Goal: Task Accomplishment & Management: Use online tool/utility

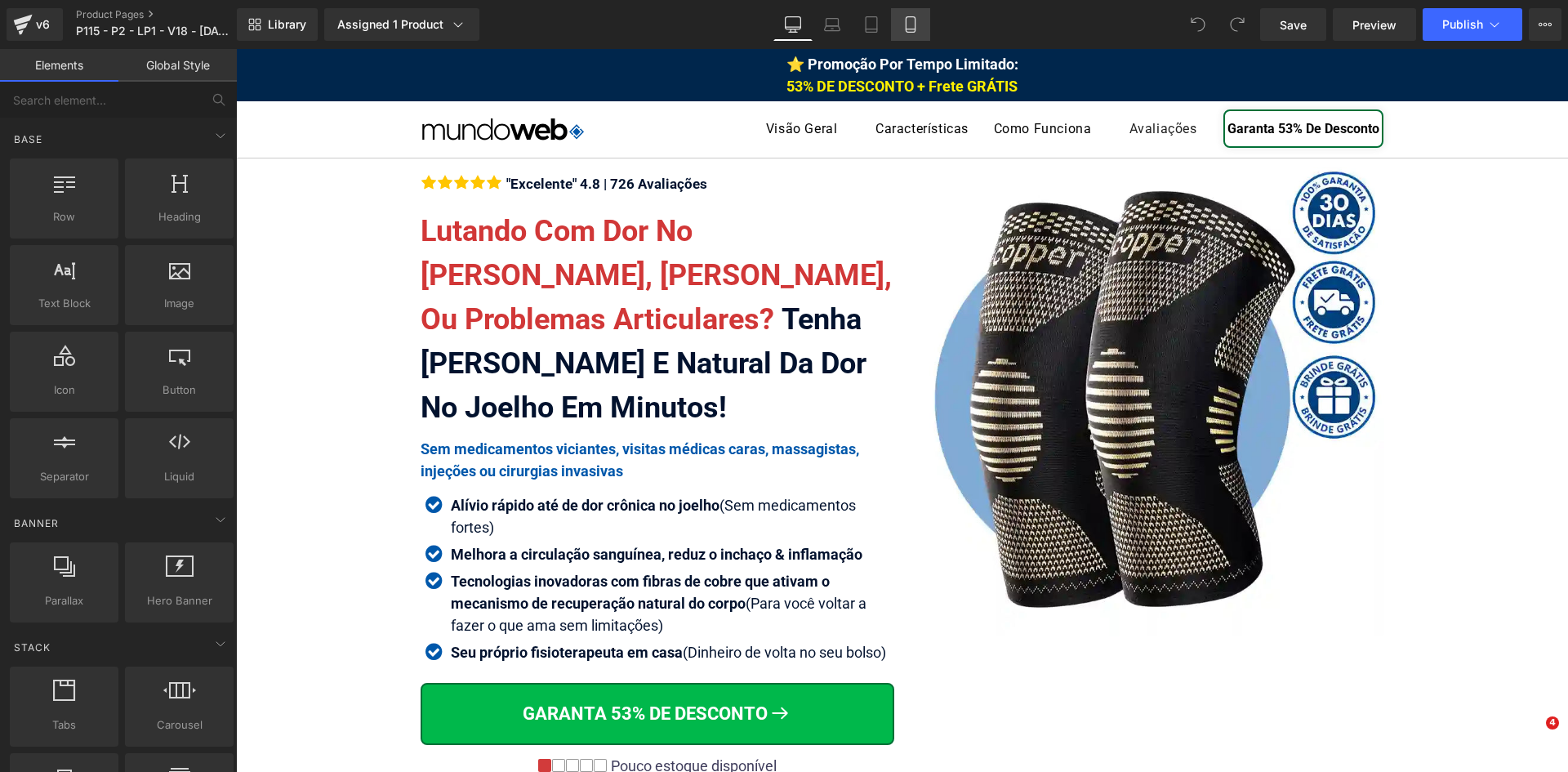
click at [907, 25] on icon at bounding box center [910, 24] width 17 height 17
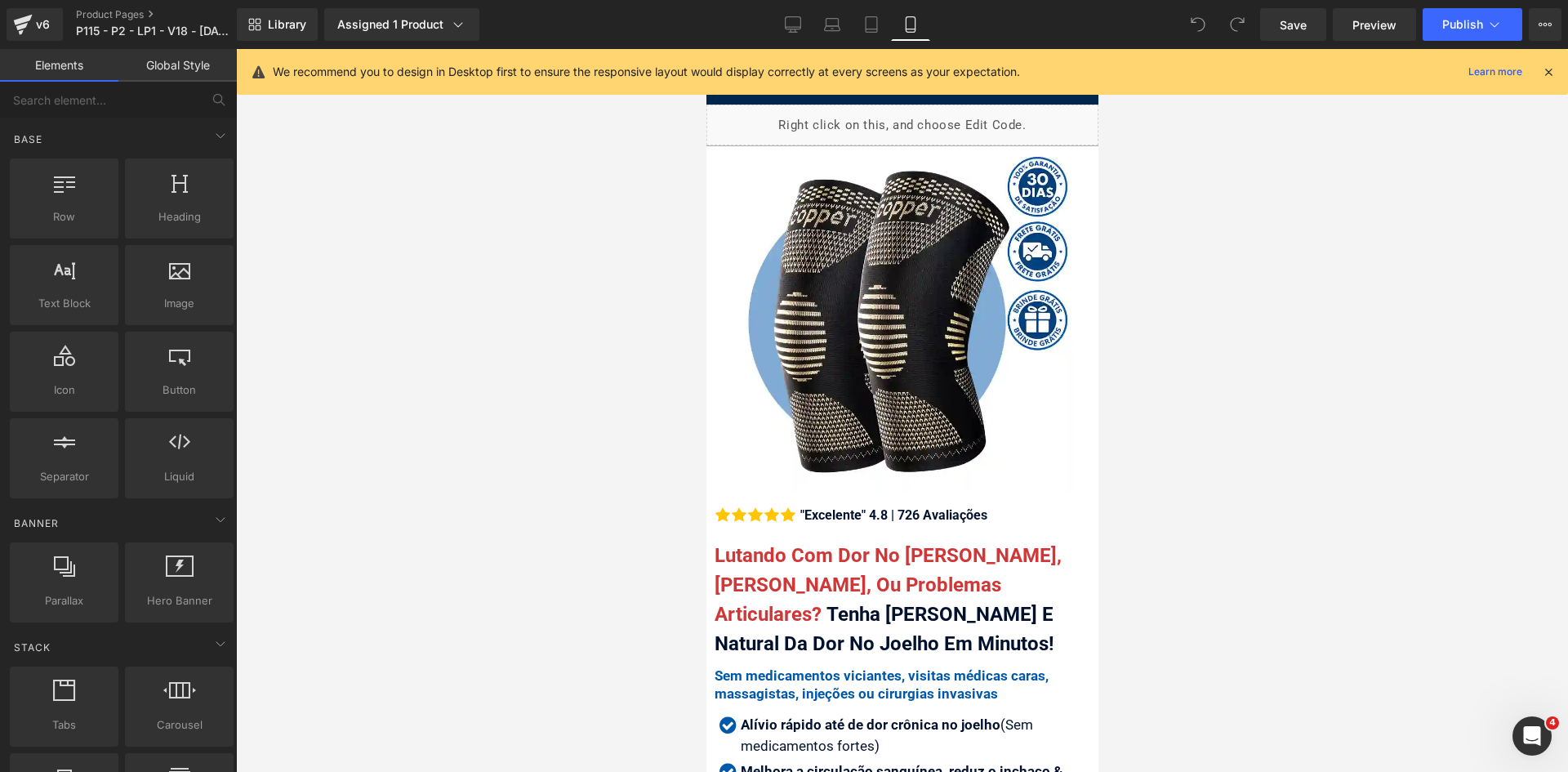
drag, startPoint x: 1544, startPoint y: 72, endPoint x: 1402, endPoint y: 102, distance: 145.1
click at [1543, 72] on icon at bounding box center [1548, 72] width 15 height 15
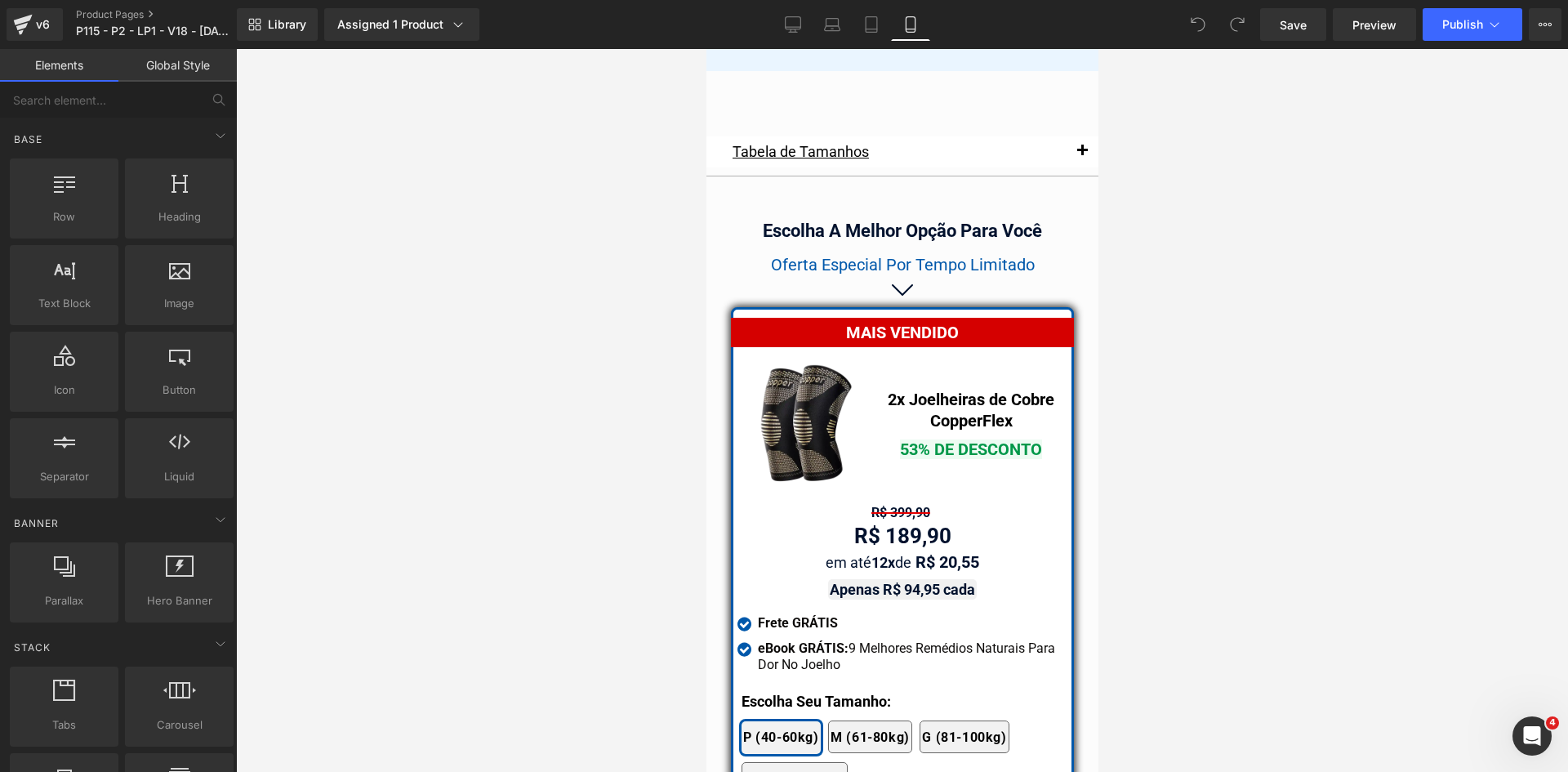
scroll to position [14143, 0]
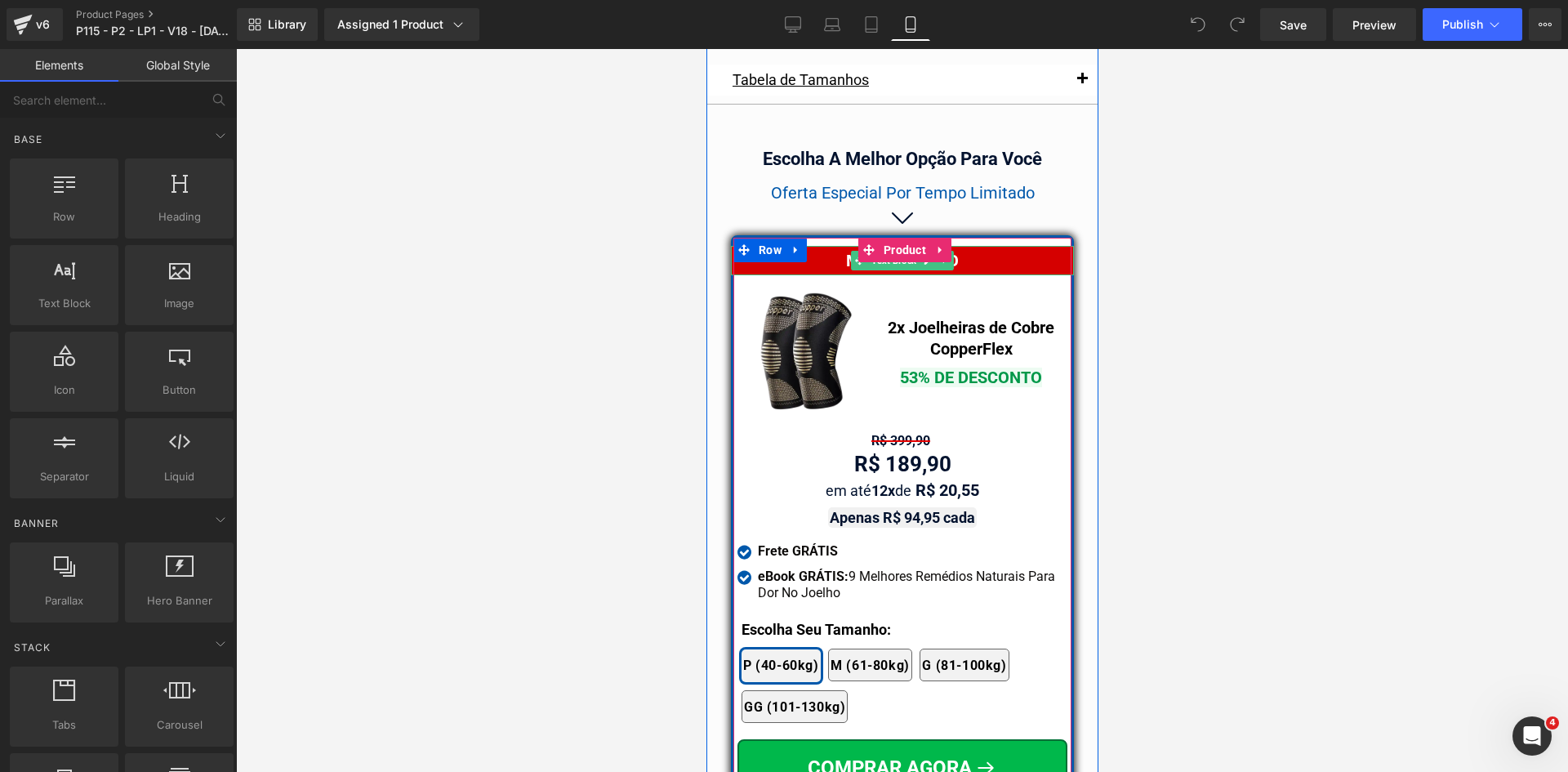
click at [1029, 246] on div "MAIS VENDIDO" at bounding box center [901, 261] width 343 height 30
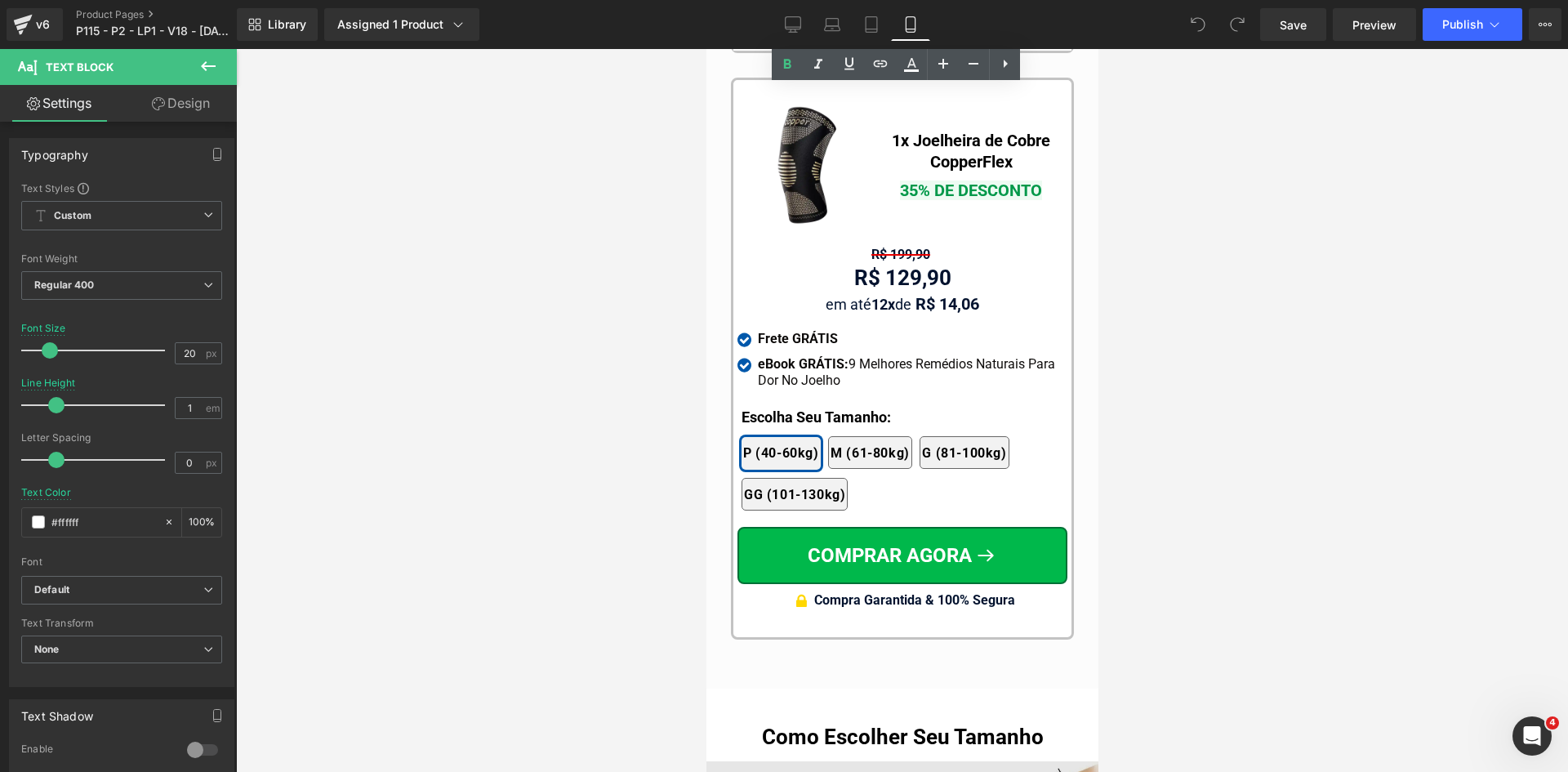
scroll to position [15450, 0]
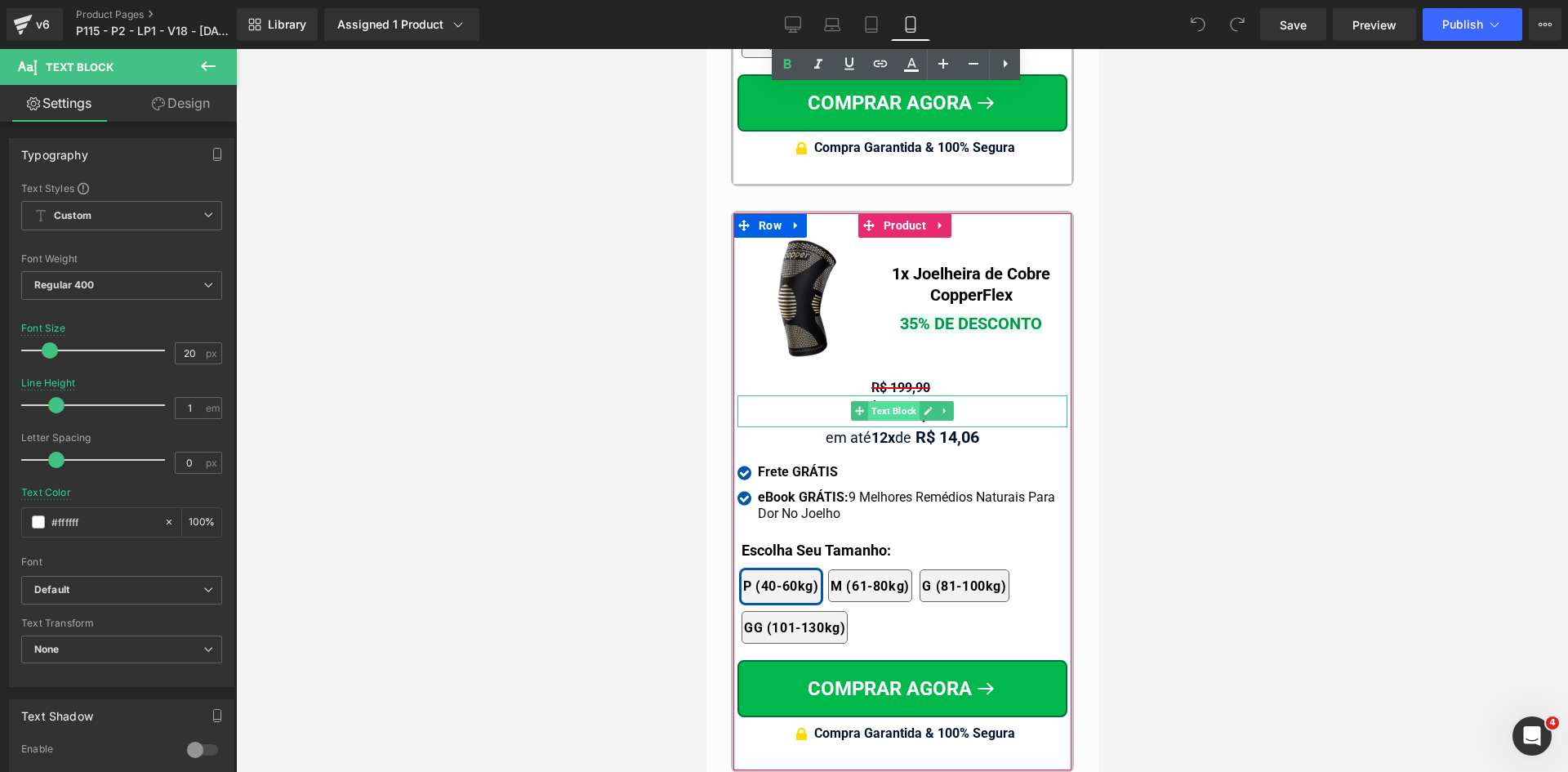
click at [900, 401] on span "Text Block" at bounding box center [893, 411] width 51 height 19
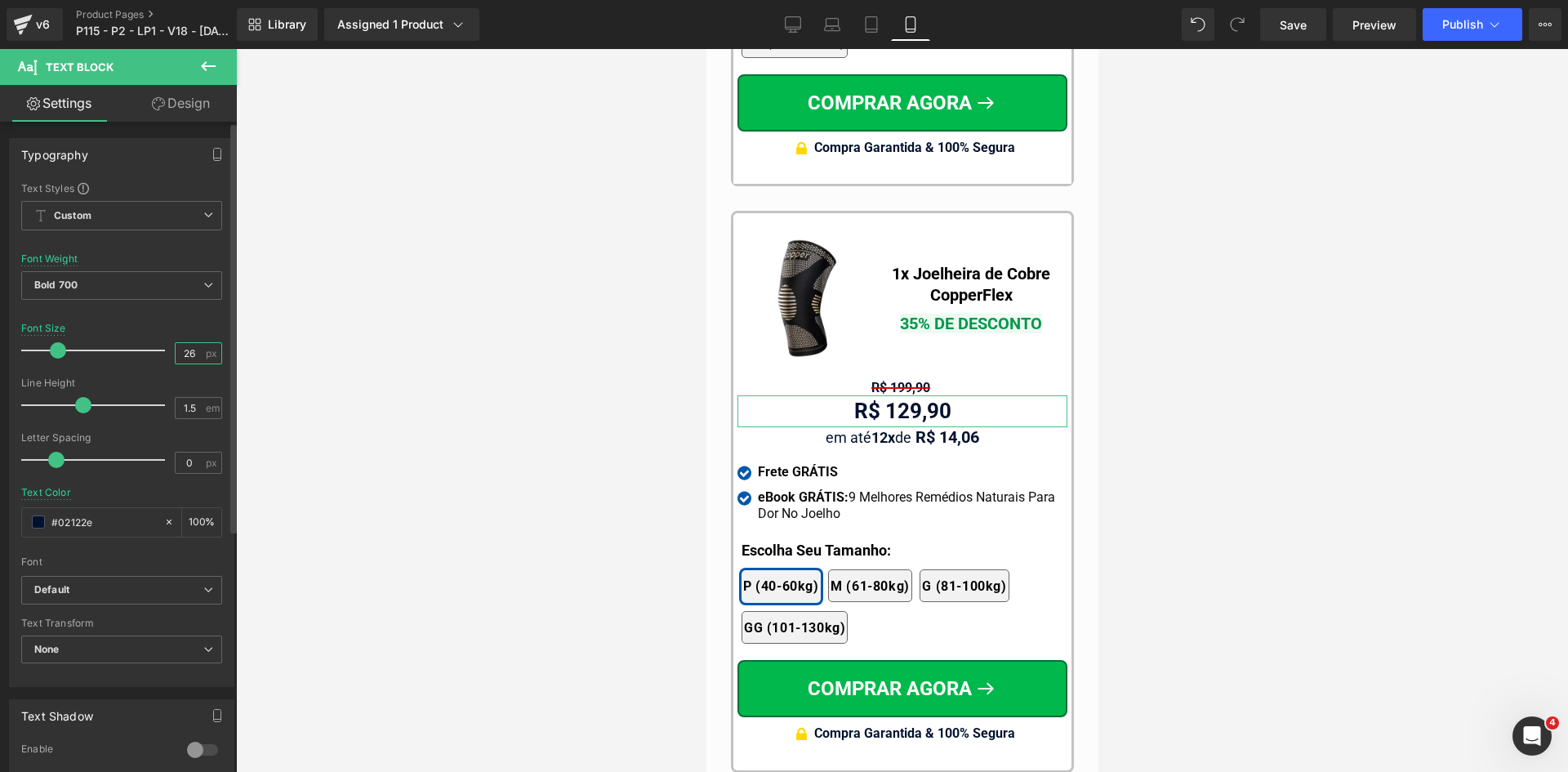
click at [191, 355] on input "26" at bounding box center [189, 352] width 29 height 20
type input "24"
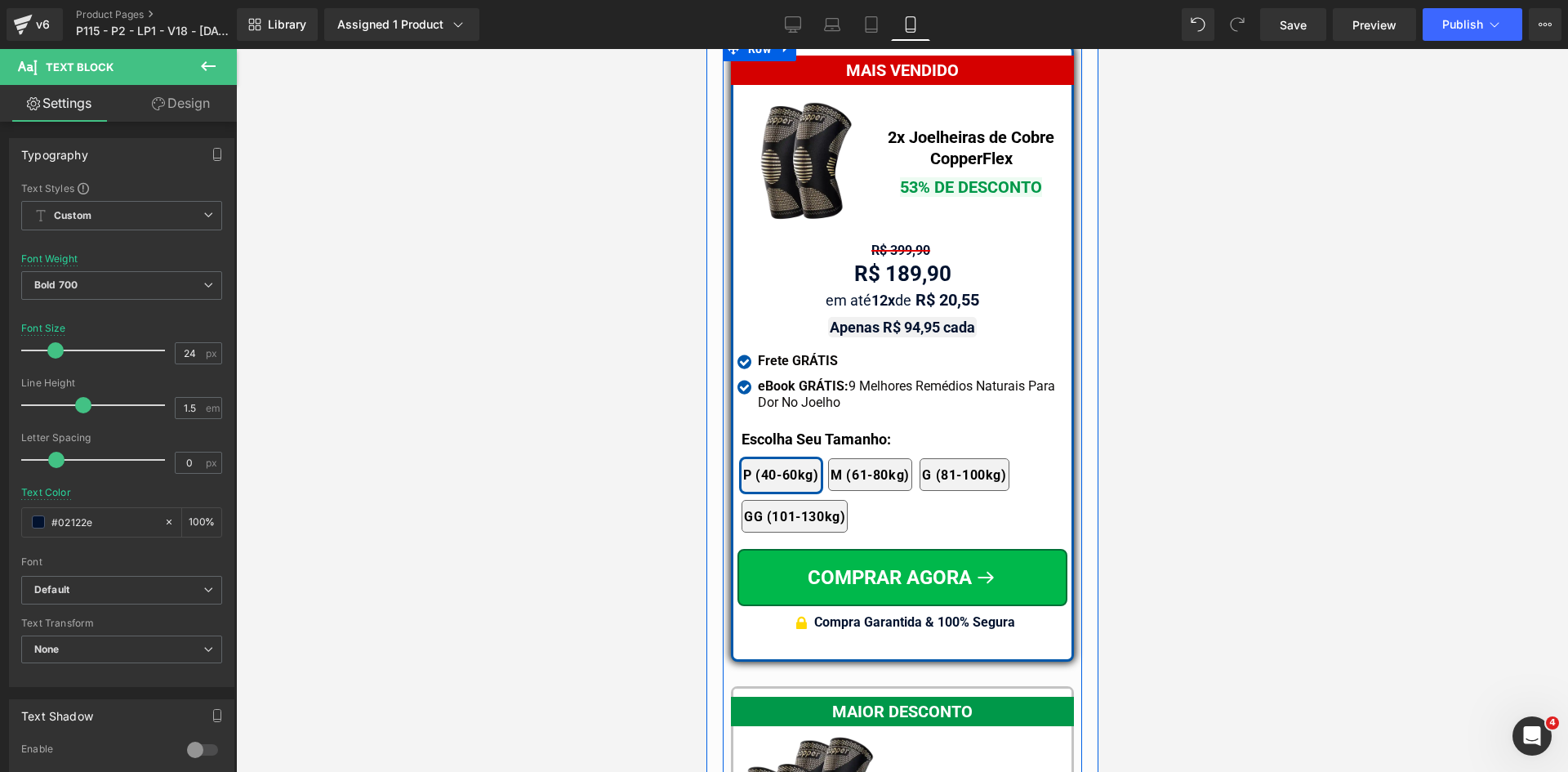
scroll to position [14225, 0]
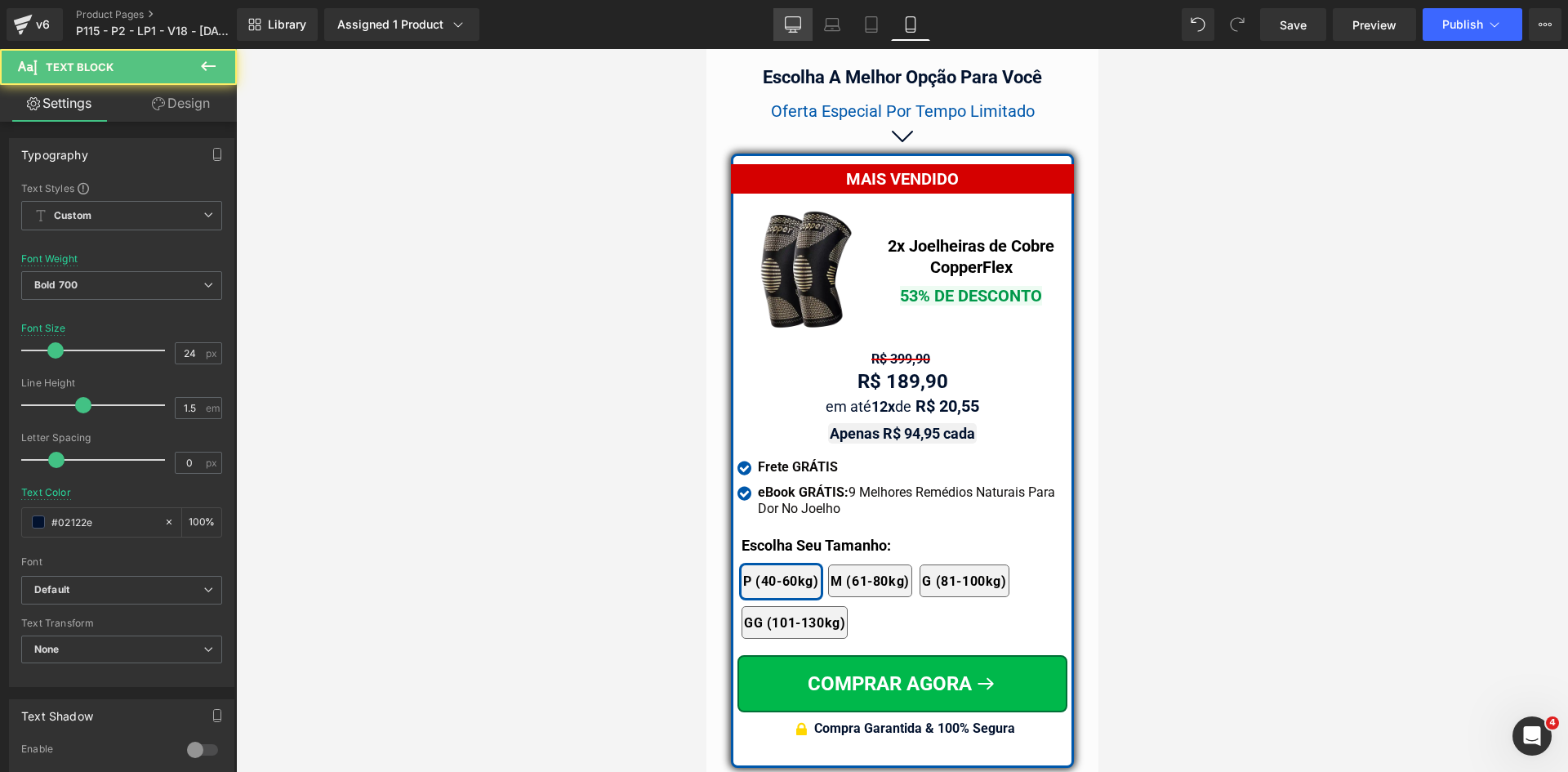
click at [797, 24] on icon at bounding box center [793, 24] width 17 height 17
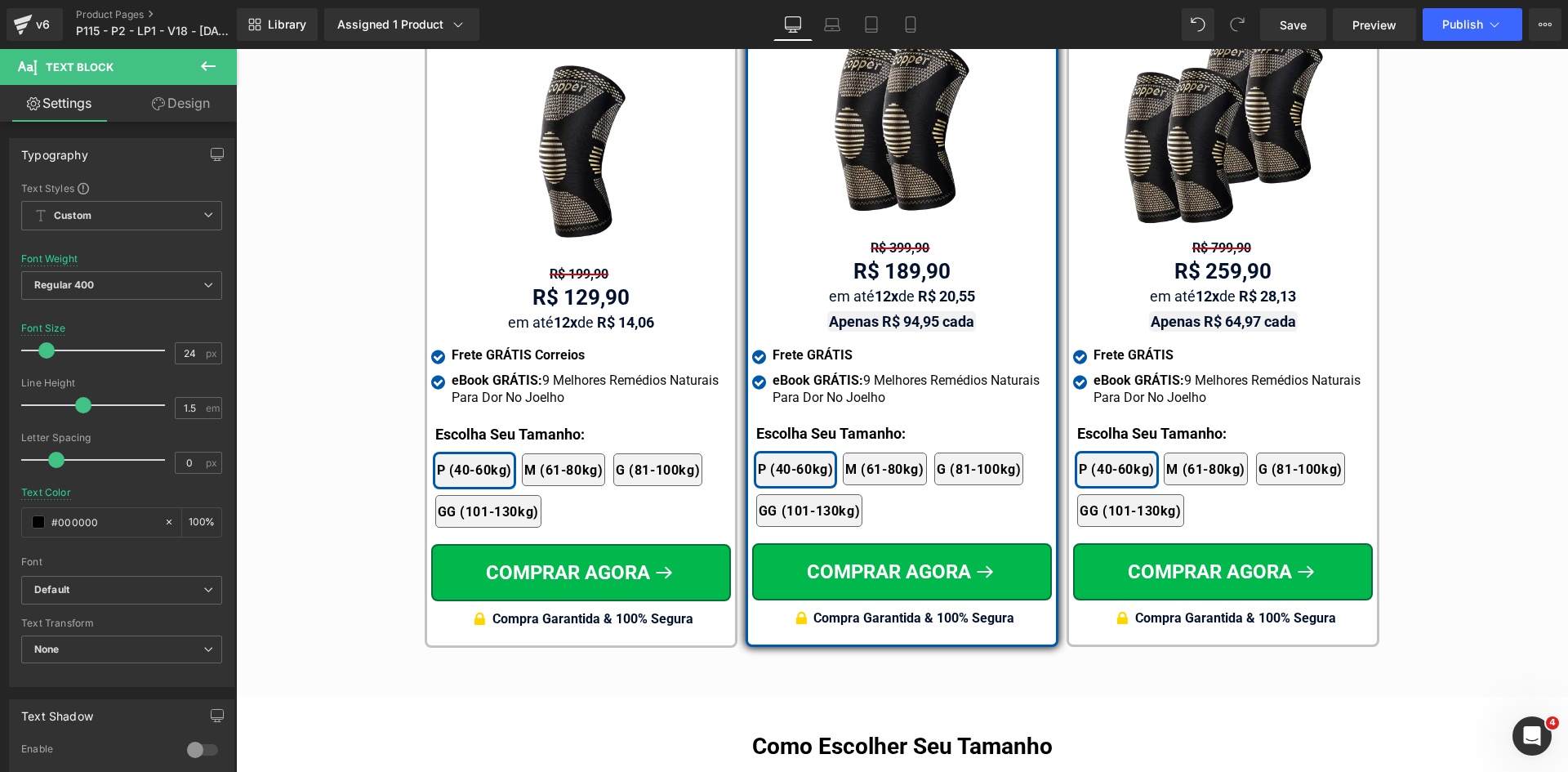
scroll to position [9577, 0]
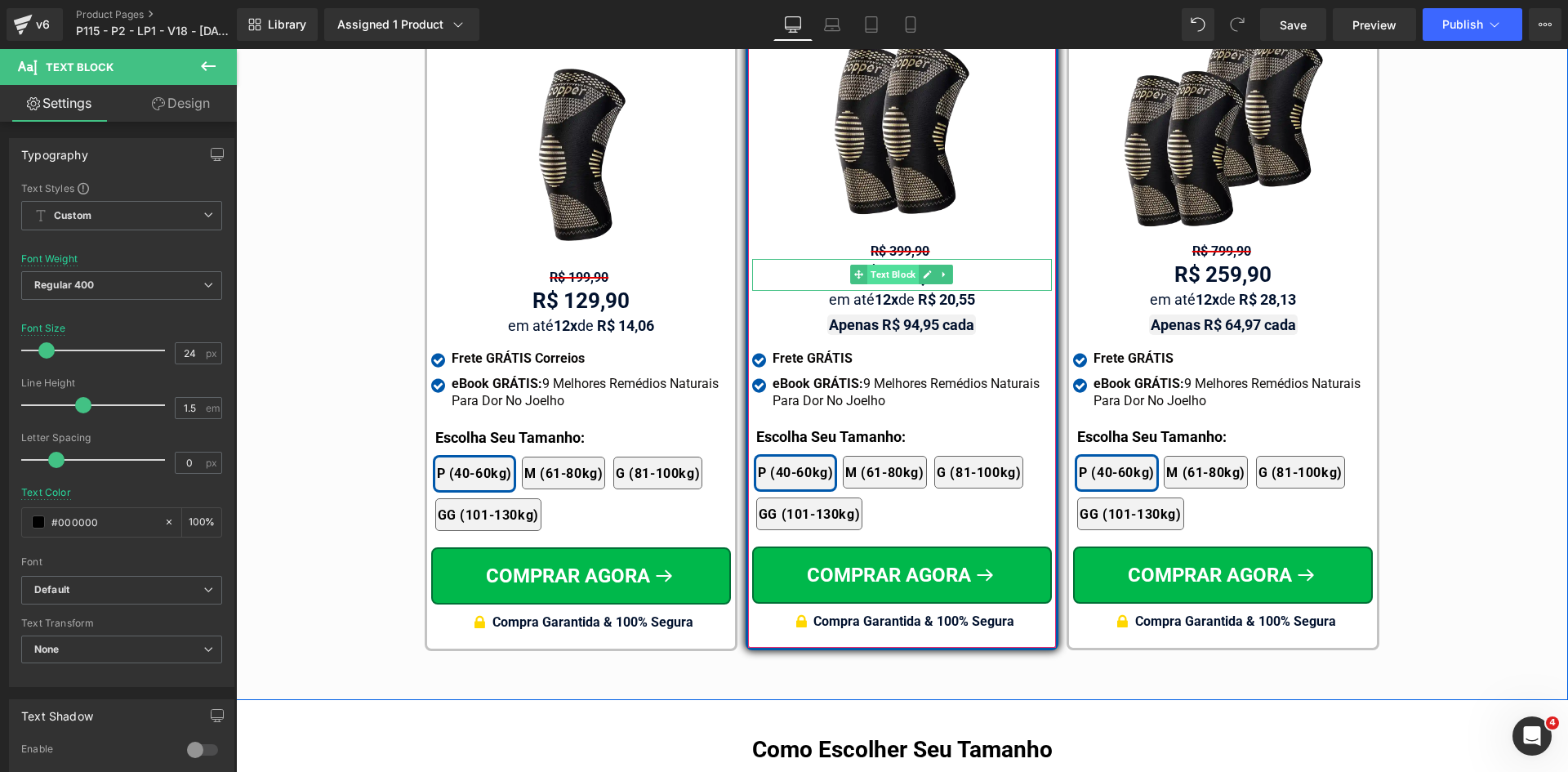
click at [901, 264] on span "Text Block" at bounding box center [893, 274] width 51 height 19
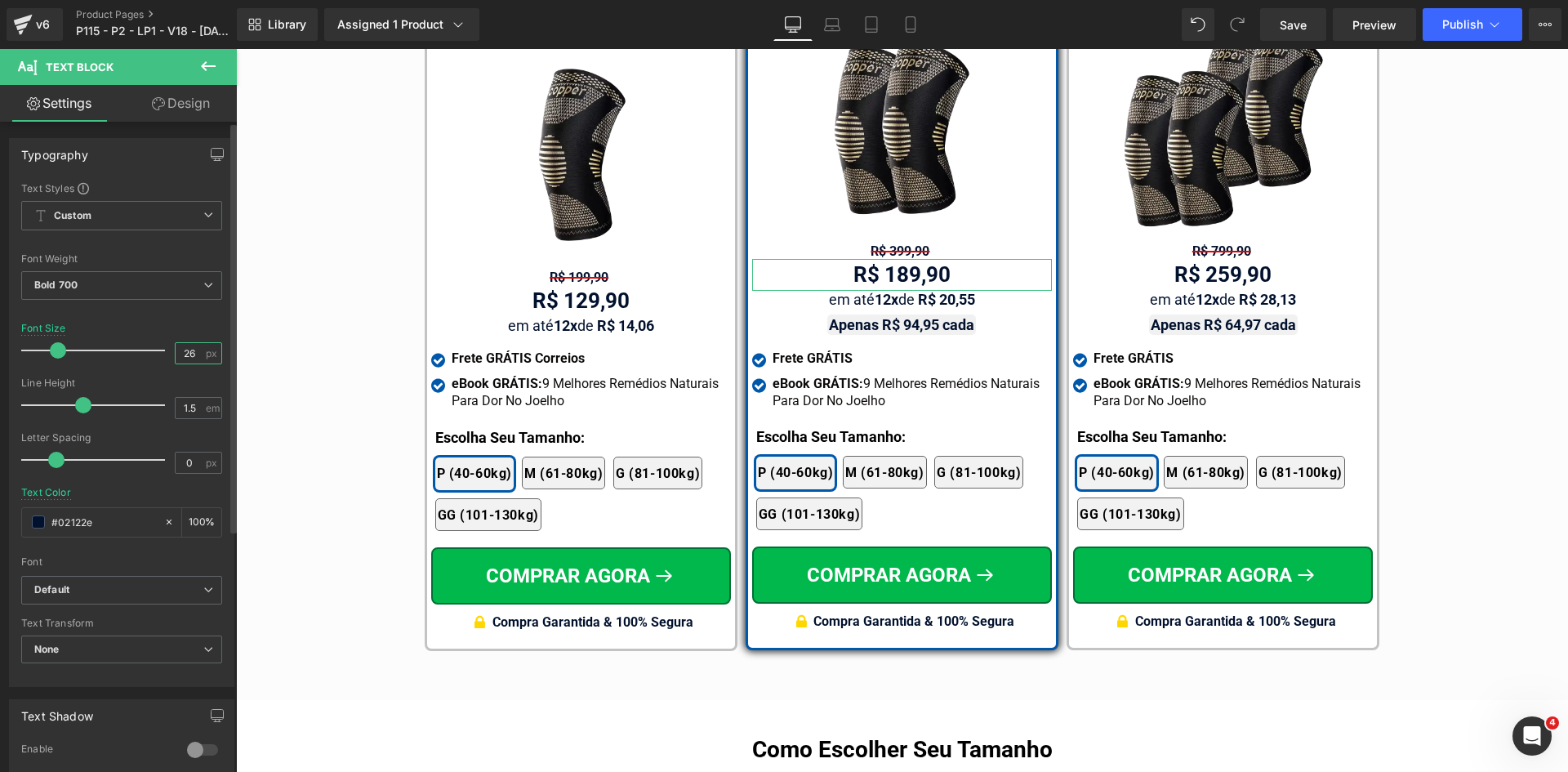
click at [185, 350] on input "26" at bounding box center [189, 352] width 29 height 20
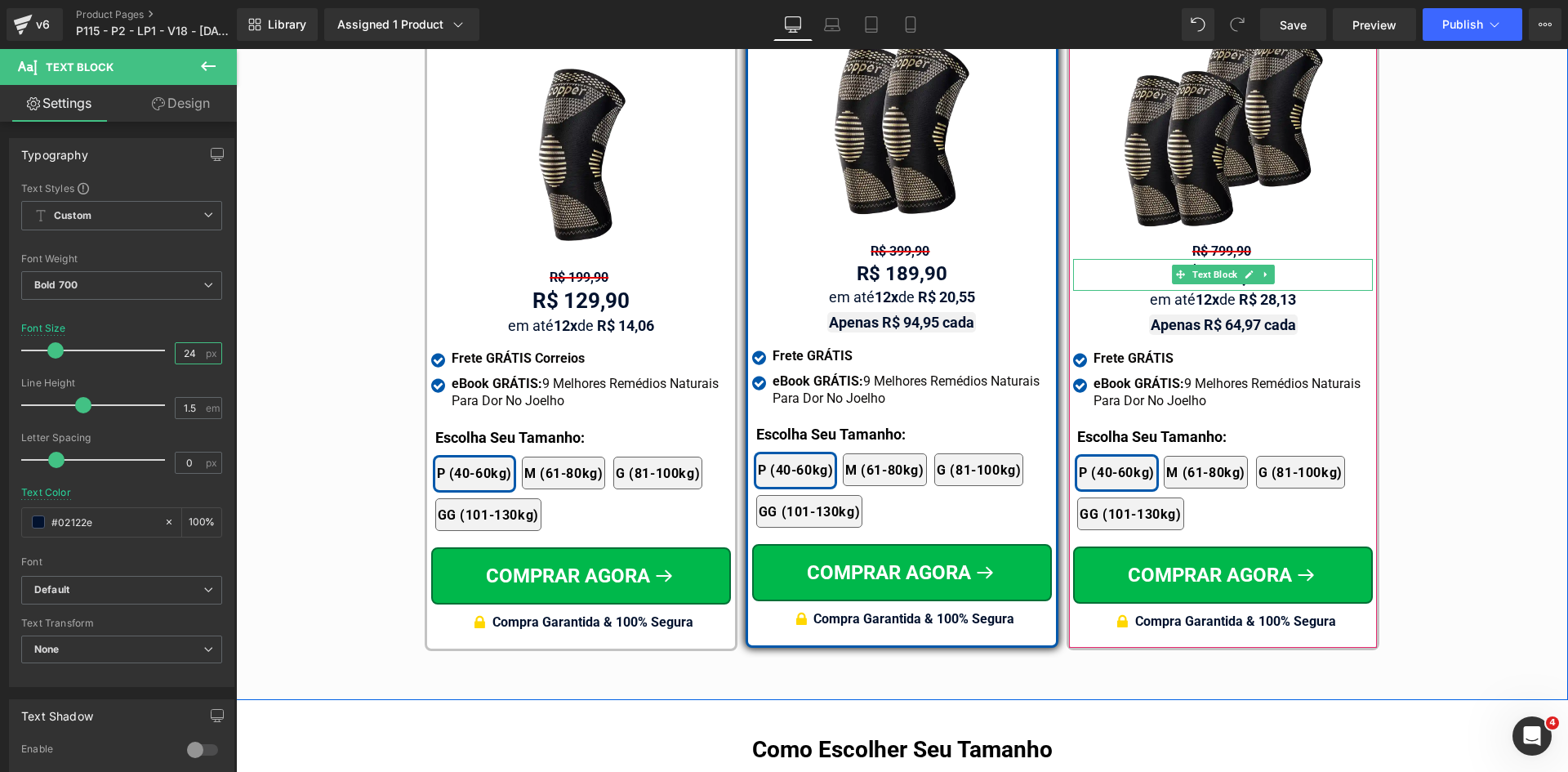
type input "24"
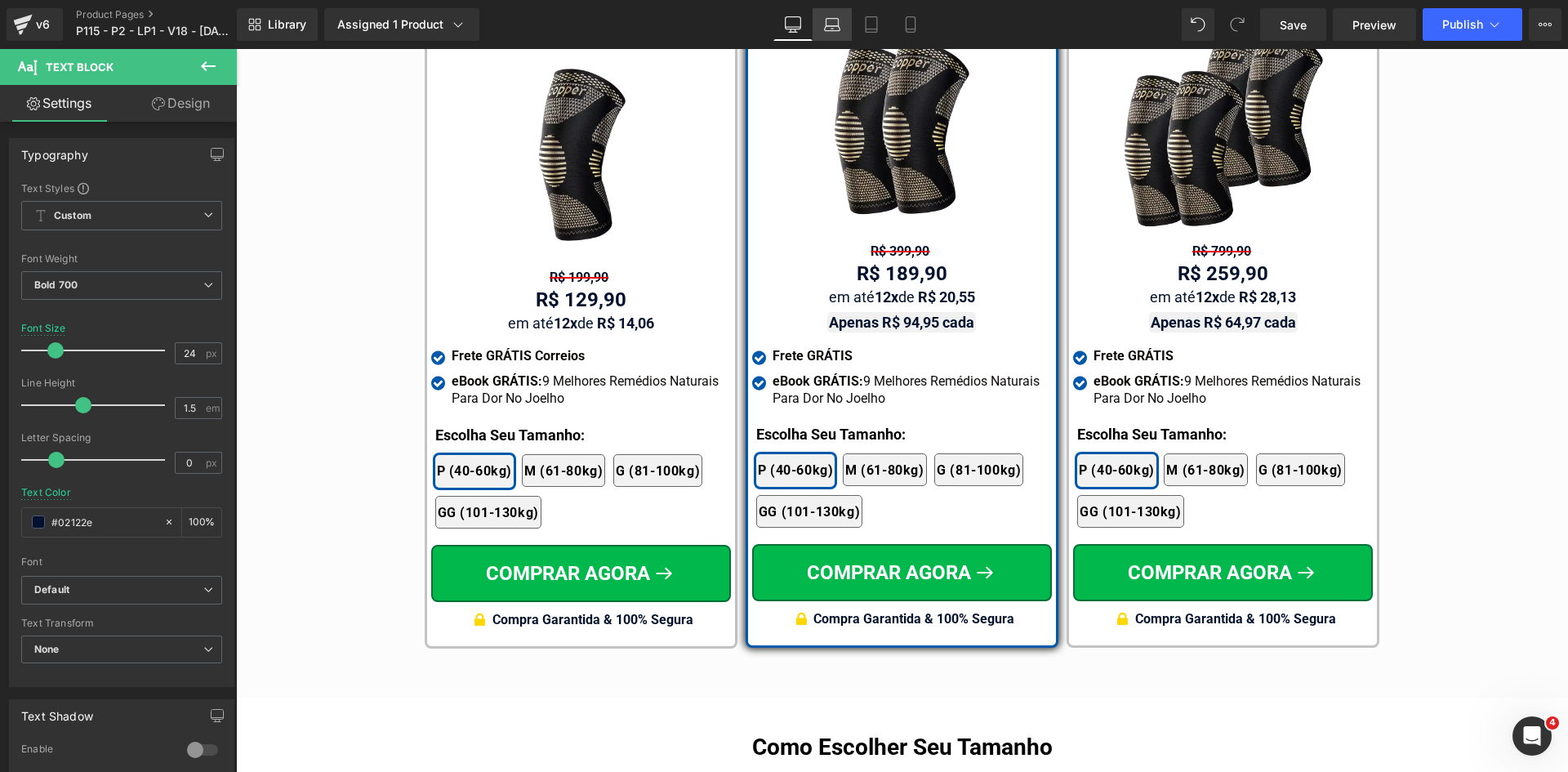
click at [831, 20] on icon at bounding box center [832, 24] width 17 height 17
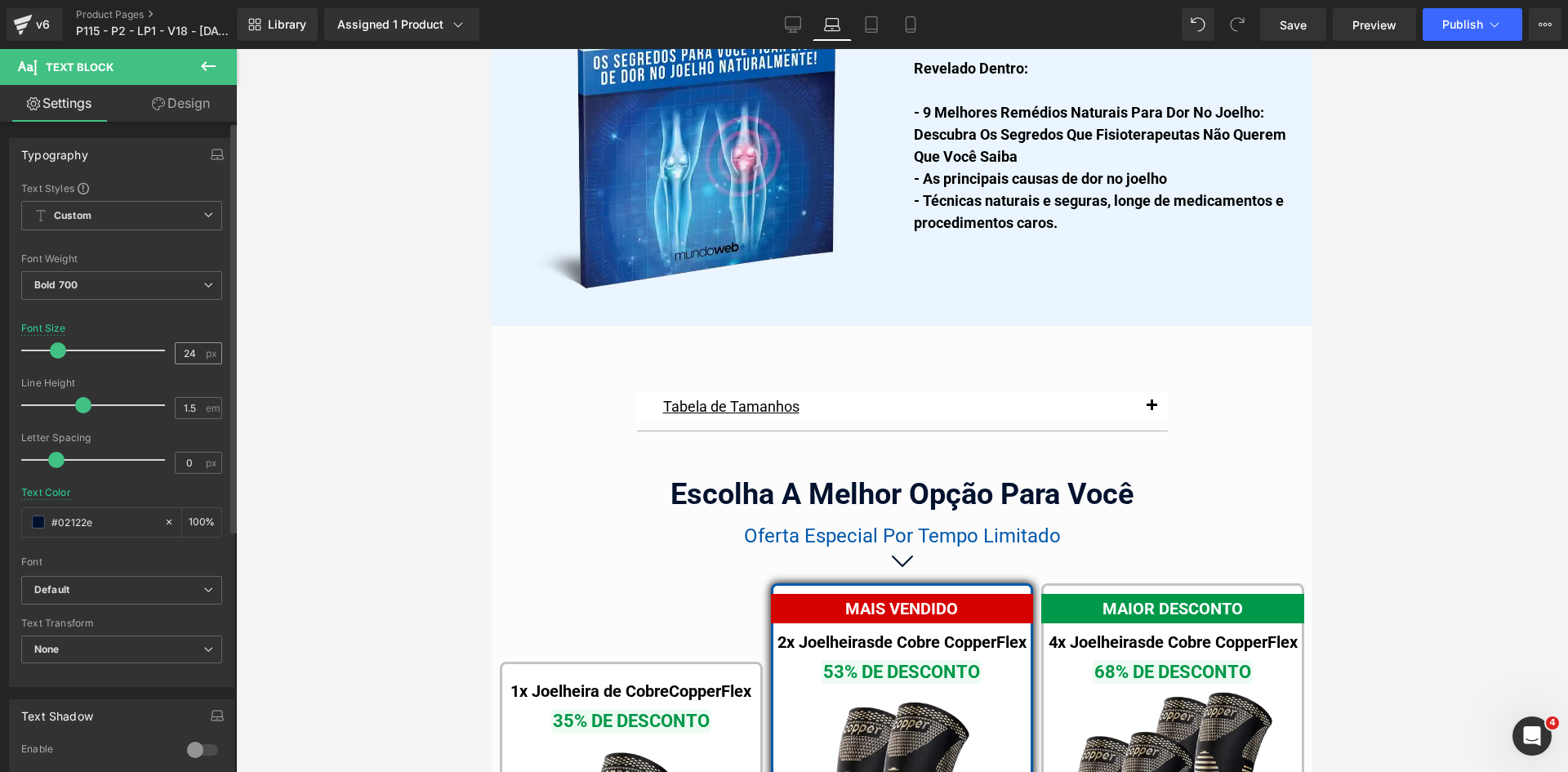
scroll to position [10251, 0]
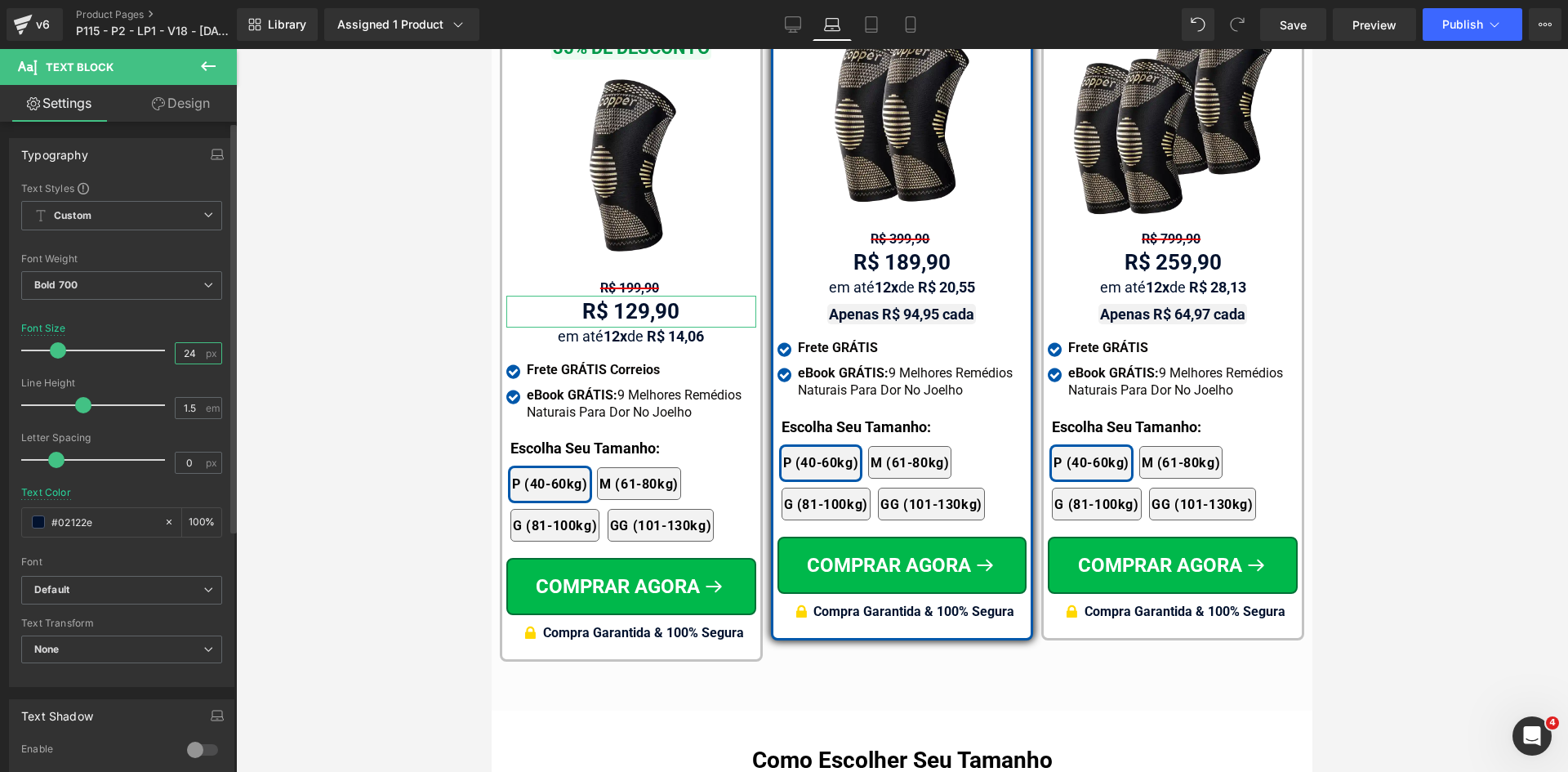
drag, startPoint x: 185, startPoint y: 349, endPoint x: 200, endPoint y: 352, distance: 15.3
click at [199, 352] on div "24 px" at bounding box center [198, 352] width 47 height 22
type input "24"
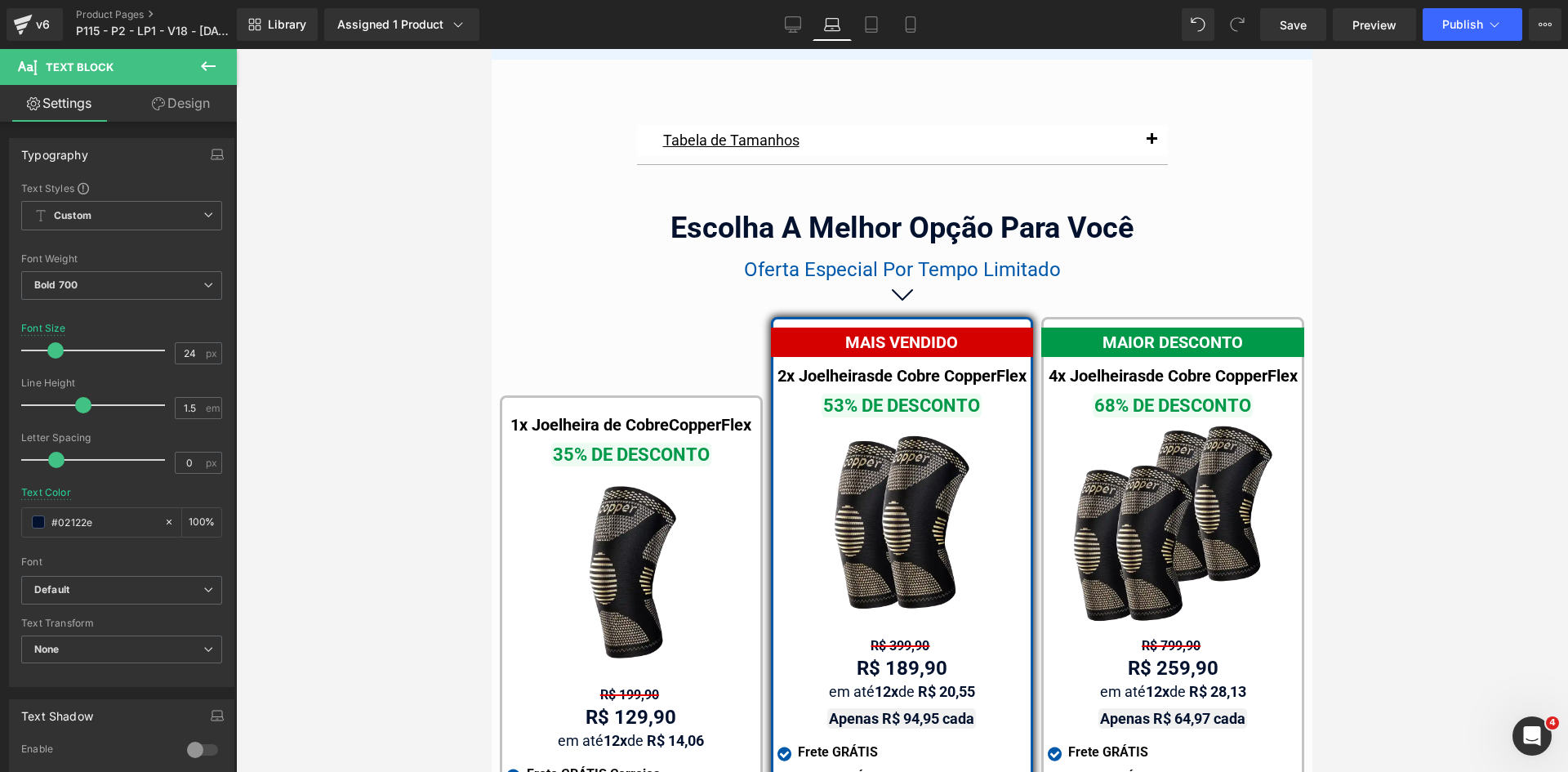
scroll to position [9842, 0]
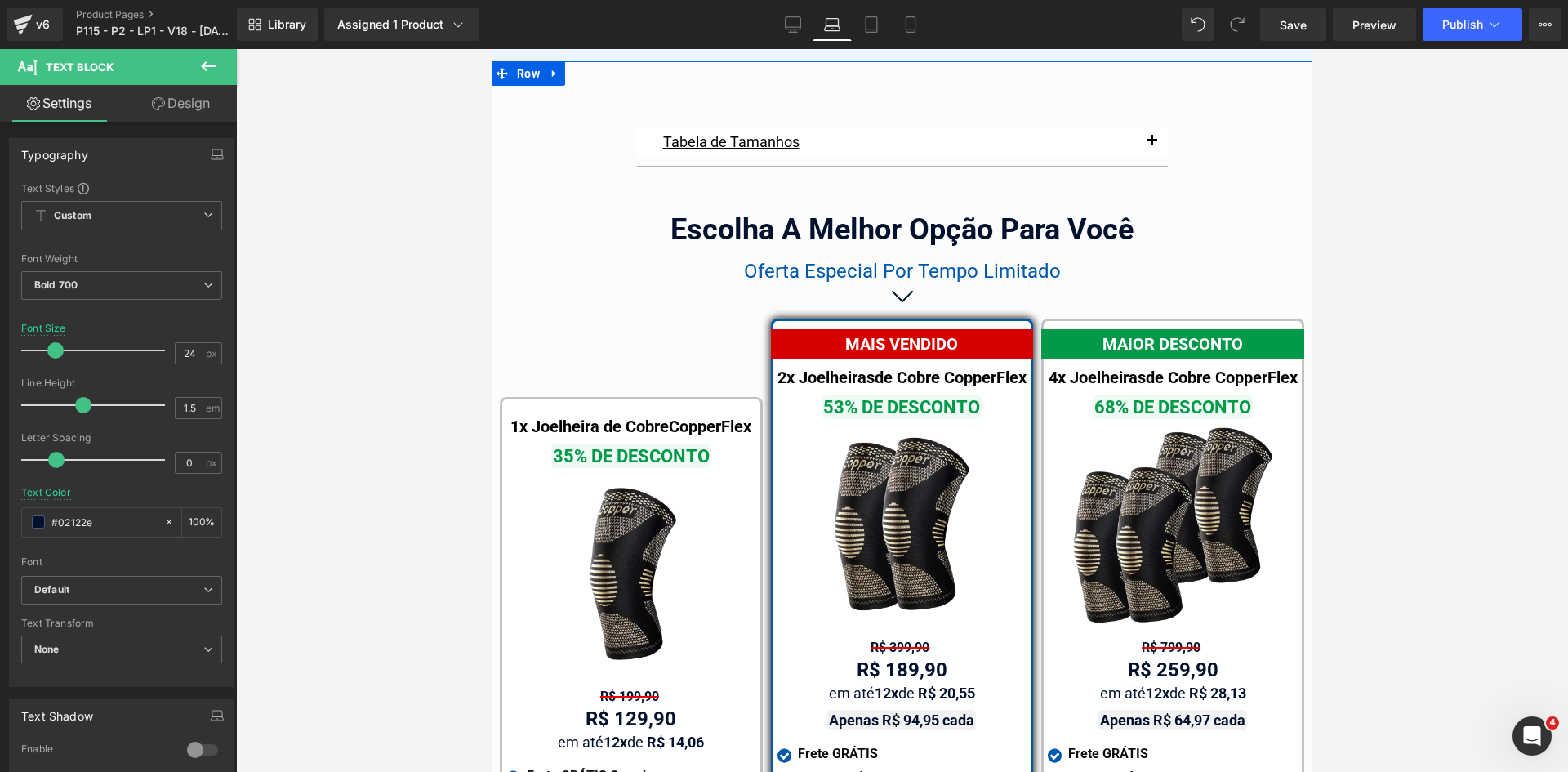
click at [977, 329] on div "MAIS VENDIDO" at bounding box center [903, 344] width 263 height 30
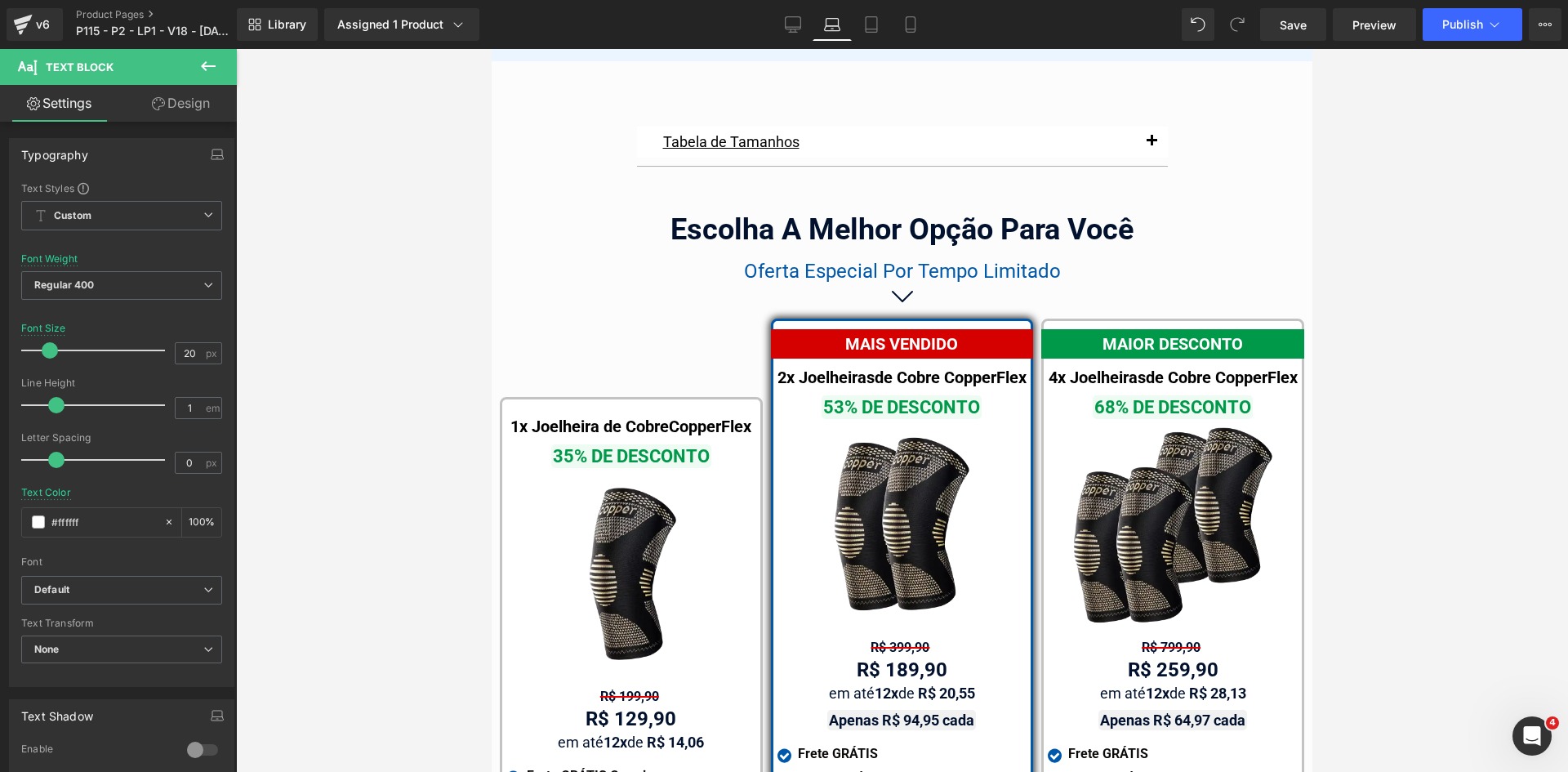
click at [181, 109] on link "Design" at bounding box center [181, 103] width 119 height 37
click at [0, 0] on div "Background" at bounding box center [0, 0] width 0 height 0
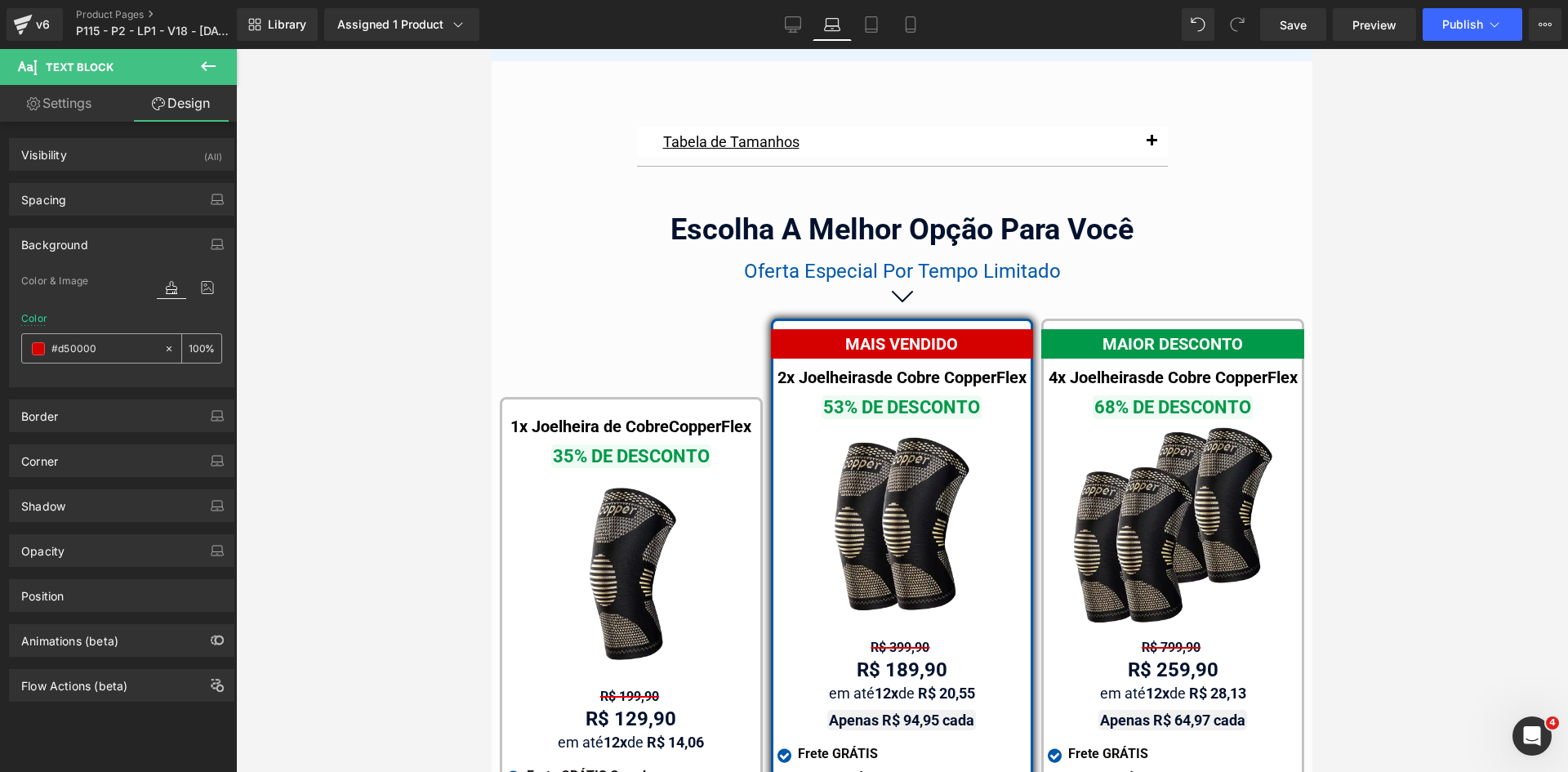
click at [107, 349] on input "text" at bounding box center [104, 349] width 105 height 18
paste input "c91f3f"
type input "#c91f3f"
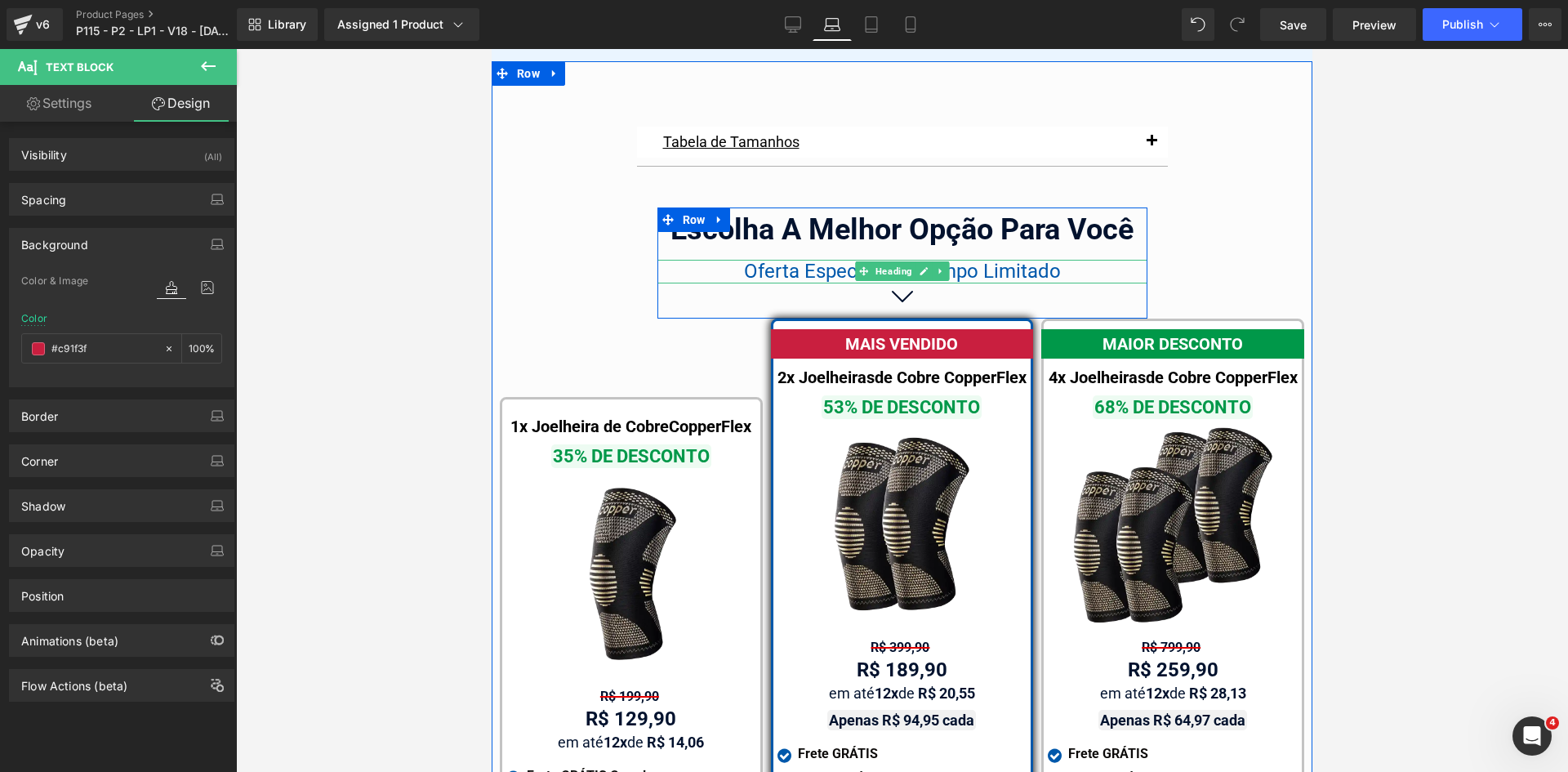
click at [988, 260] on span "Oferta Especial Por Tempo Limitado" at bounding box center [902, 271] width 317 height 23
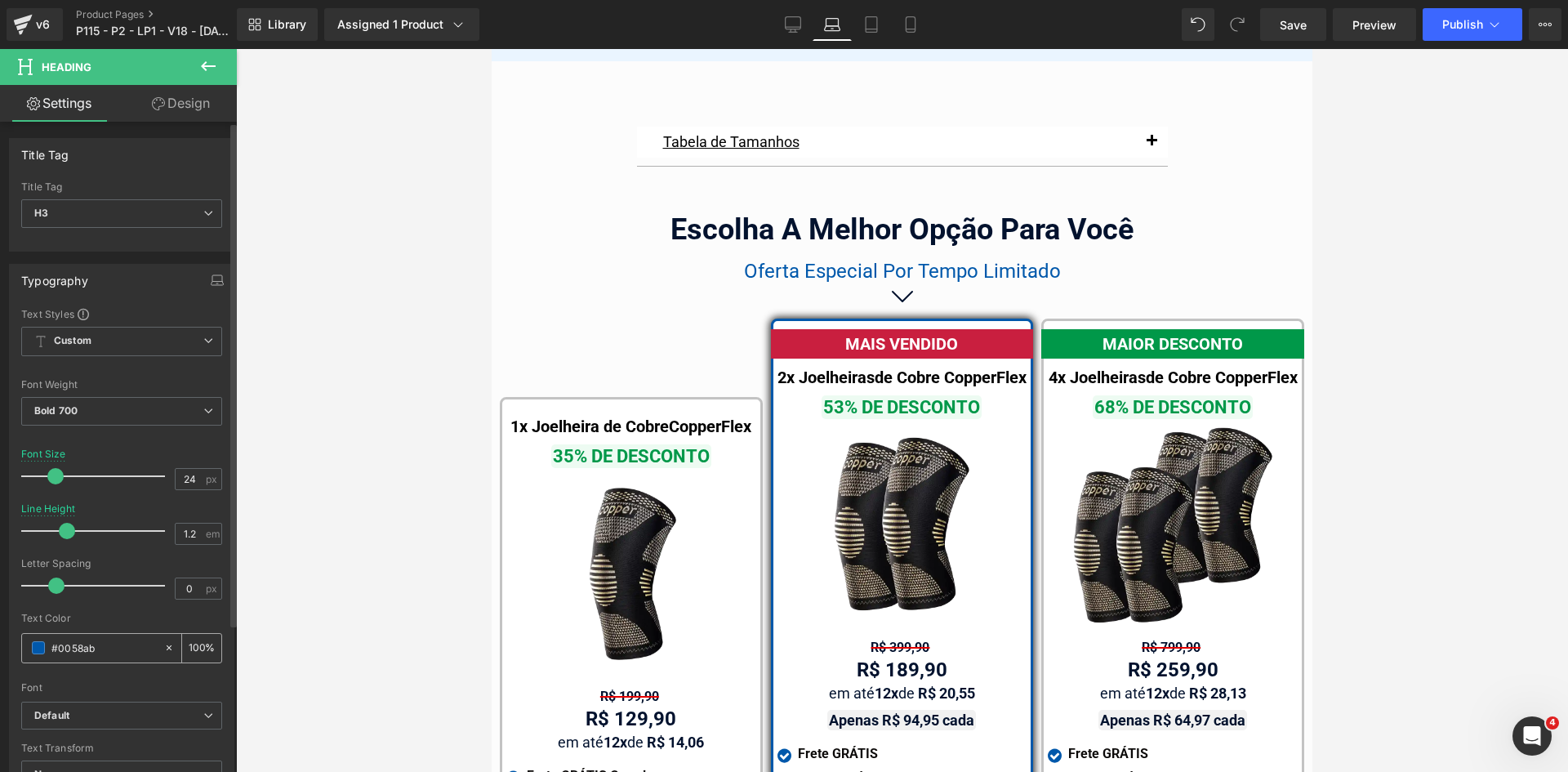
click at [107, 645] on input "#0058ab" at bounding box center [104, 647] width 105 height 18
paste input "c91f3f"
click at [804, 29] on link "Desktop" at bounding box center [793, 24] width 39 height 32
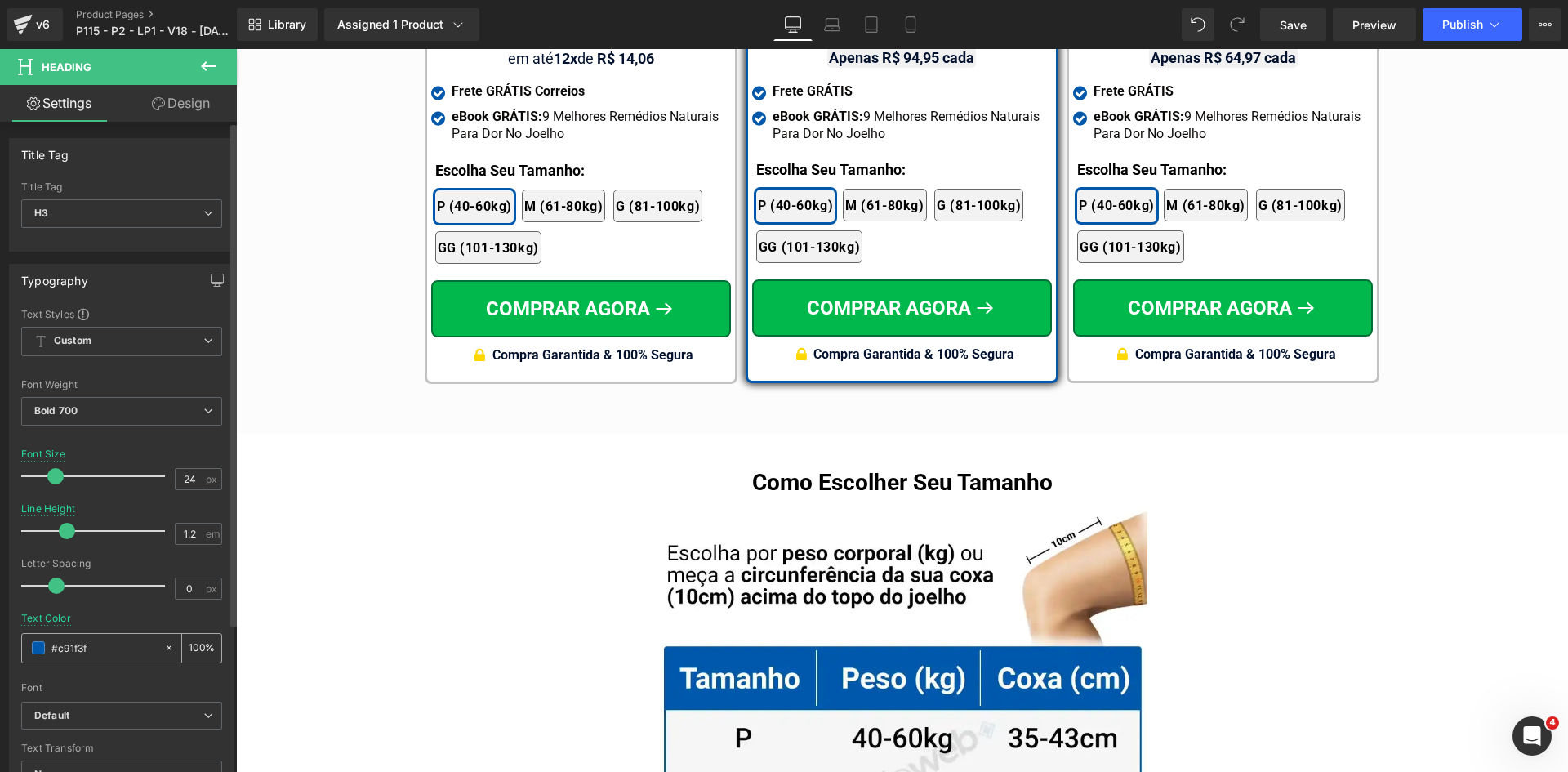
scroll to position [9188, 0]
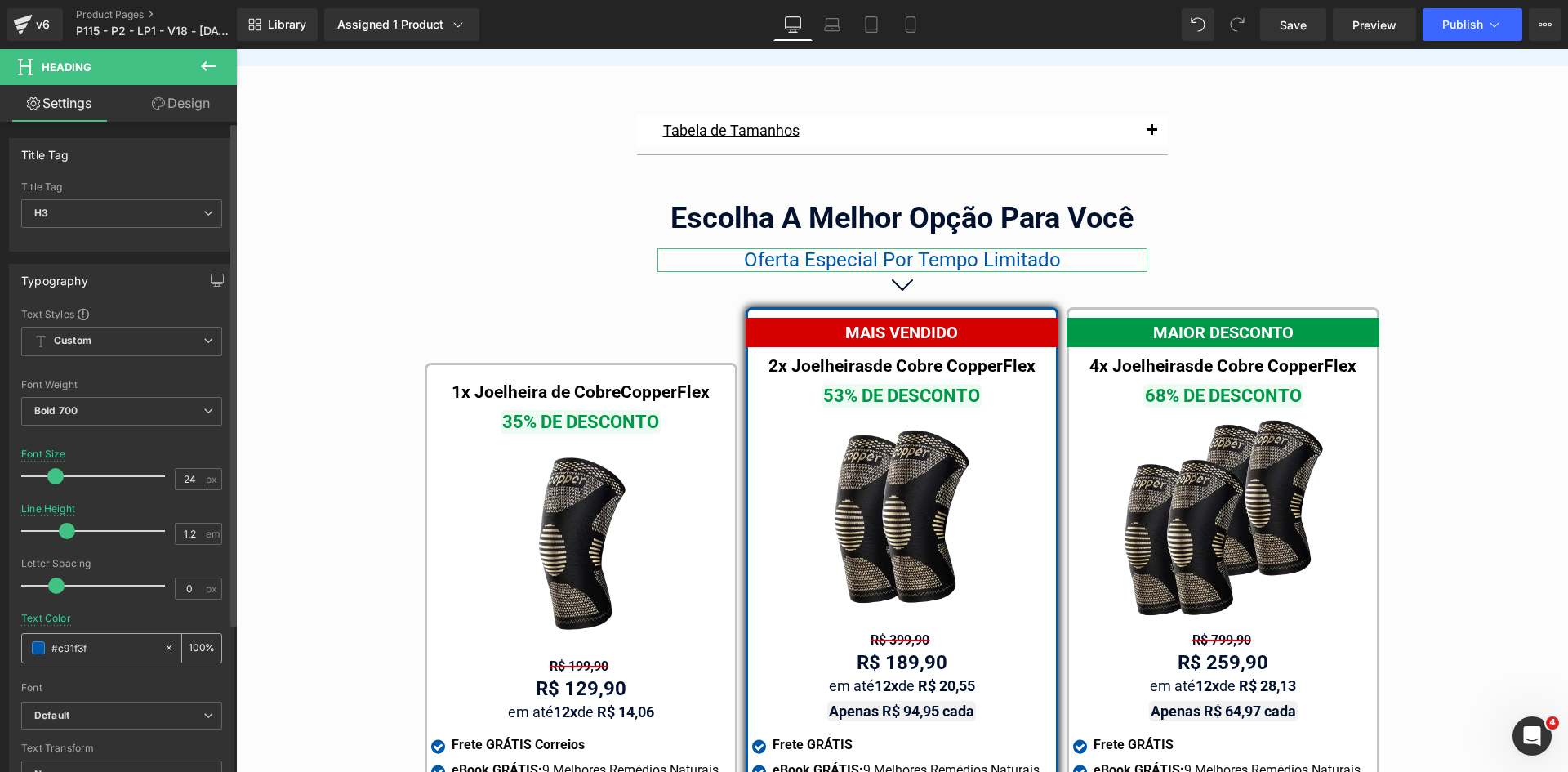
drag, startPoint x: 113, startPoint y: 651, endPoint x: 207, endPoint y: 548, distance: 139.4
click at [113, 651] on input "#c91f3f" at bounding box center [104, 647] width 105 height 18
paste input "c91f3f"
type input "#c91f3f"
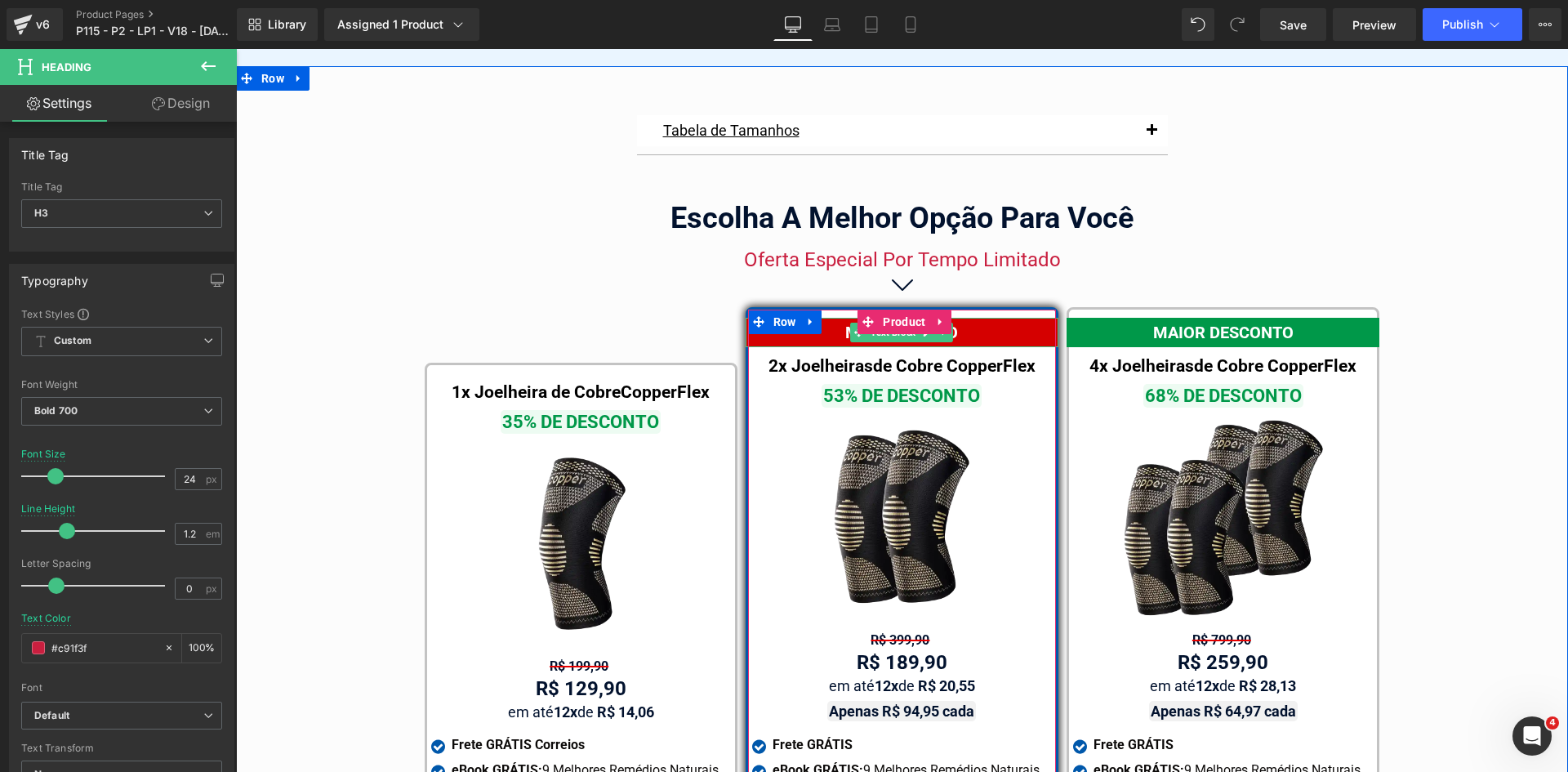
click at [992, 318] on div "MAIS VENDIDO" at bounding box center [902, 332] width 313 height 30
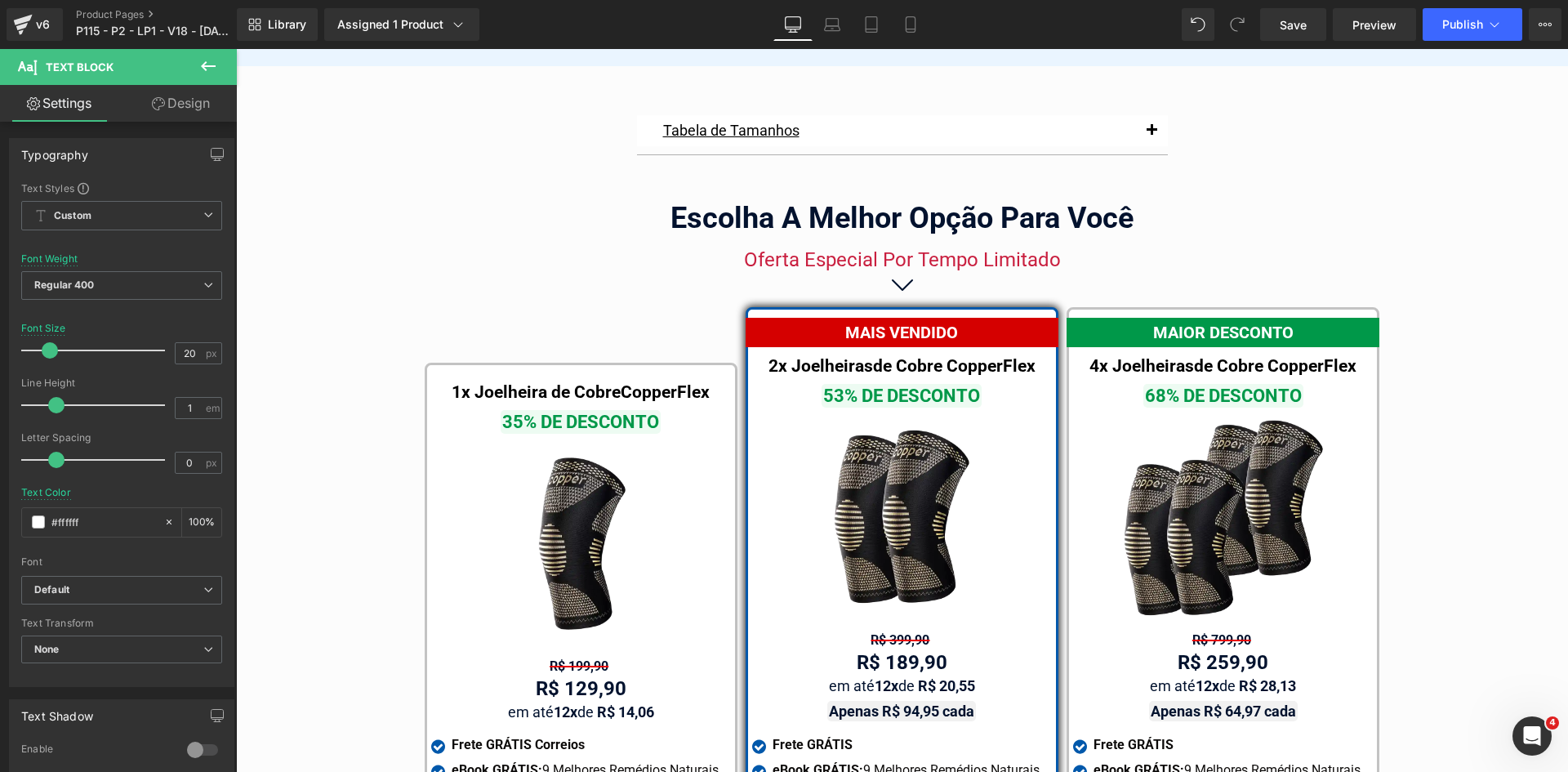
click at [194, 108] on link "Design" at bounding box center [181, 103] width 119 height 37
click at [0, 0] on div "Background" at bounding box center [0, 0] width 0 height 0
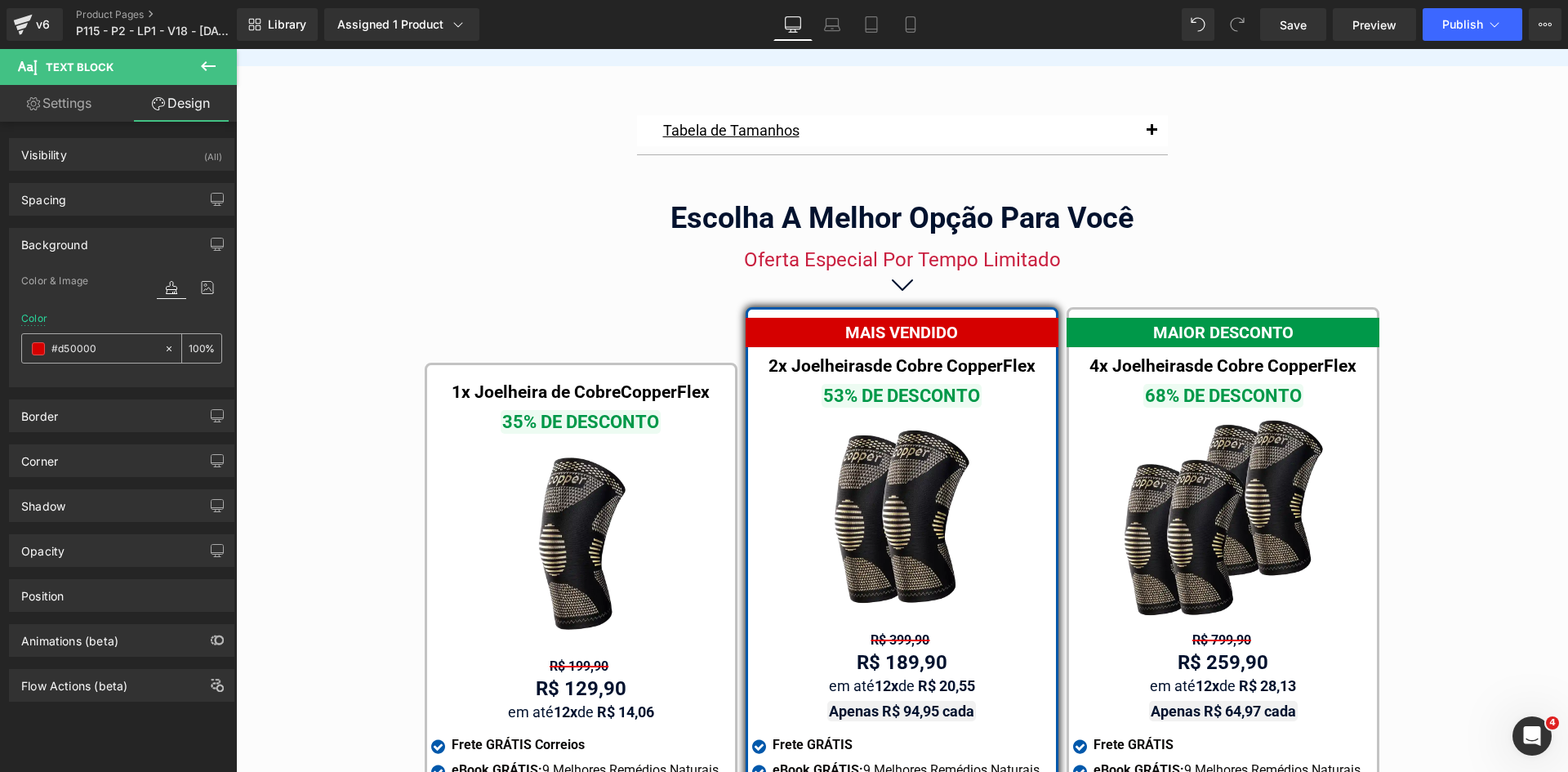
click at [99, 350] on input "text" at bounding box center [104, 349] width 105 height 18
paste input "c91f3f"
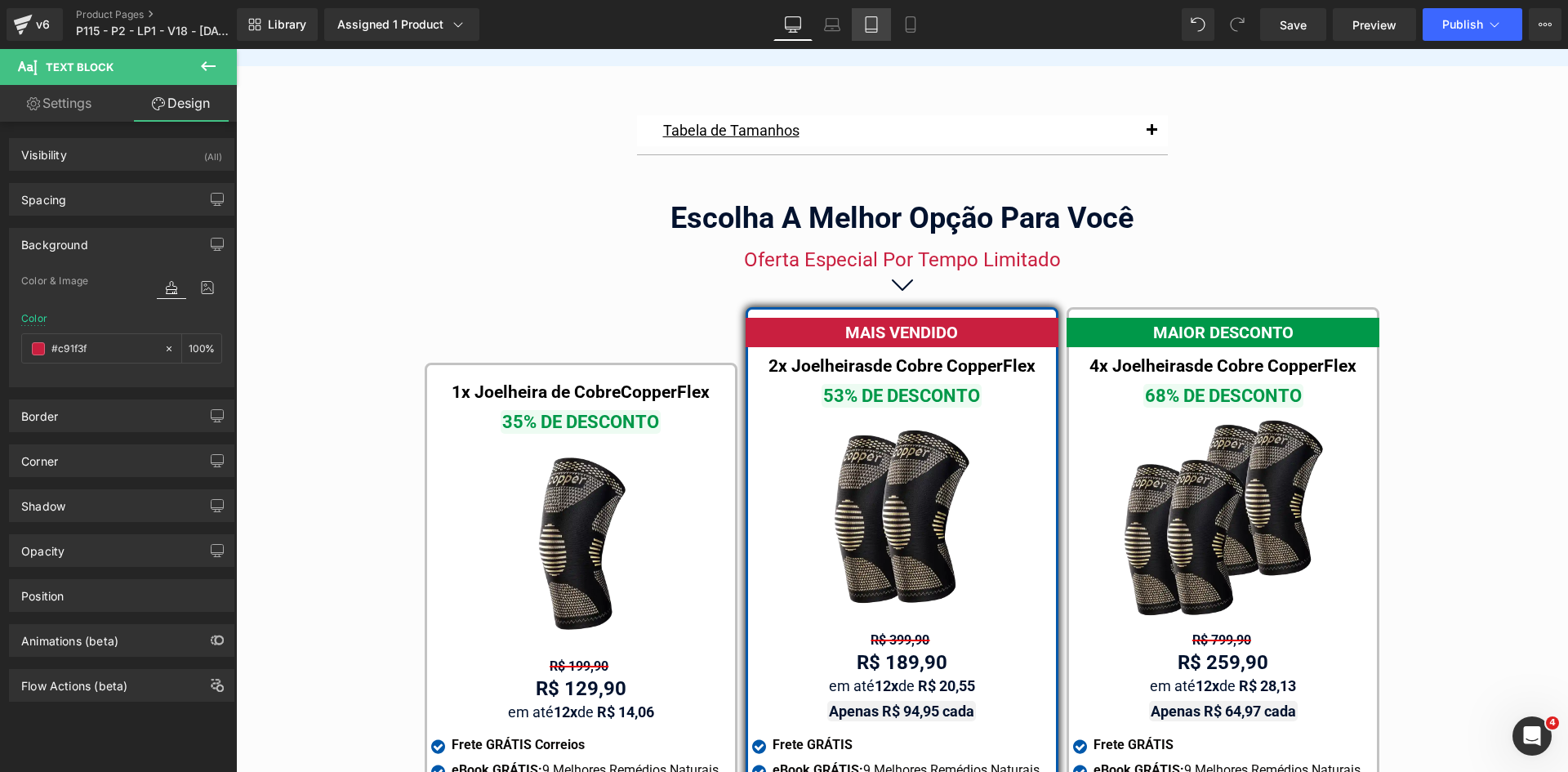
type input "#c91f3f"
click at [875, 16] on link "Tablet" at bounding box center [871, 24] width 39 height 32
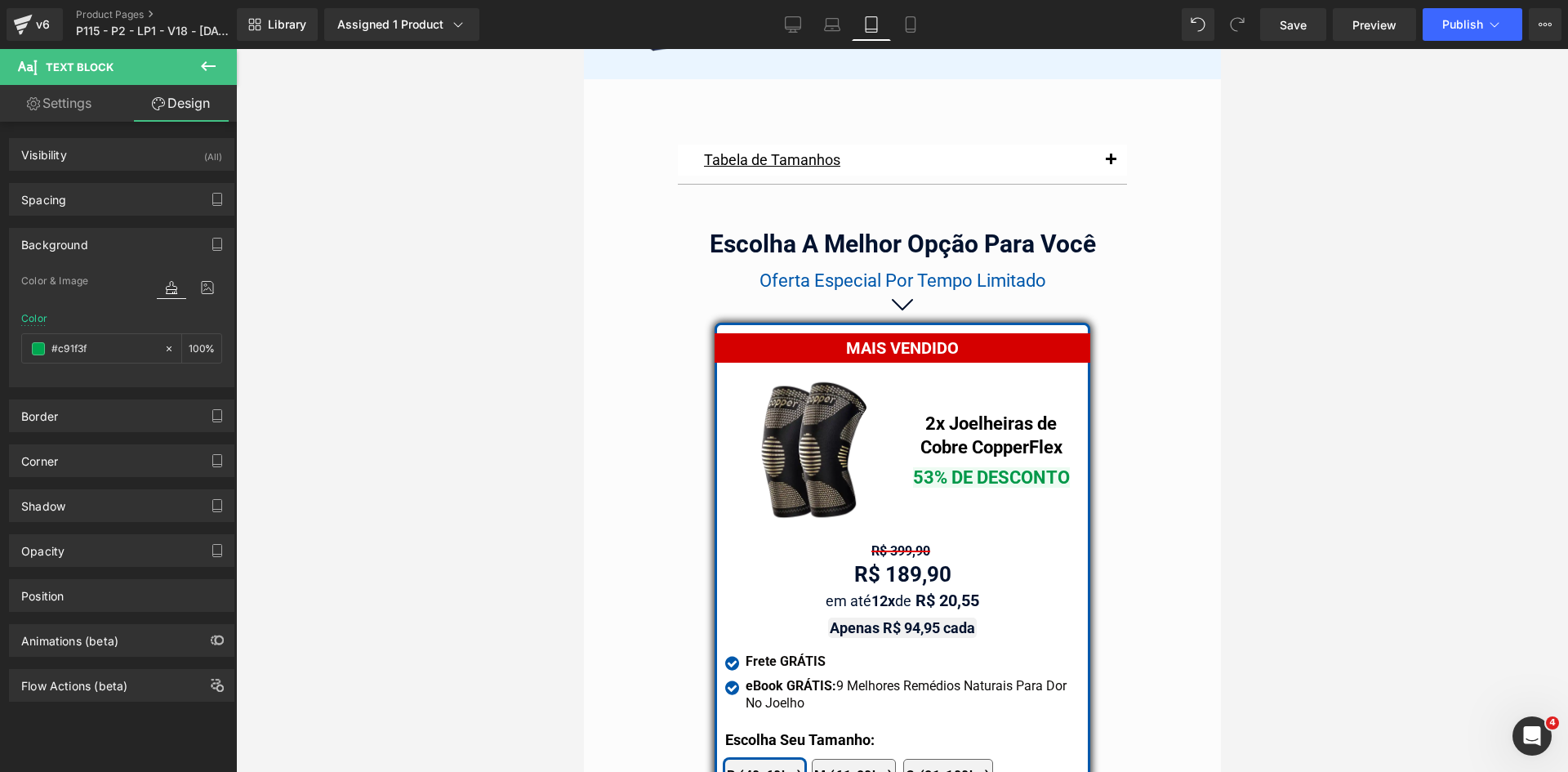
scroll to position [13656, 0]
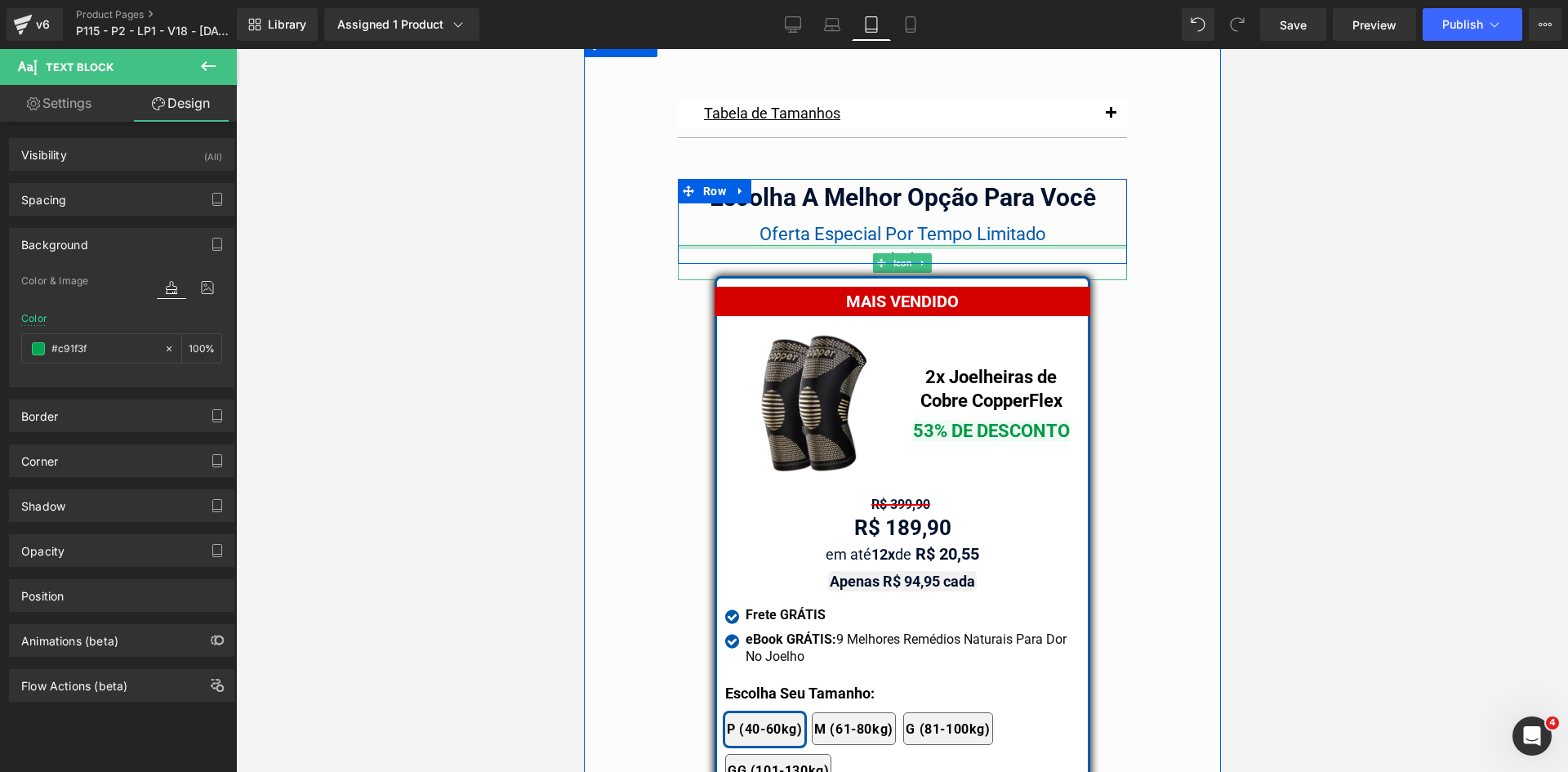
click at [981, 224] on span "Oferta Especial Por Tempo Limitado" at bounding box center [902, 234] width 287 height 20
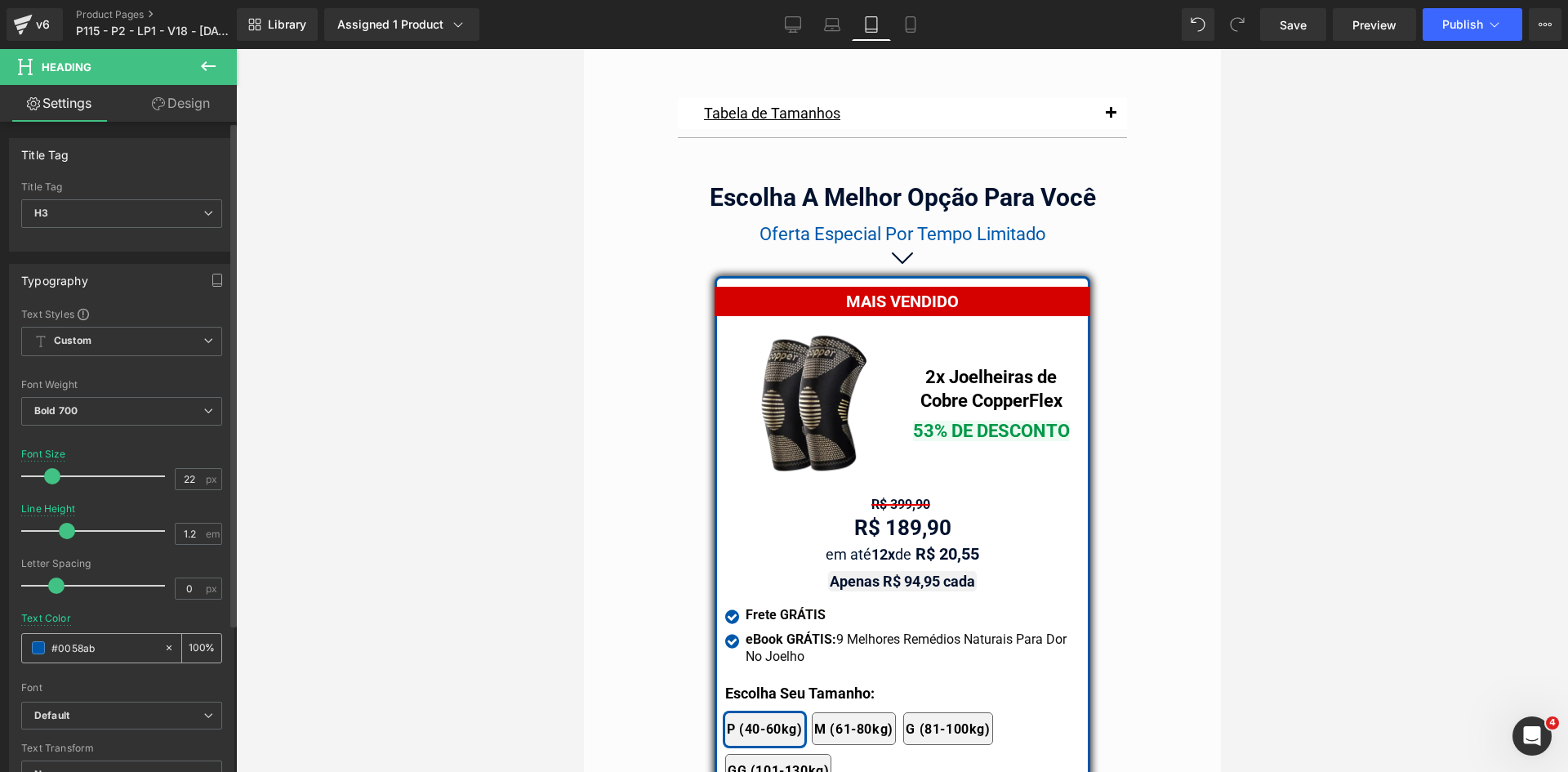
click at [98, 652] on input "#0058ab" at bounding box center [104, 647] width 105 height 18
paste input "c91f3f"
type input "#c91f3f"
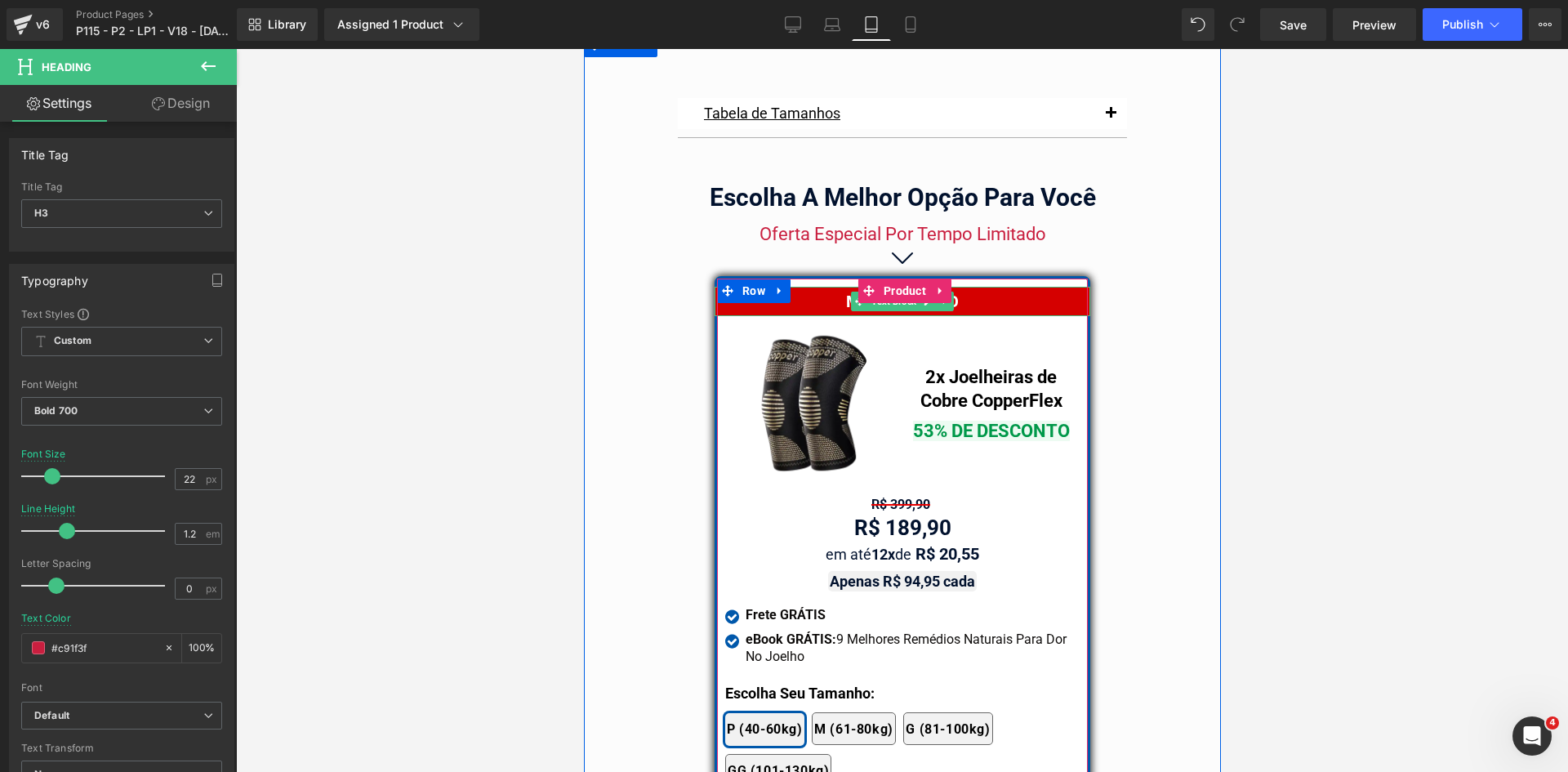
click at [1004, 287] on div "MAIS VENDIDO" at bounding box center [901, 302] width 376 height 30
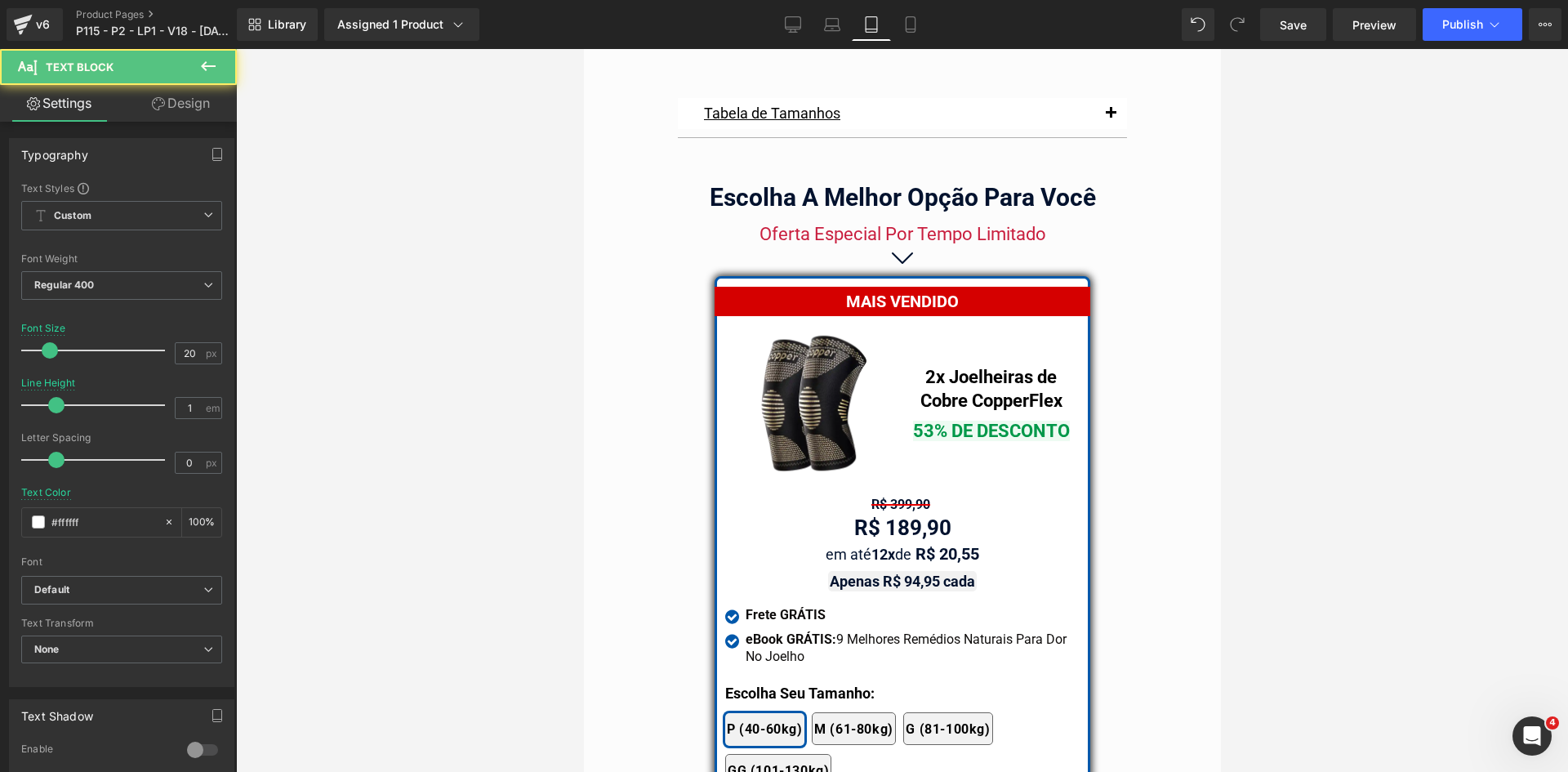
click at [167, 99] on link "Design" at bounding box center [181, 103] width 119 height 37
click at [0, 0] on div "Background" at bounding box center [0, 0] width 0 height 0
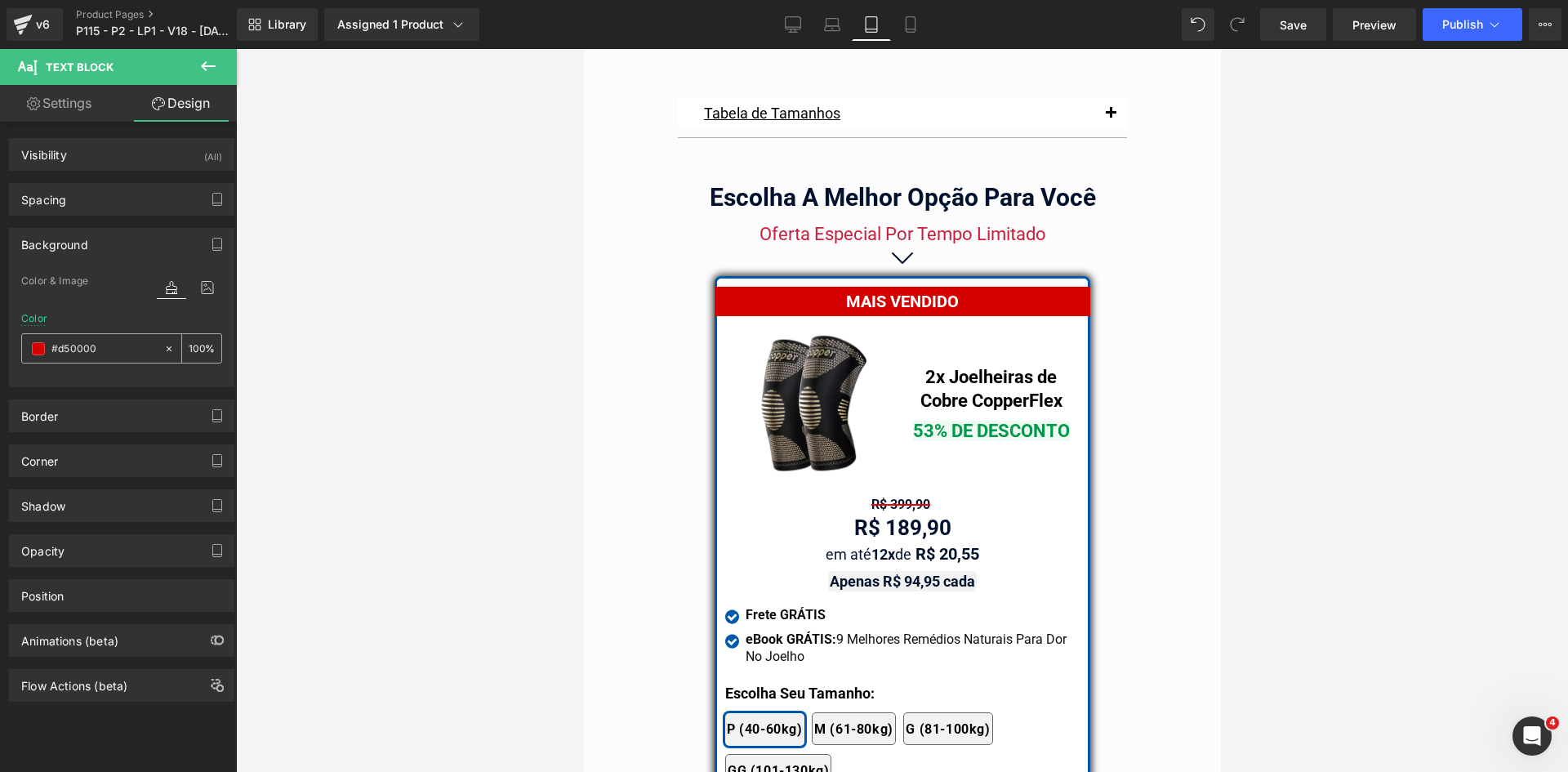
click at [104, 349] on input "text" at bounding box center [104, 349] width 105 height 18
paste input "c91f3f"
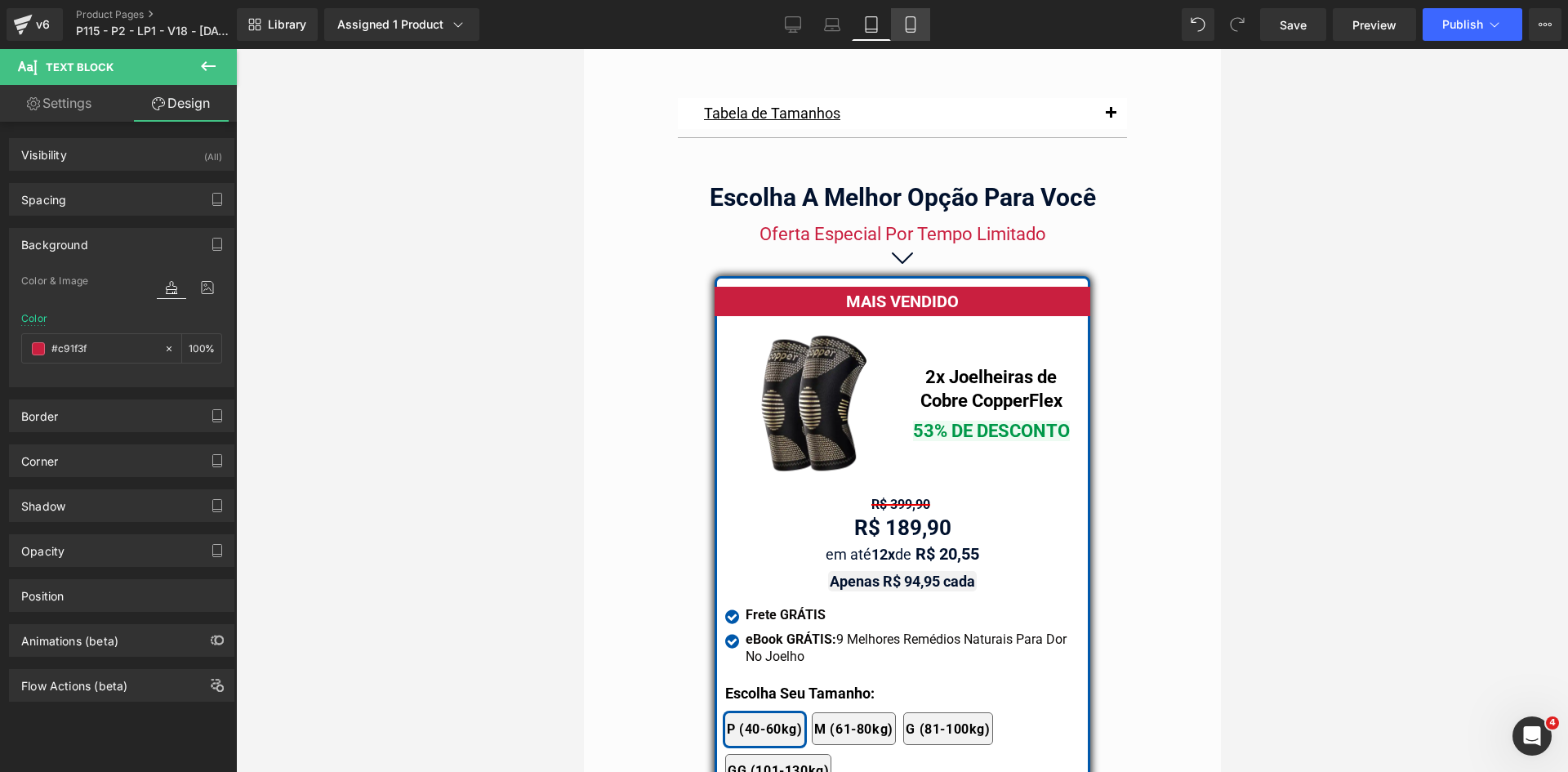
click at [911, 24] on icon at bounding box center [910, 24] width 17 height 17
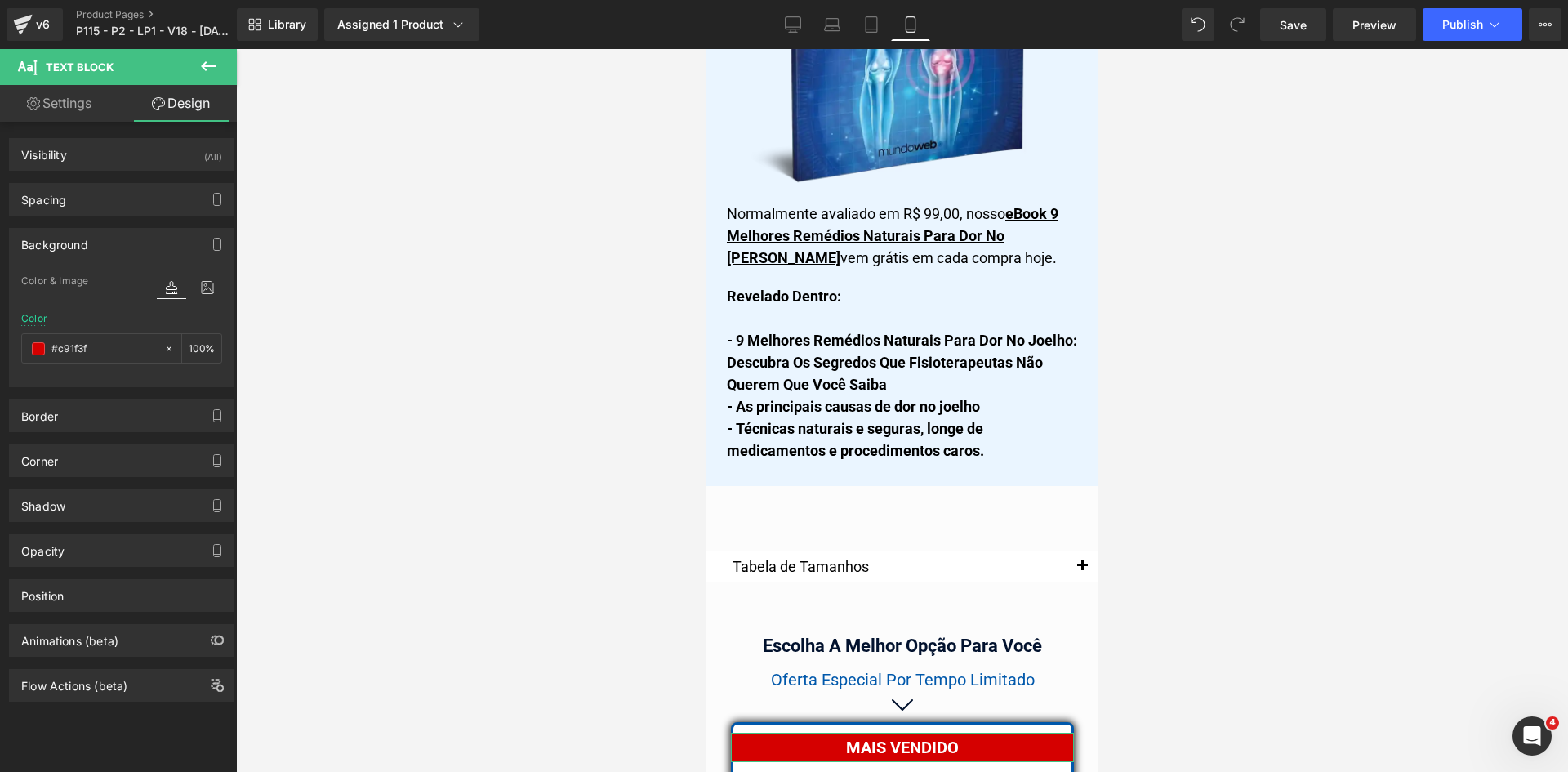
scroll to position [14101, 0]
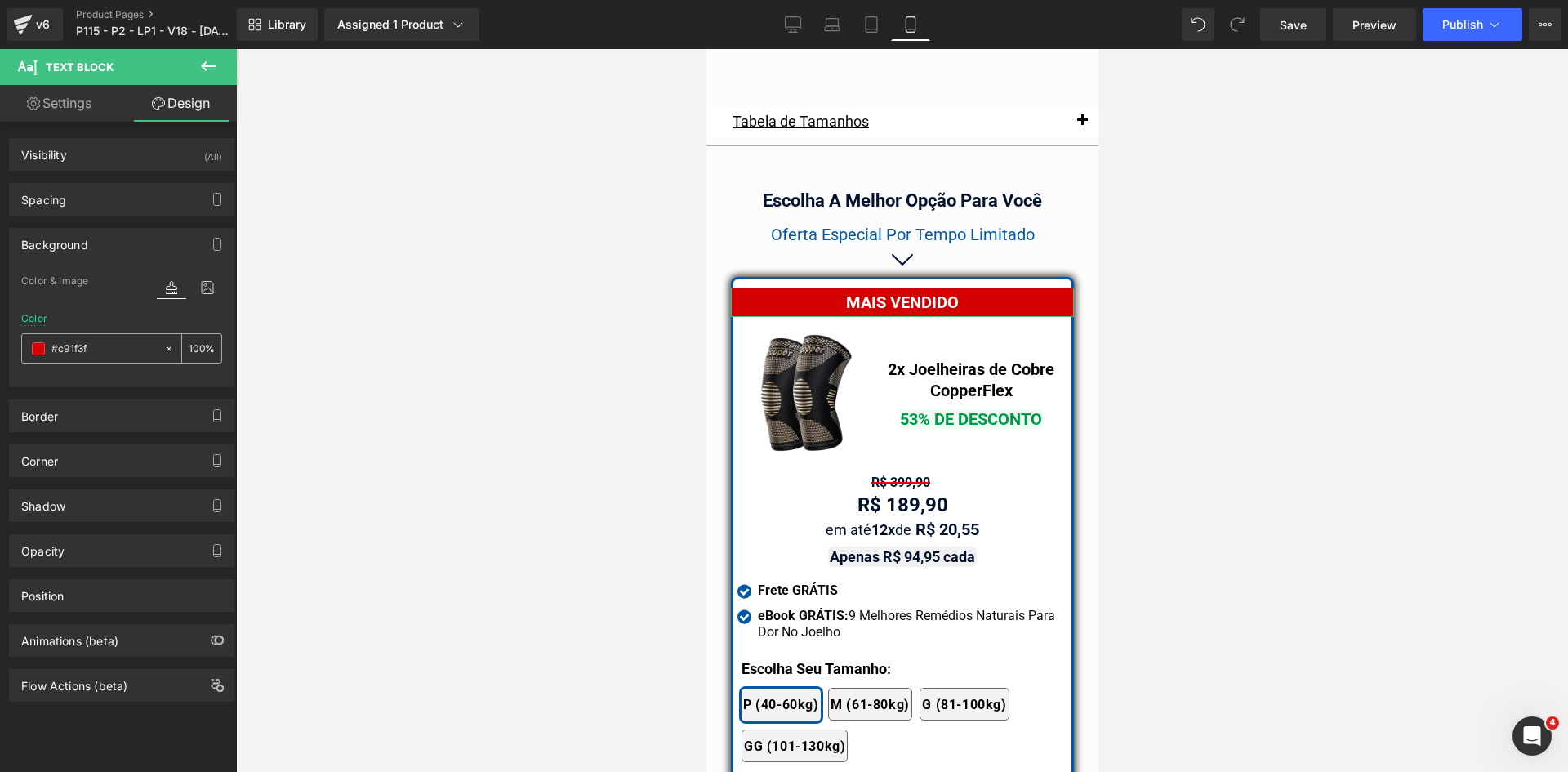
click at [108, 349] on input "#c91f3f" at bounding box center [104, 349] width 105 height 18
paste input "c91f3f"
type input "#c91f3f"
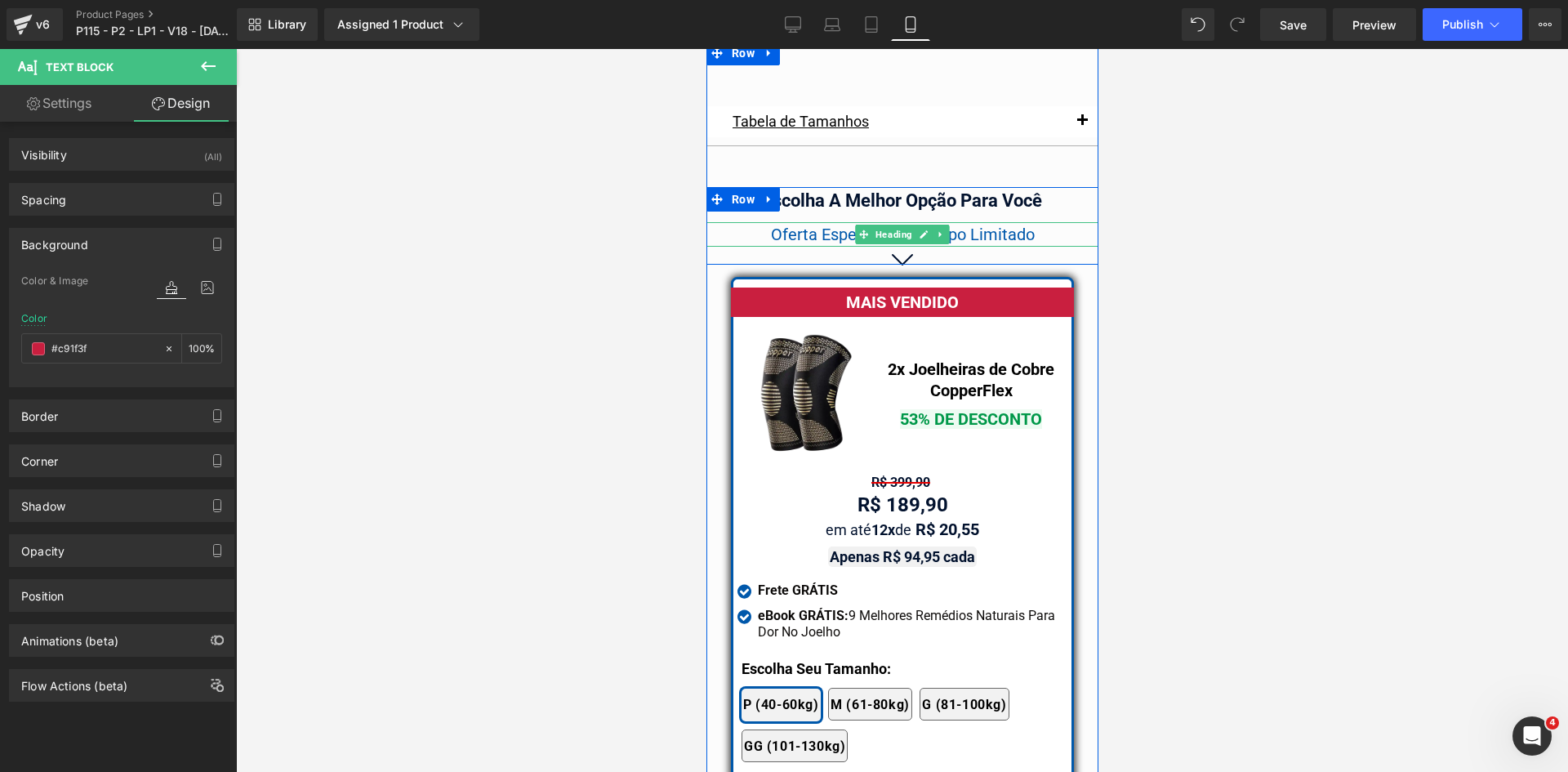
click at [956, 225] on span "Oferta Especial Por Tempo Limitado" at bounding box center [902, 235] width 263 height 19
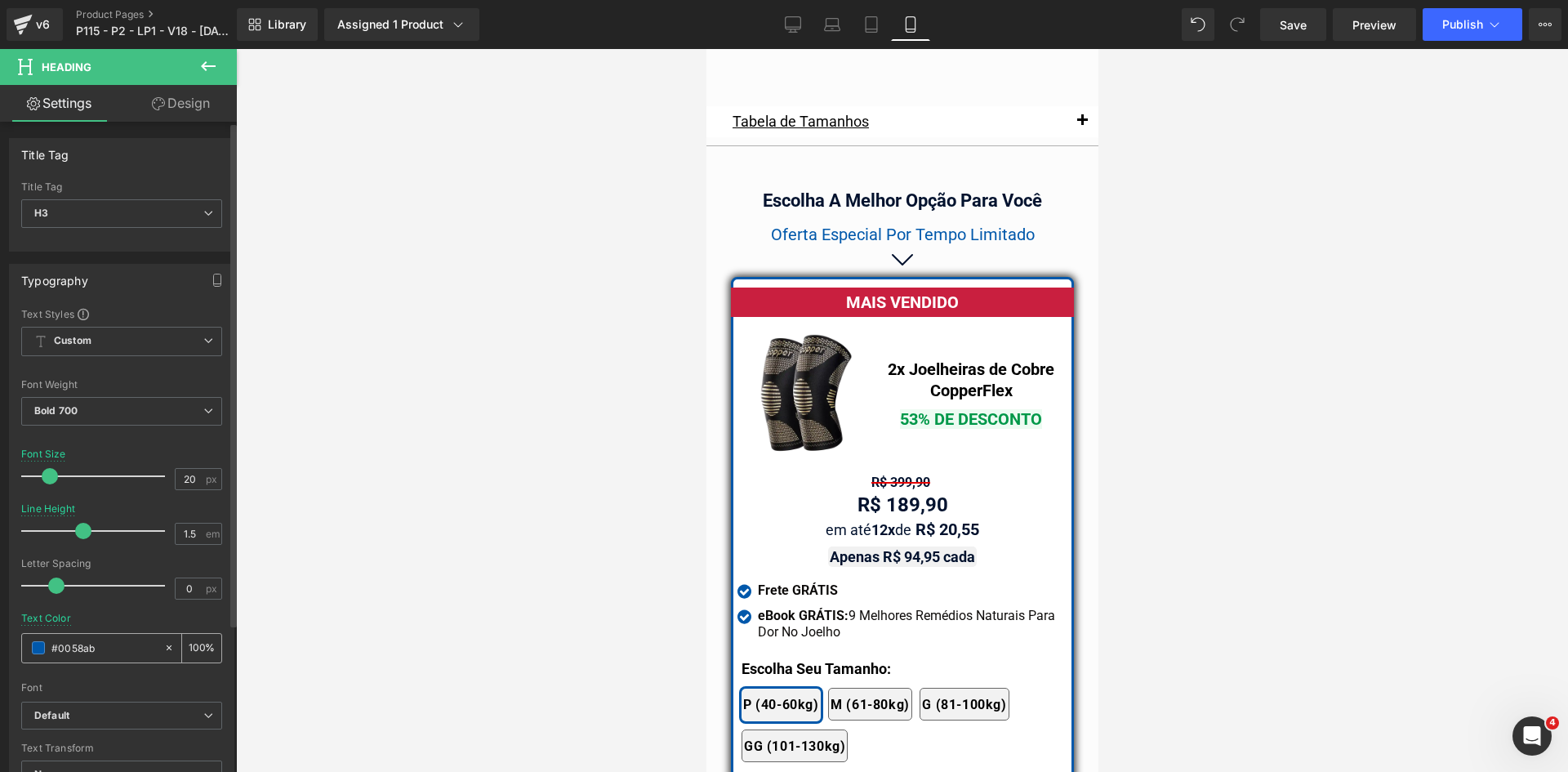
click at [99, 657] on input "#0058ab" at bounding box center [104, 647] width 105 height 18
type input "#c91f3f"
click at [876, 21] on icon at bounding box center [871, 24] width 17 height 17
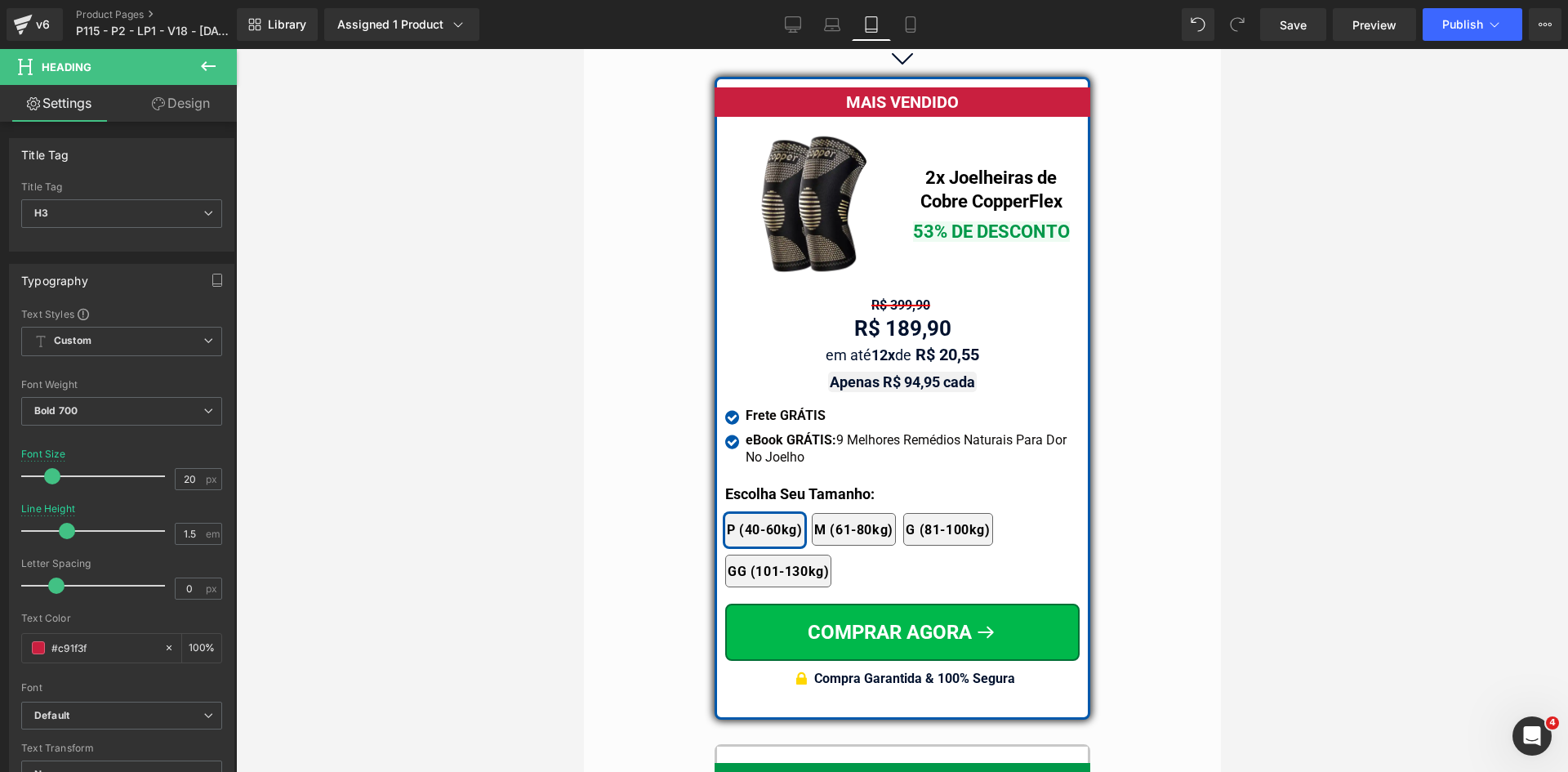
scroll to position [13904, 0]
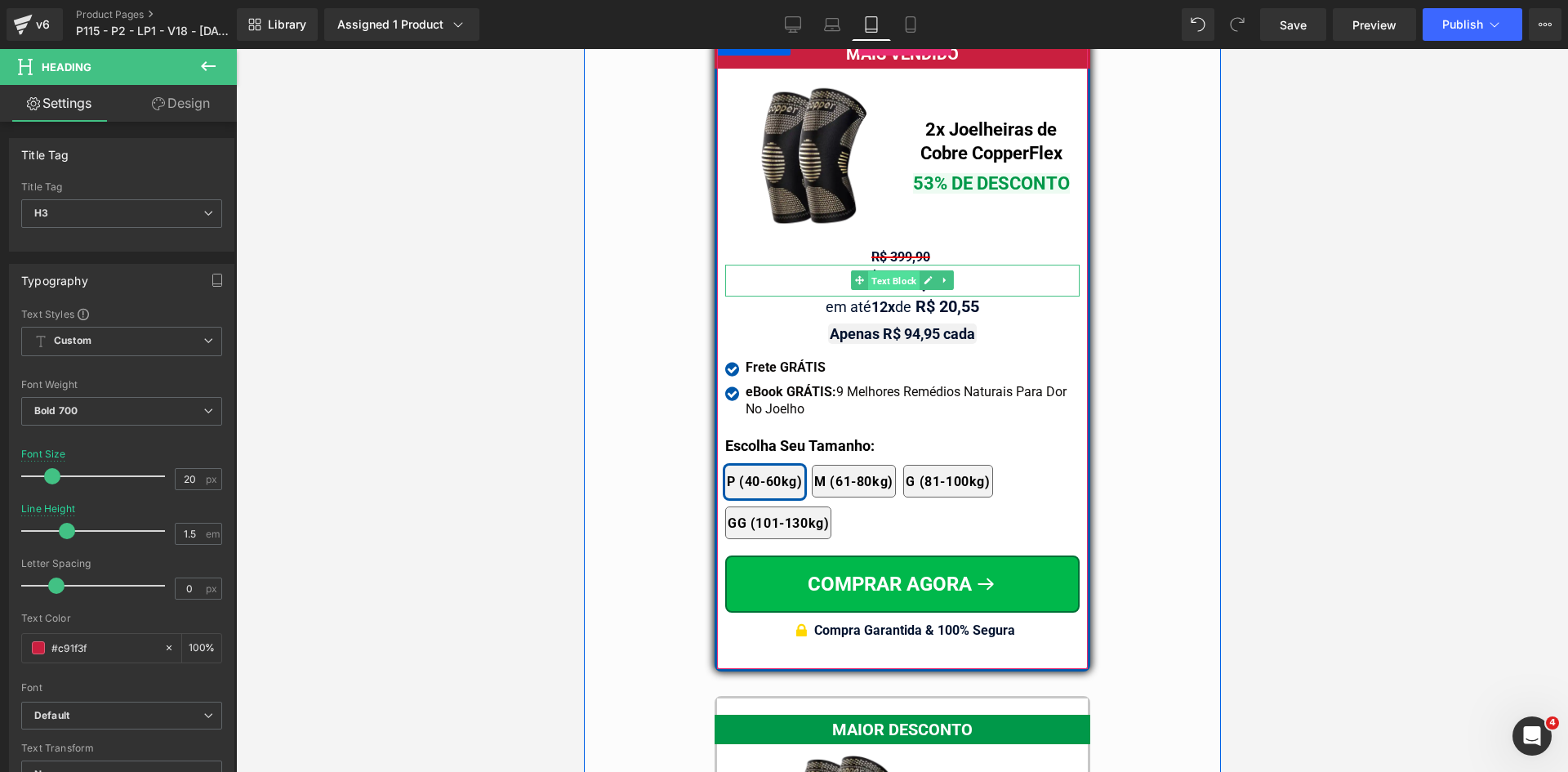
click at [895, 271] on span "Text Block" at bounding box center [893, 281] width 51 height 19
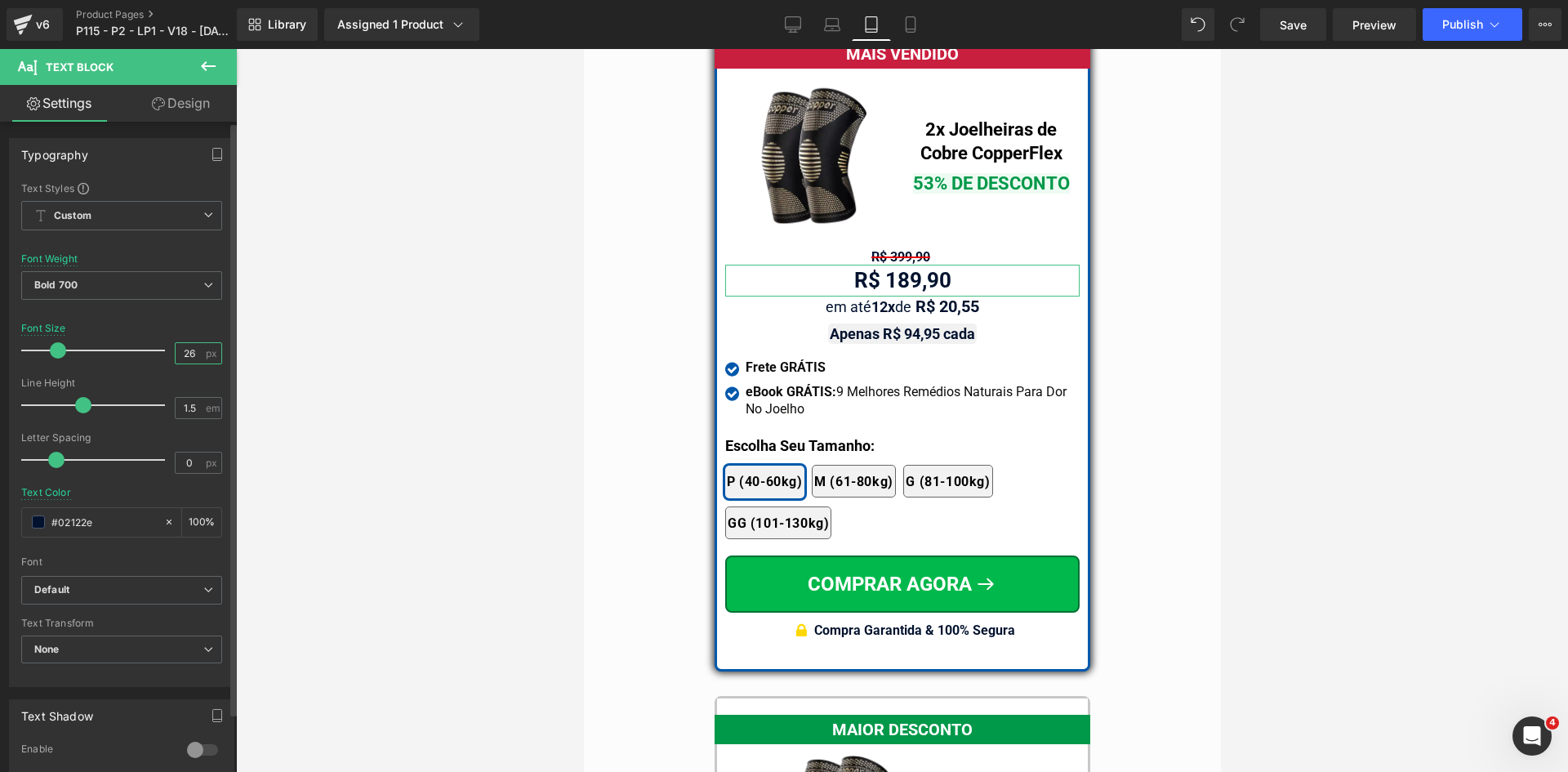
drag, startPoint x: 181, startPoint y: 354, endPoint x: 210, endPoint y: 350, distance: 29.3
click at [208, 352] on div "26 px" at bounding box center [198, 352] width 47 height 22
type input "24"
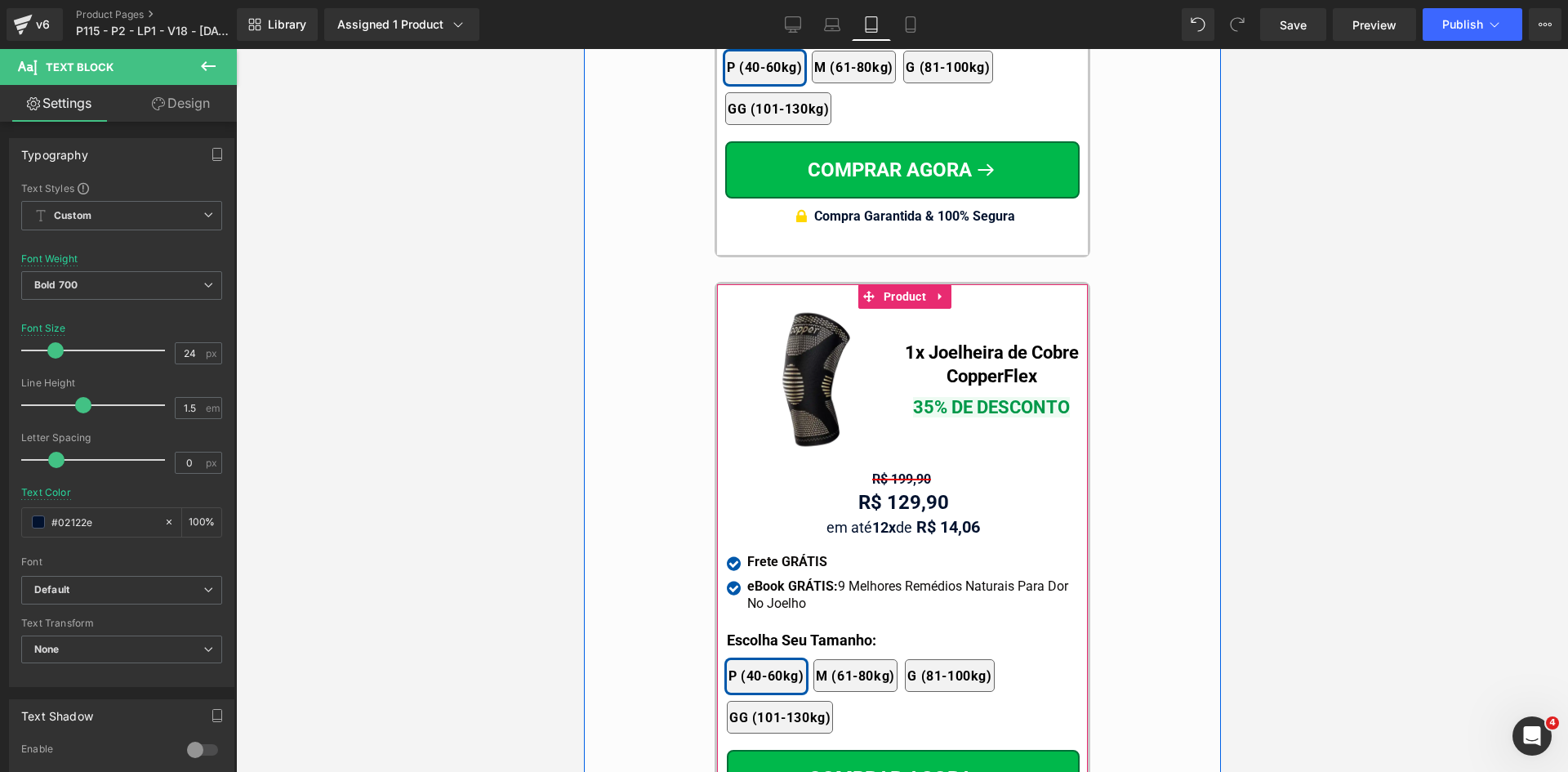
scroll to position [15047, 0]
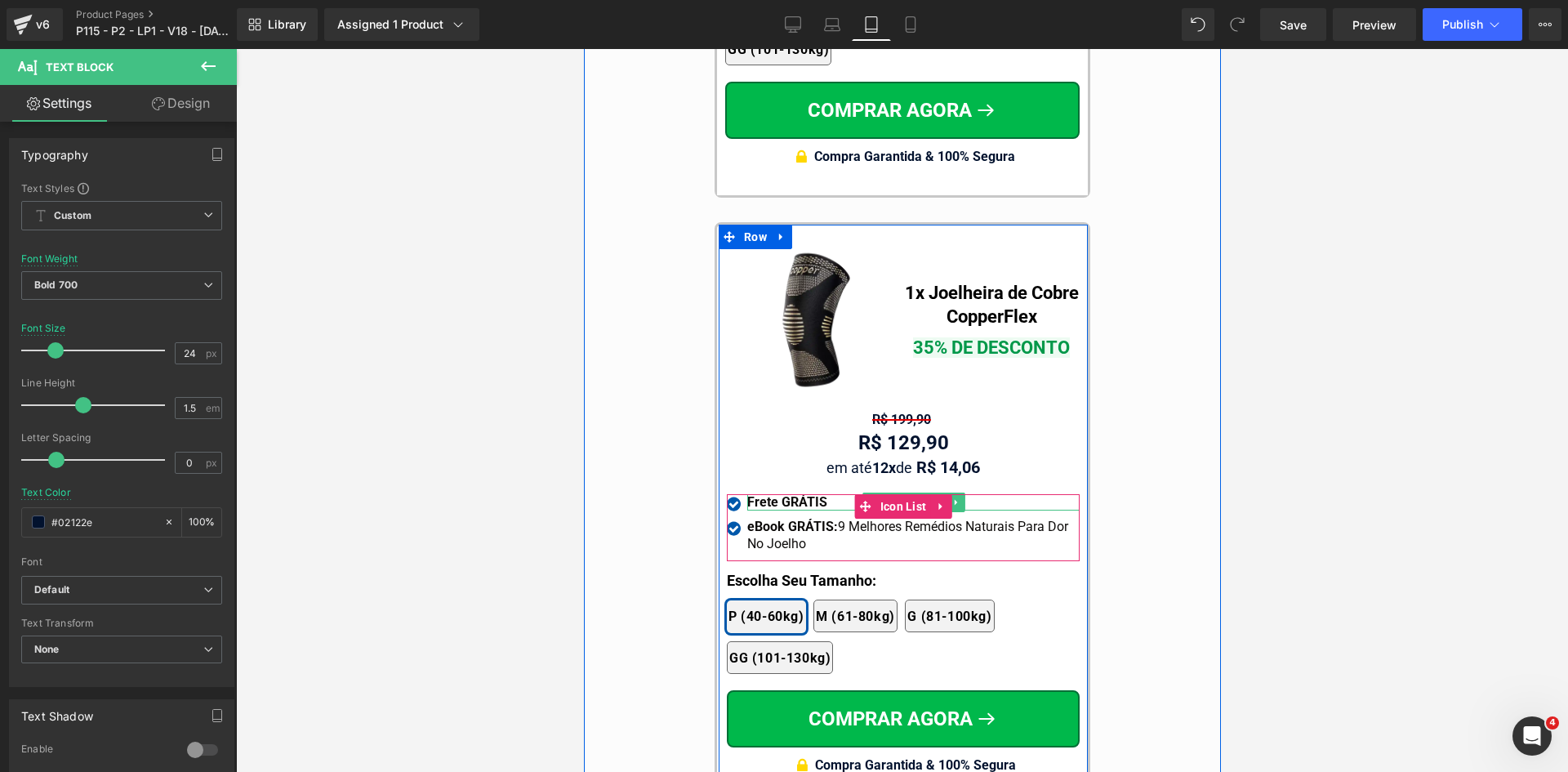
click at [791, 495] on strong "Frete GRÁTIS" at bounding box center [787, 502] width 80 height 16
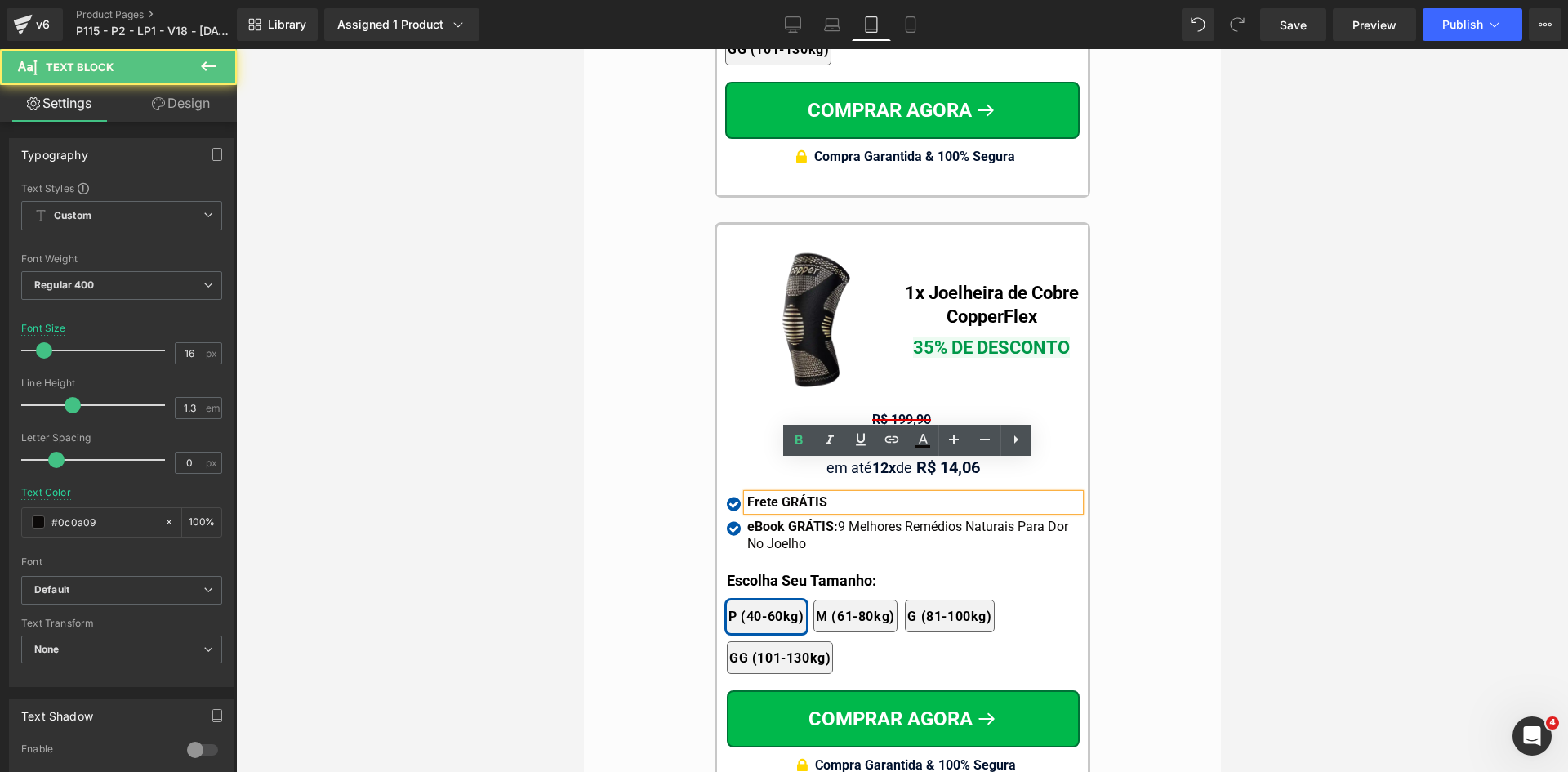
click at [800, 495] on strong "Frete GRÁTIS" at bounding box center [787, 502] width 80 height 16
click at [827, 495] on div "Frete GRÁTIS" at bounding box center [912, 503] width 332 height 17
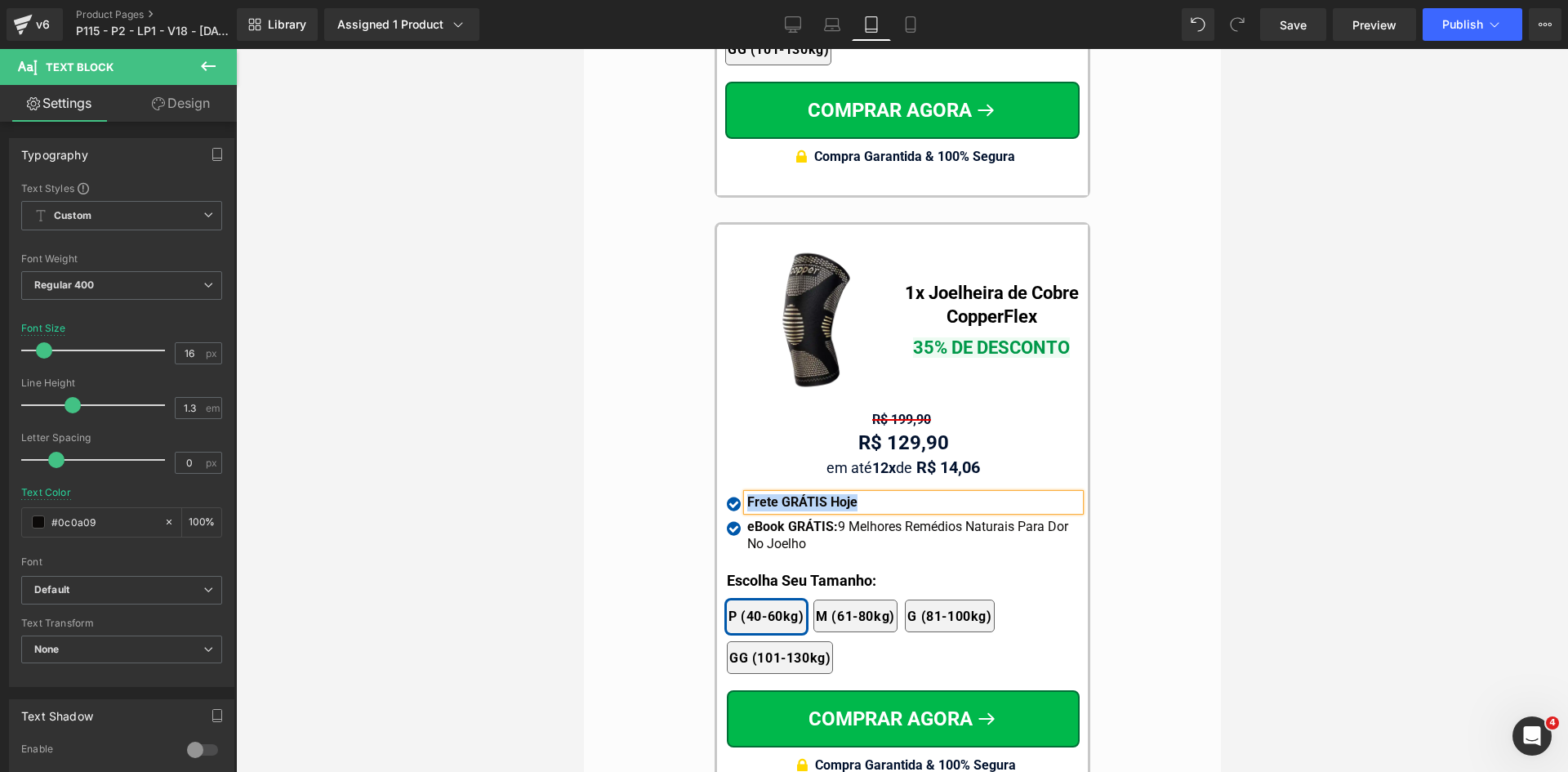
copy strong "Frete GRÁTIS Hoje"
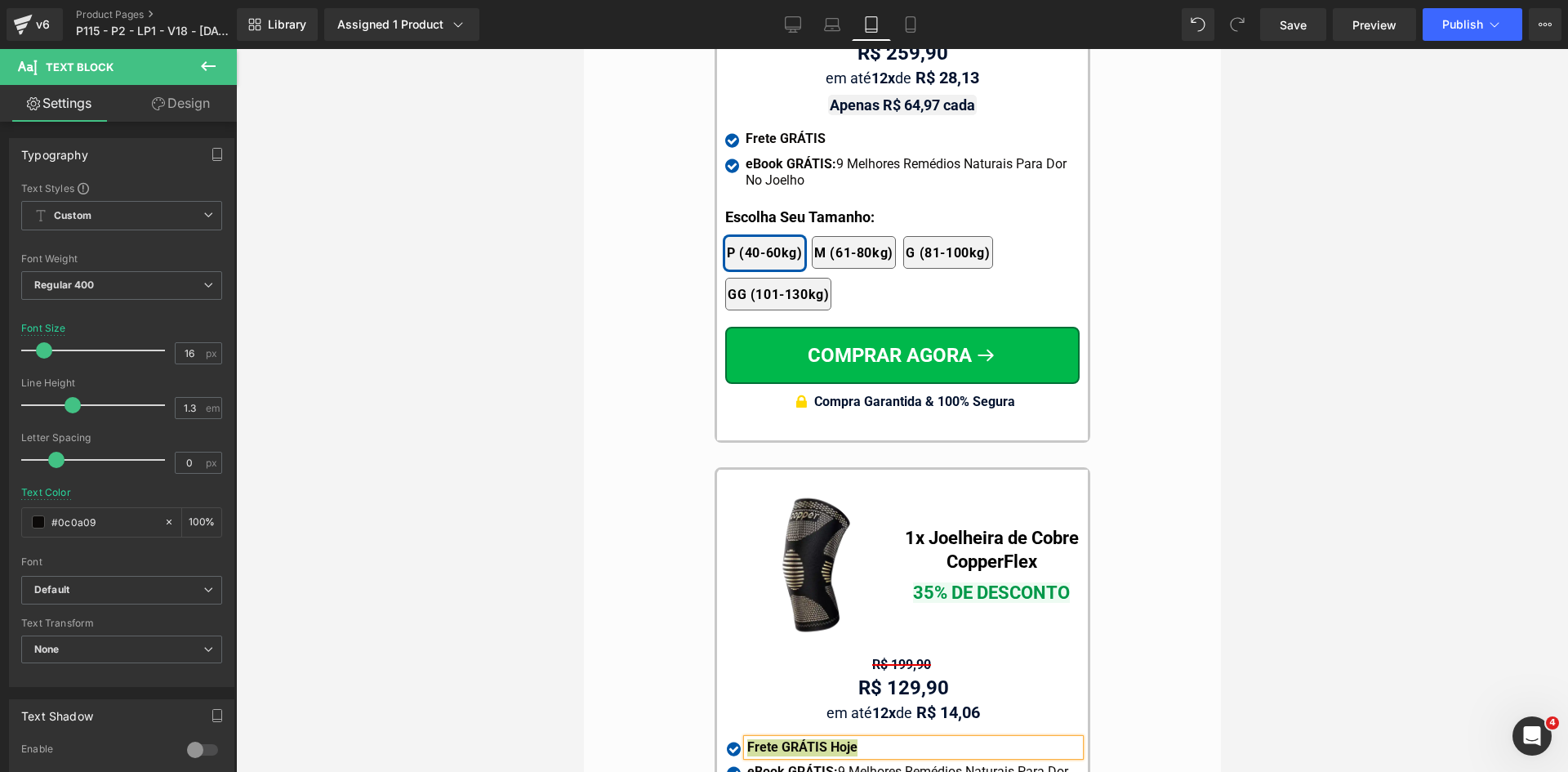
scroll to position [14720, 0]
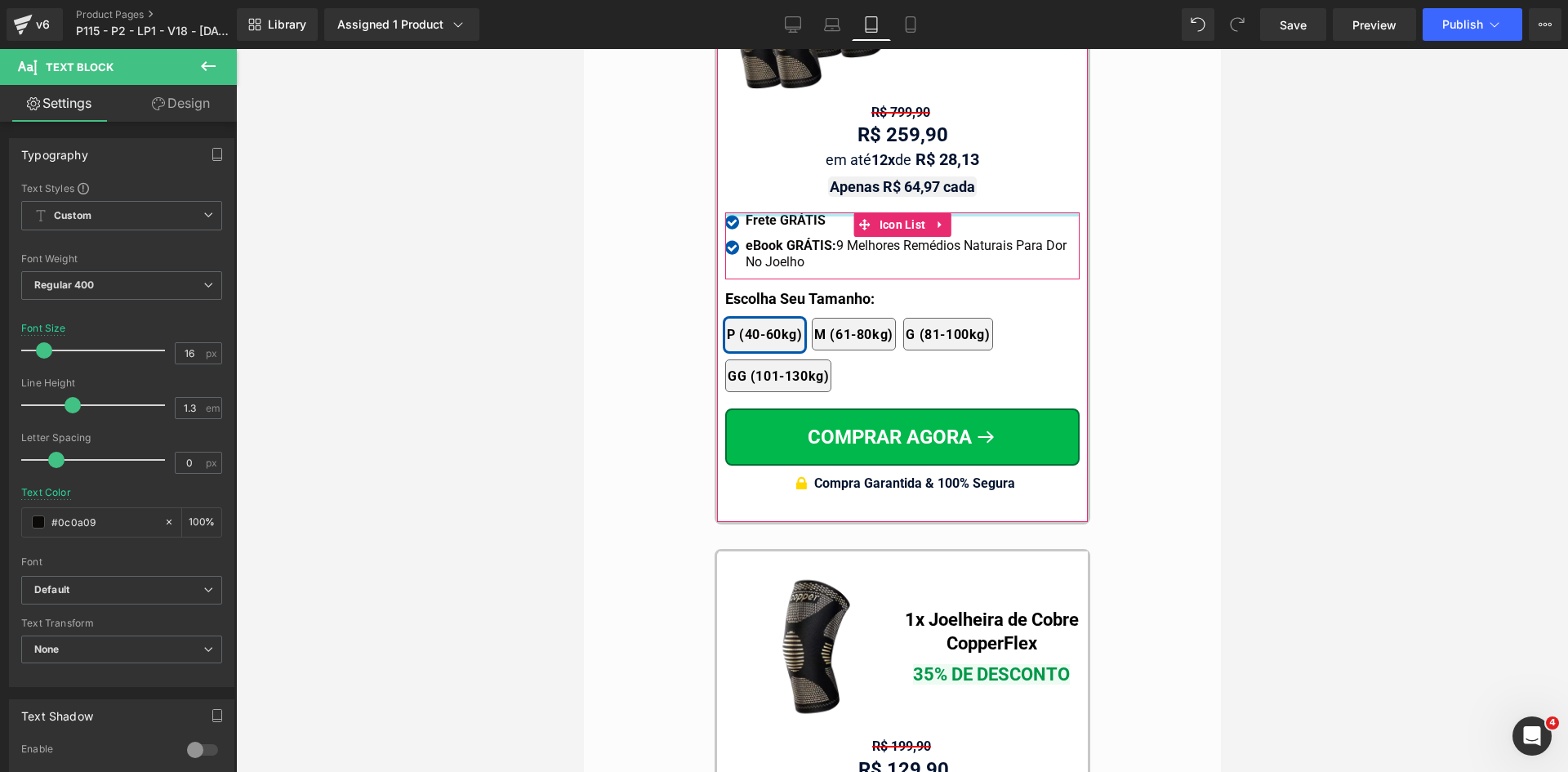
click at [803, 212] on div at bounding box center [902, 214] width 354 height 4
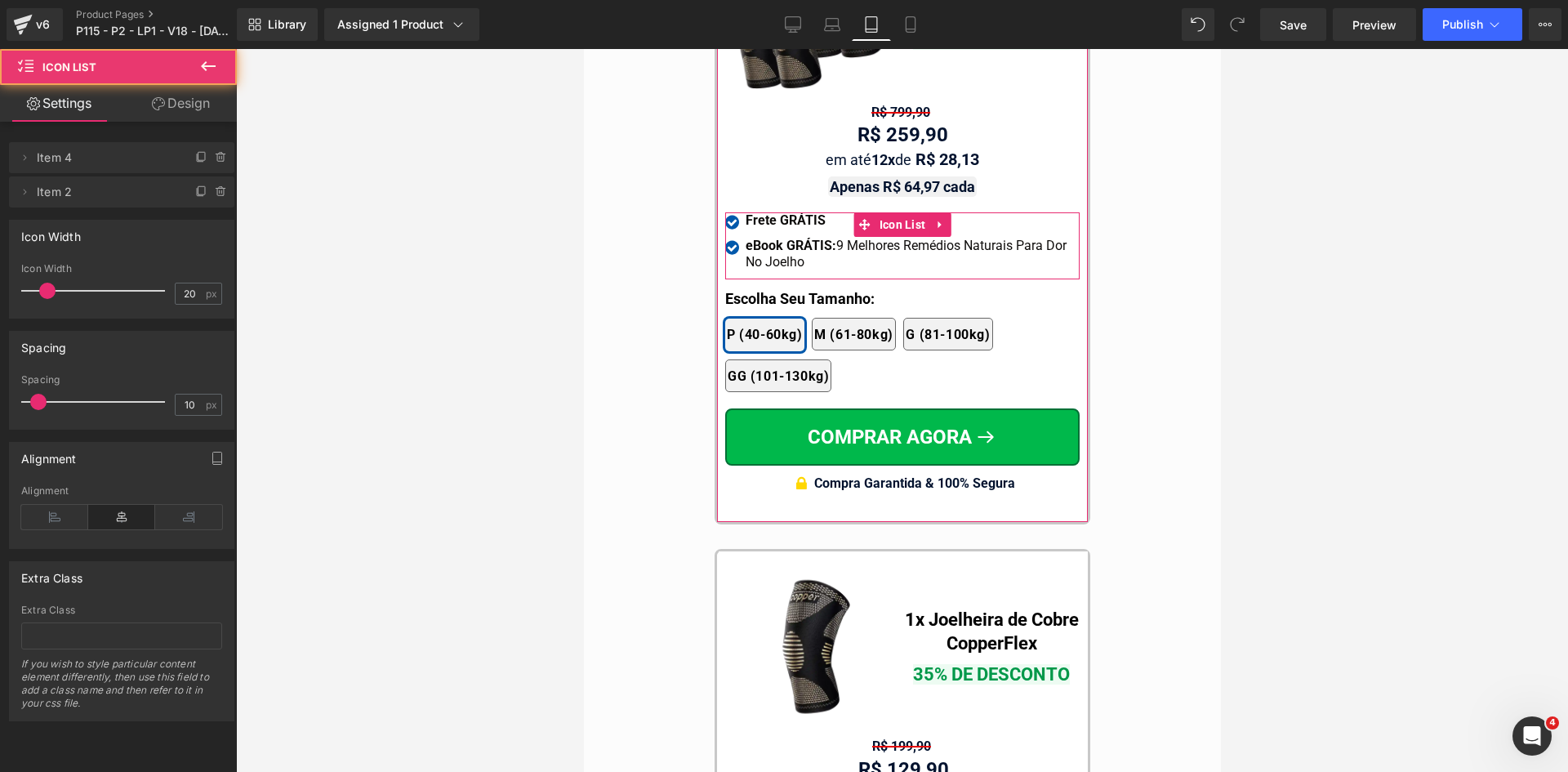
click at [803, 212] on div at bounding box center [902, 214] width 354 height 4
click at [805, 212] on strong "Frete GRÁTIS" at bounding box center [785, 220] width 80 height 16
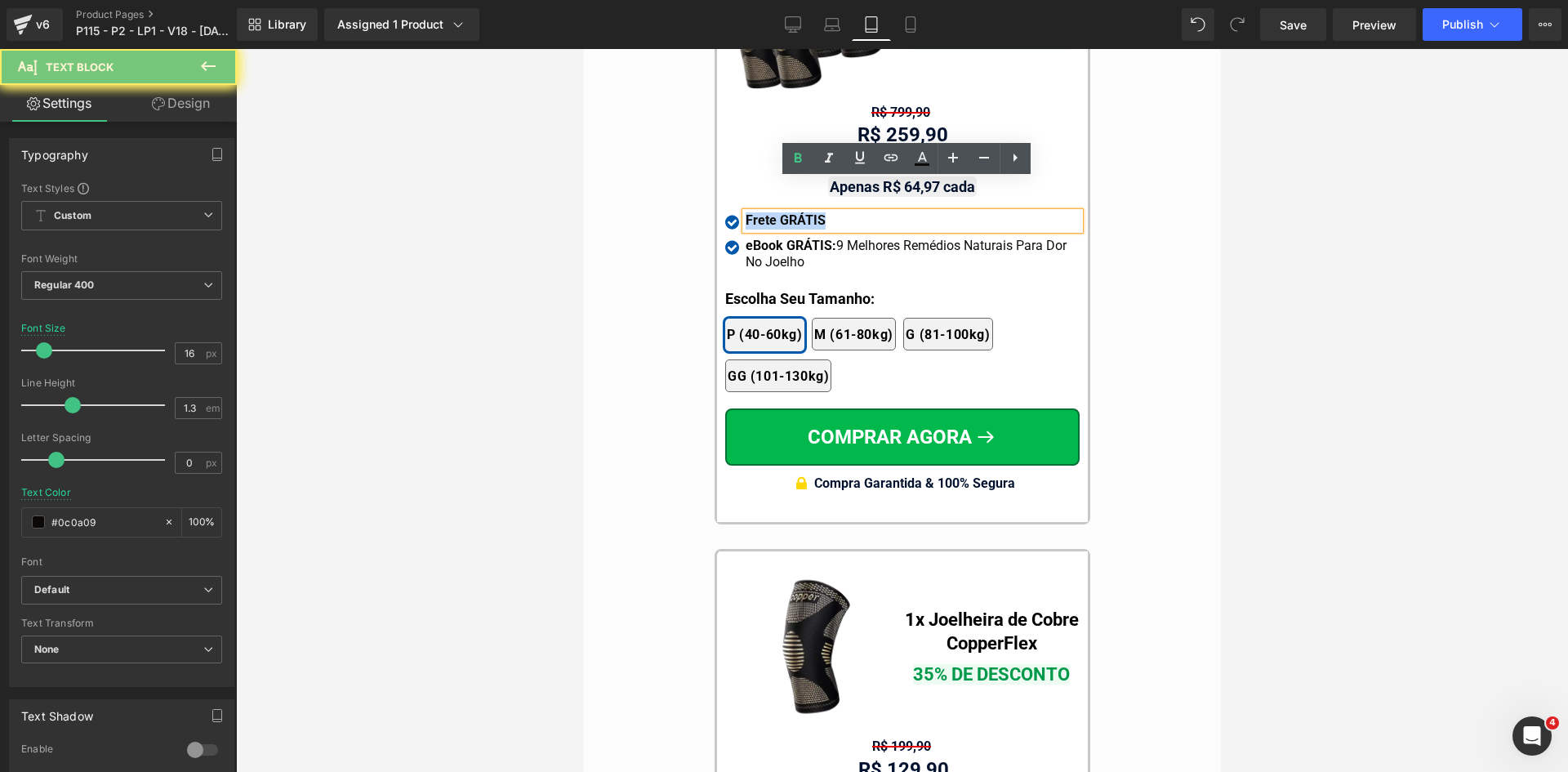
paste div
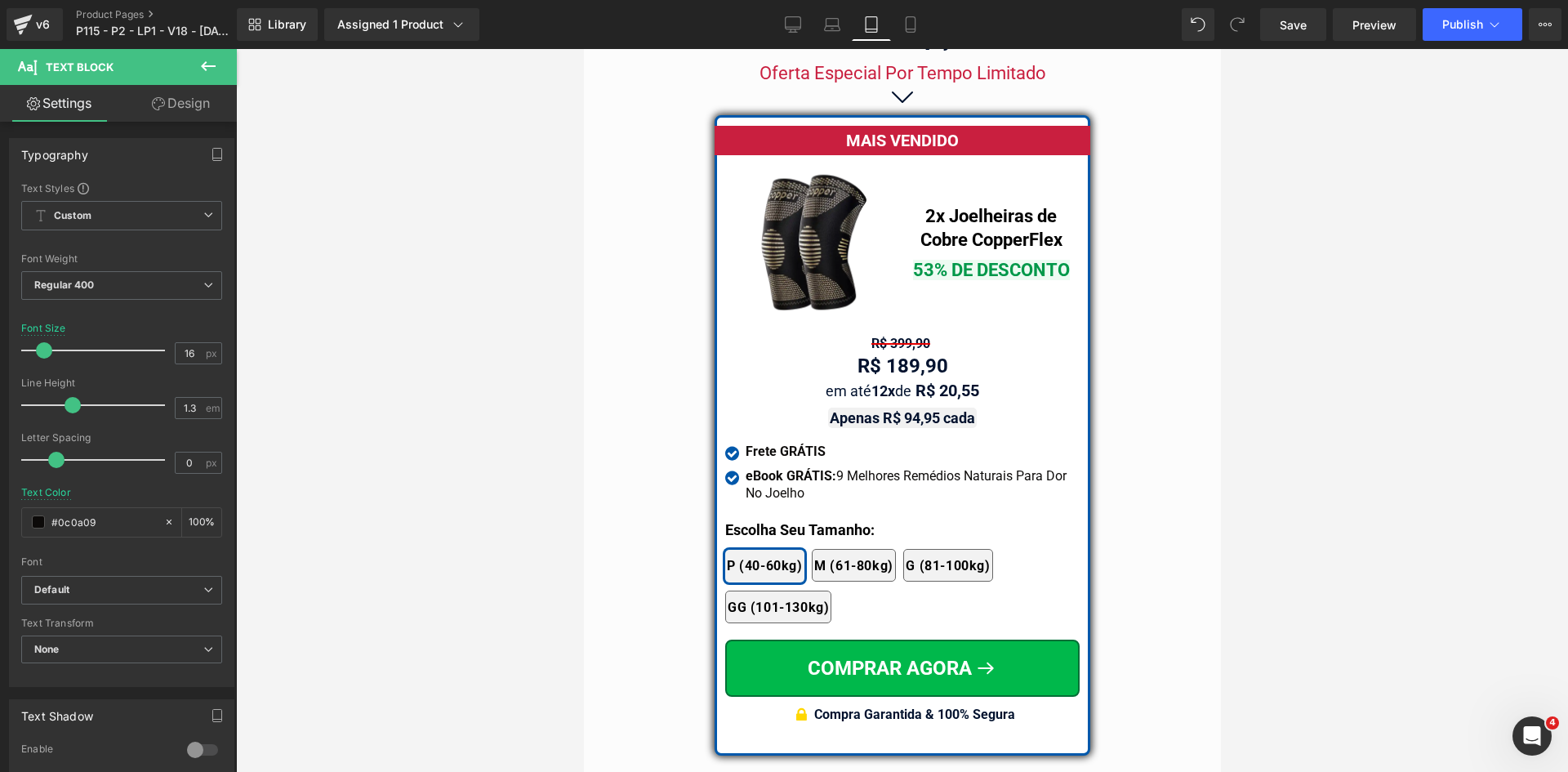
scroll to position [13741, 0]
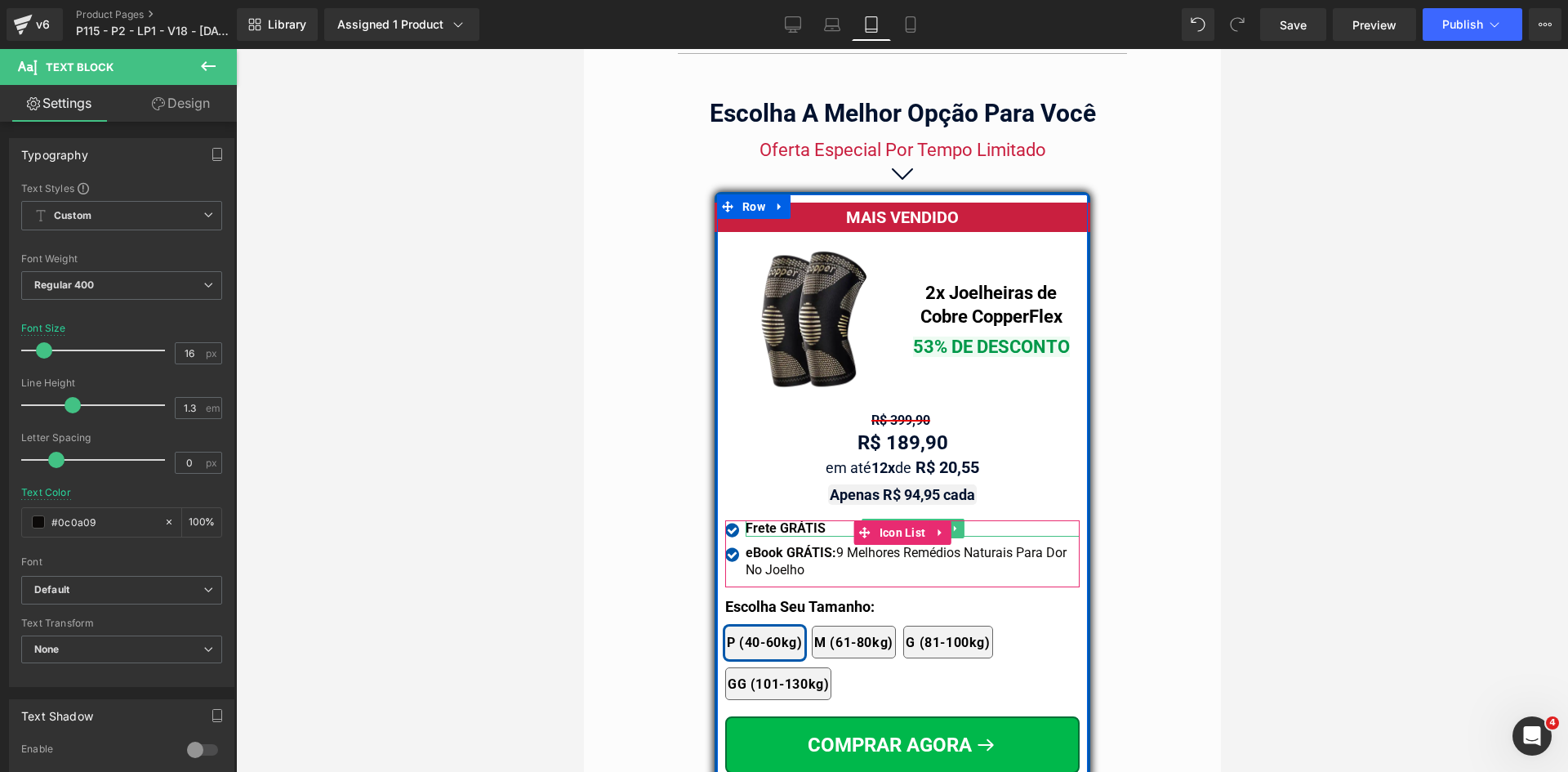
click at [798, 521] on strong "Frete GRÁTIS" at bounding box center [785, 529] width 80 height 16
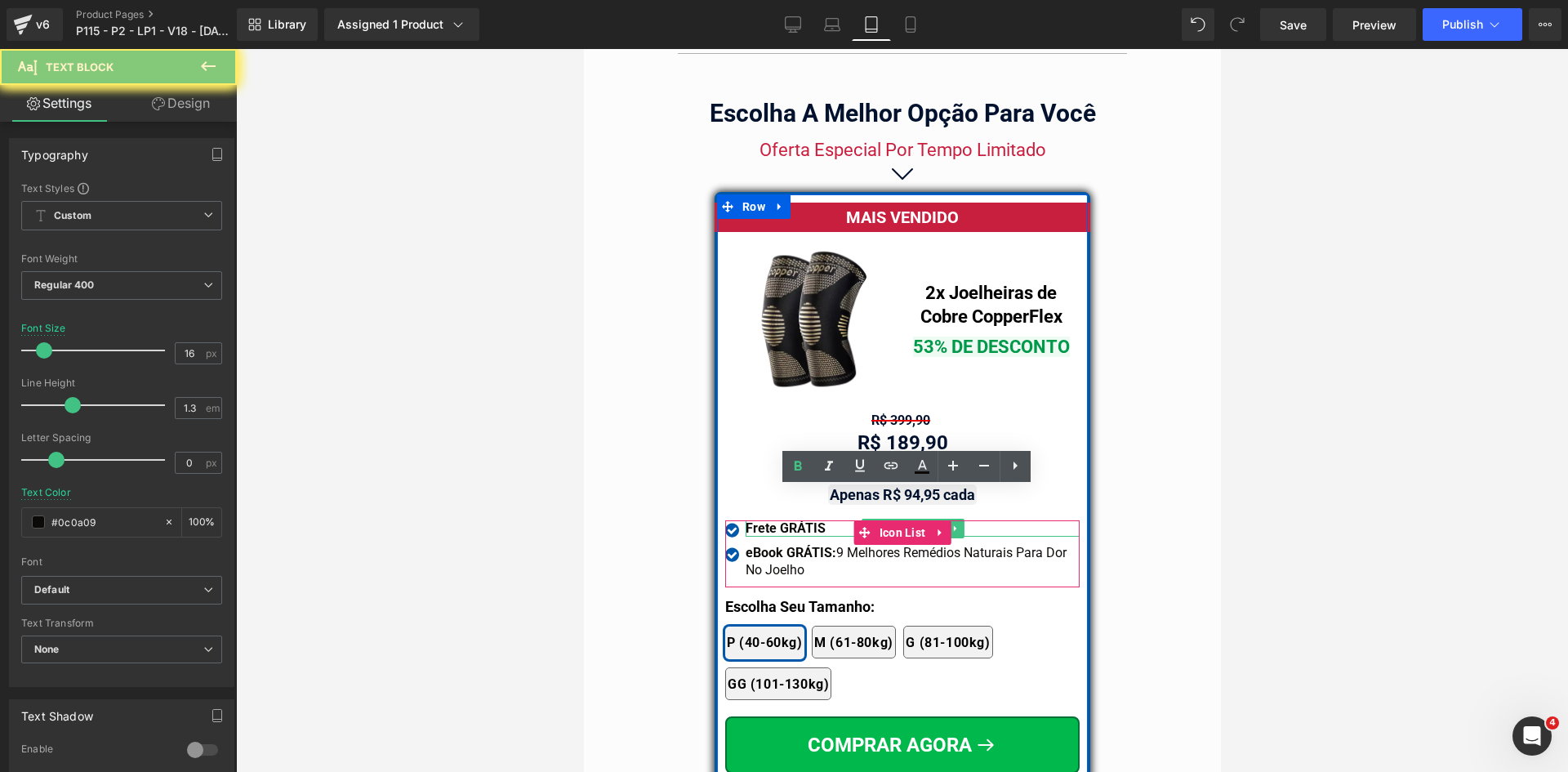
click at [798, 521] on strong "Frete GRÁTIS" at bounding box center [785, 529] width 80 height 16
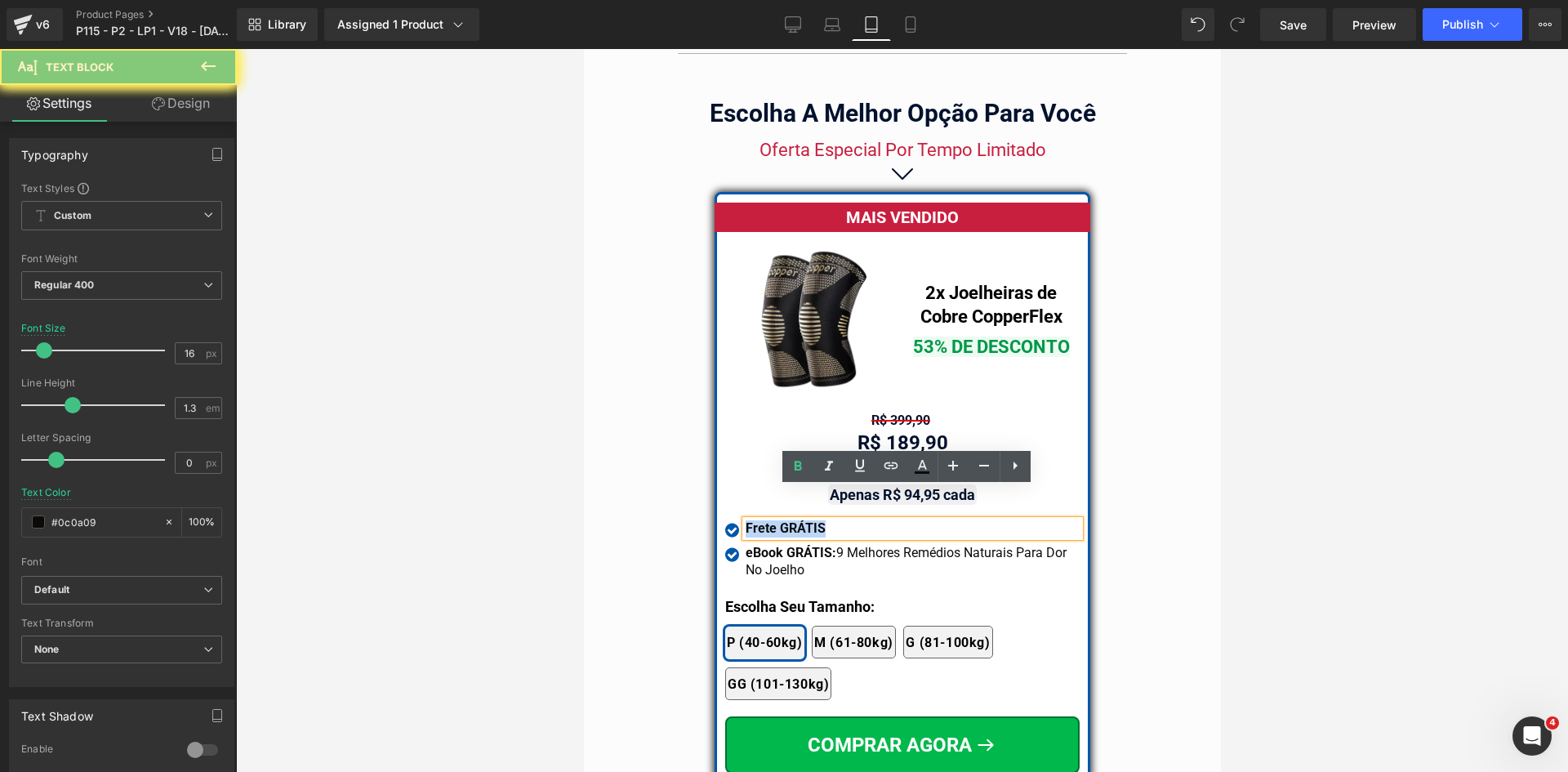
paste div
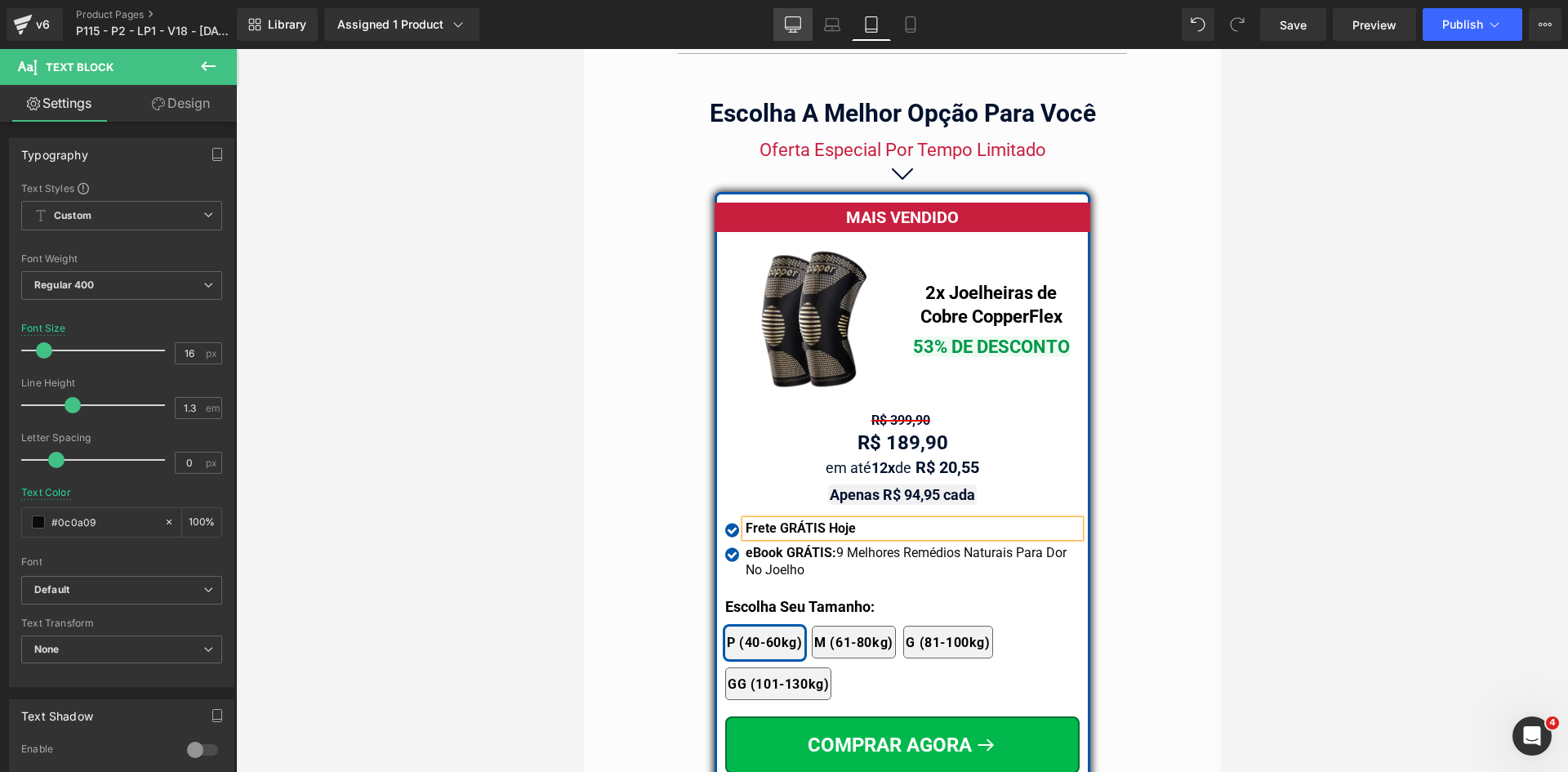
drag, startPoint x: 786, startPoint y: 25, endPoint x: 577, endPoint y: 380, distance: 412.0
click at [786, 25] on icon at bounding box center [794, 24] width 16 height 12
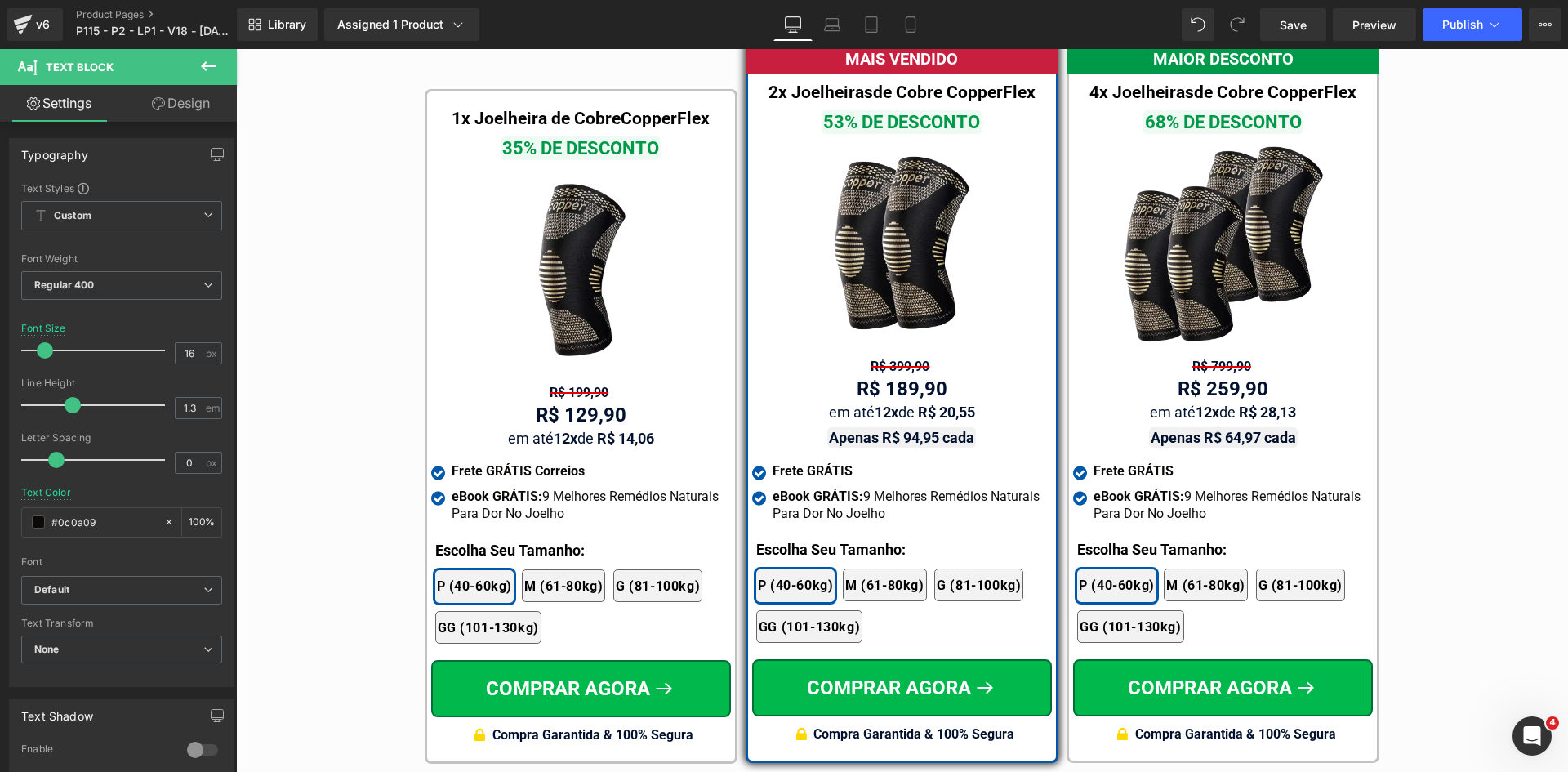
scroll to position [9495, 0]
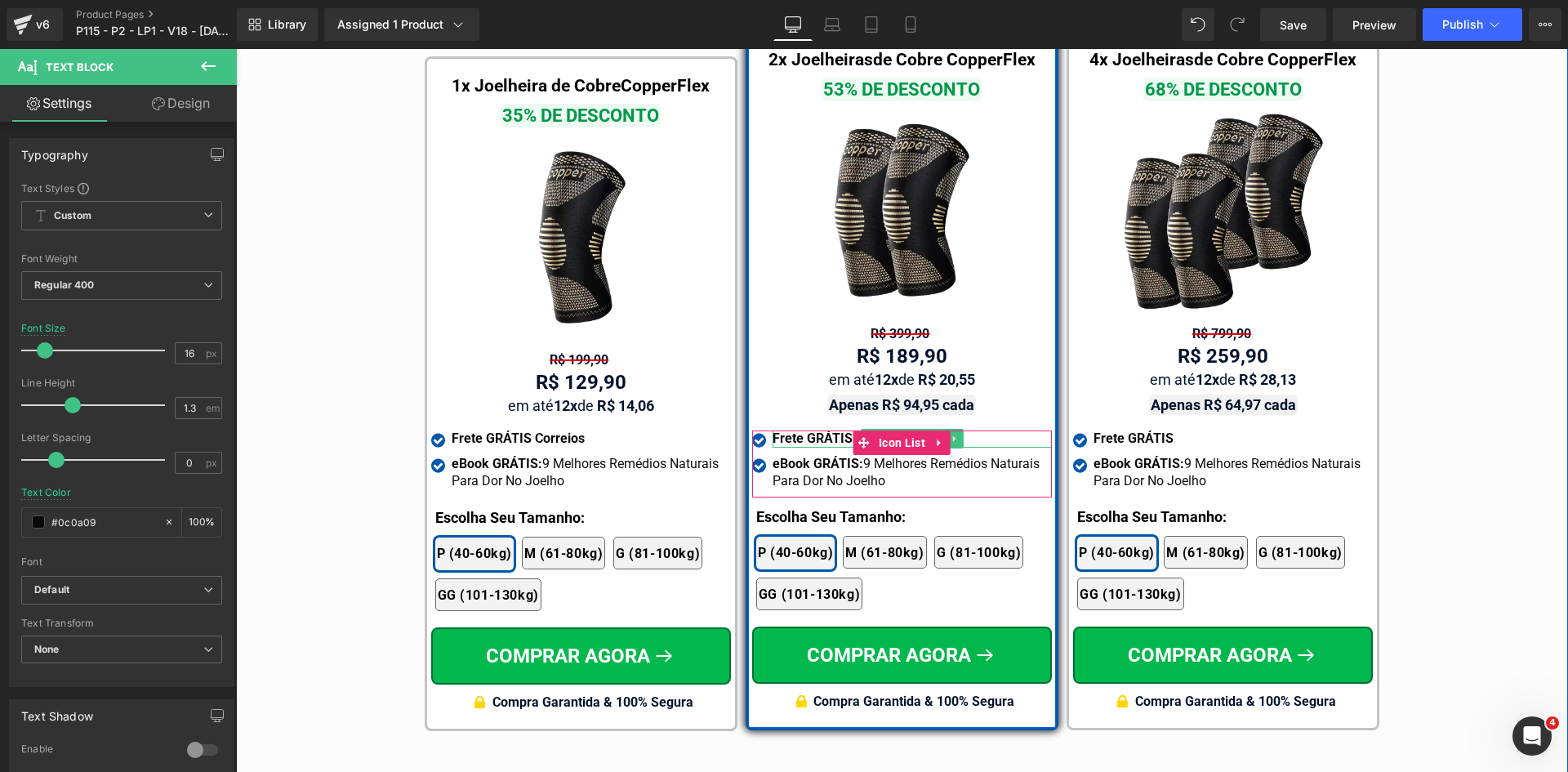
click at [797, 431] on strong "Frete GRÁTIS" at bounding box center [813, 439] width 80 height 16
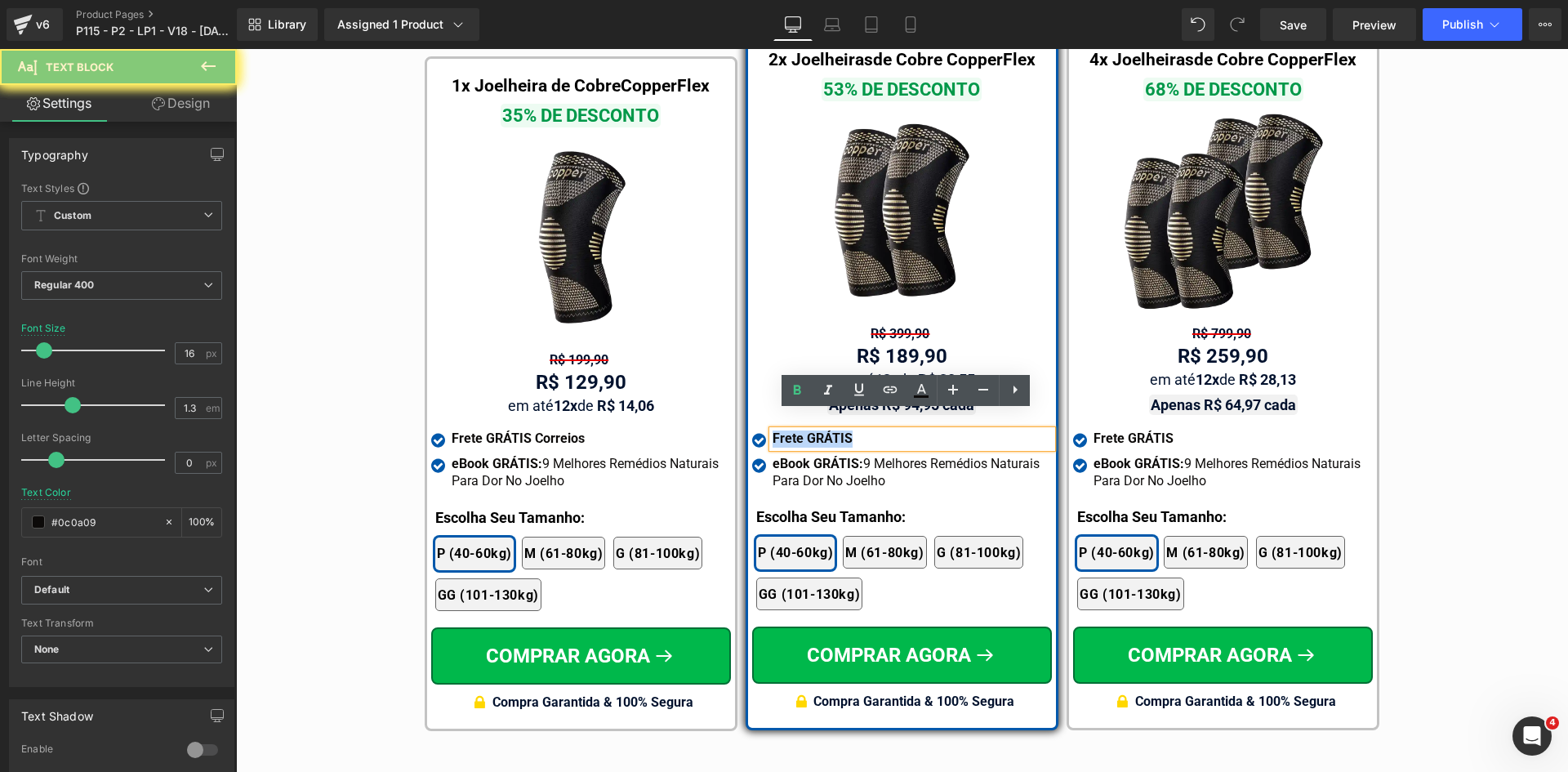
paste div
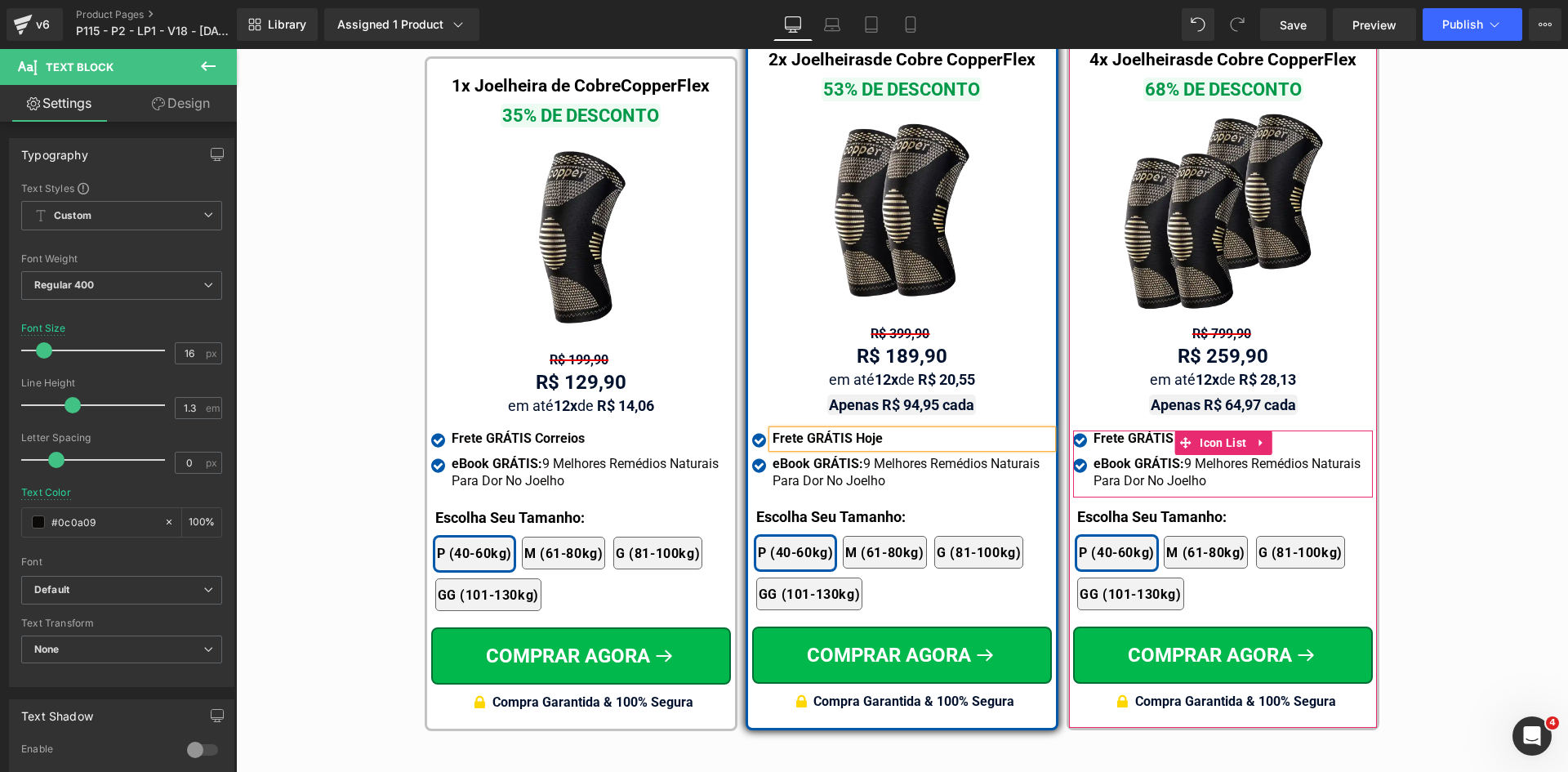
click at [1119, 431] on strong "Frete GRÁTIS" at bounding box center [1134, 439] width 80 height 16
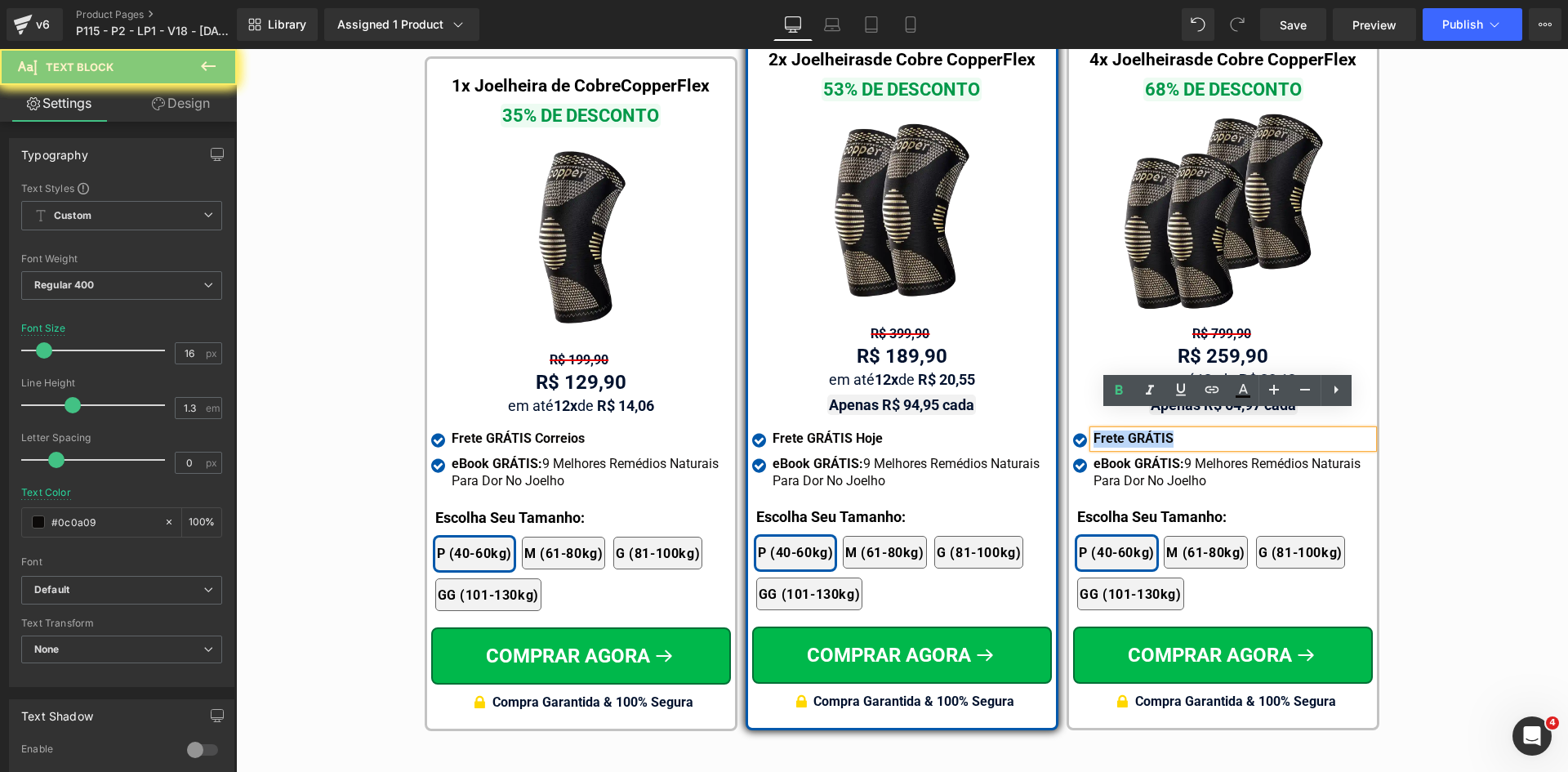
paste div
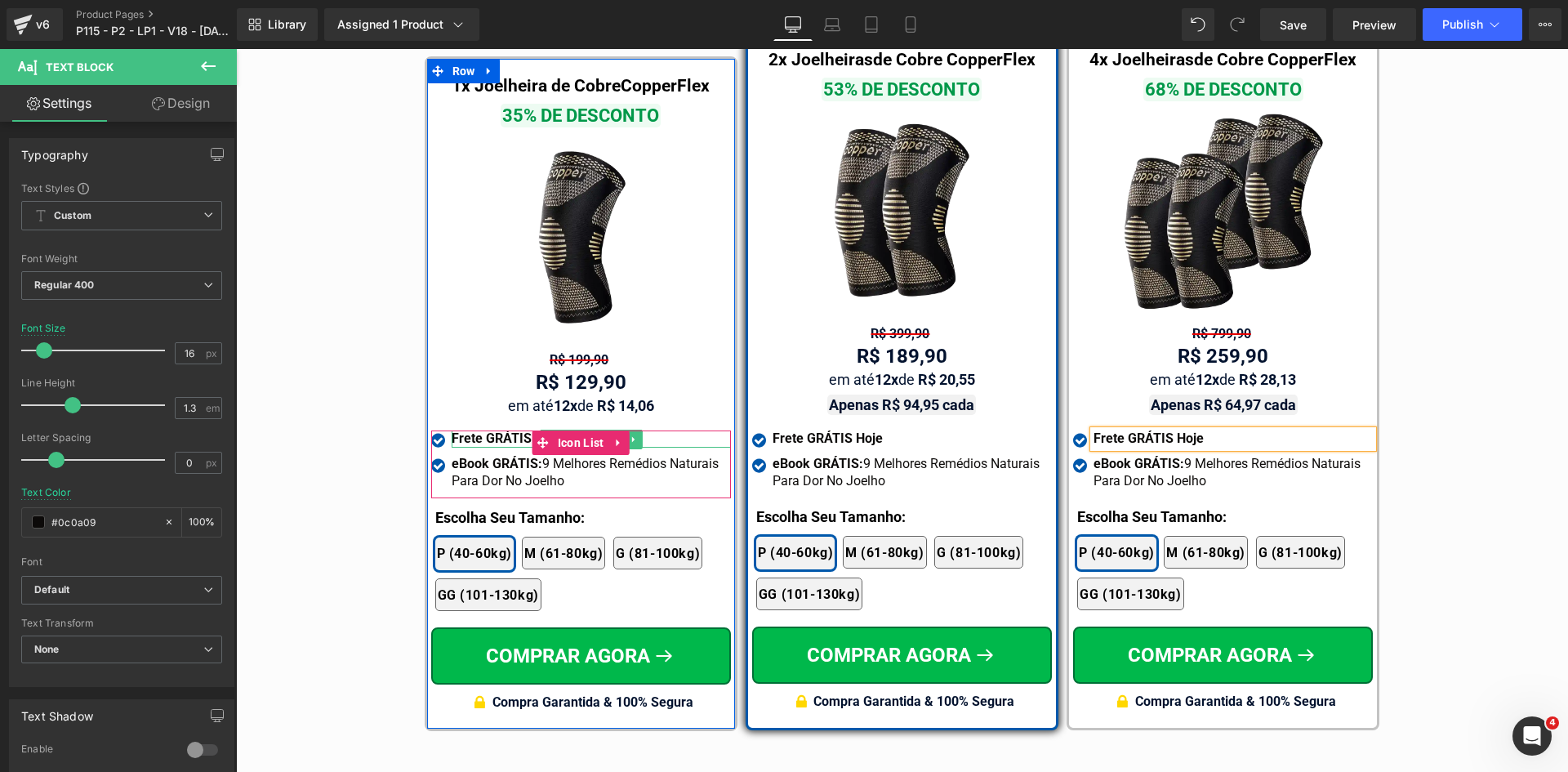
click at [491, 431] on strong "Frete GRÁTIS Correios" at bounding box center [518, 439] width 133 height 16
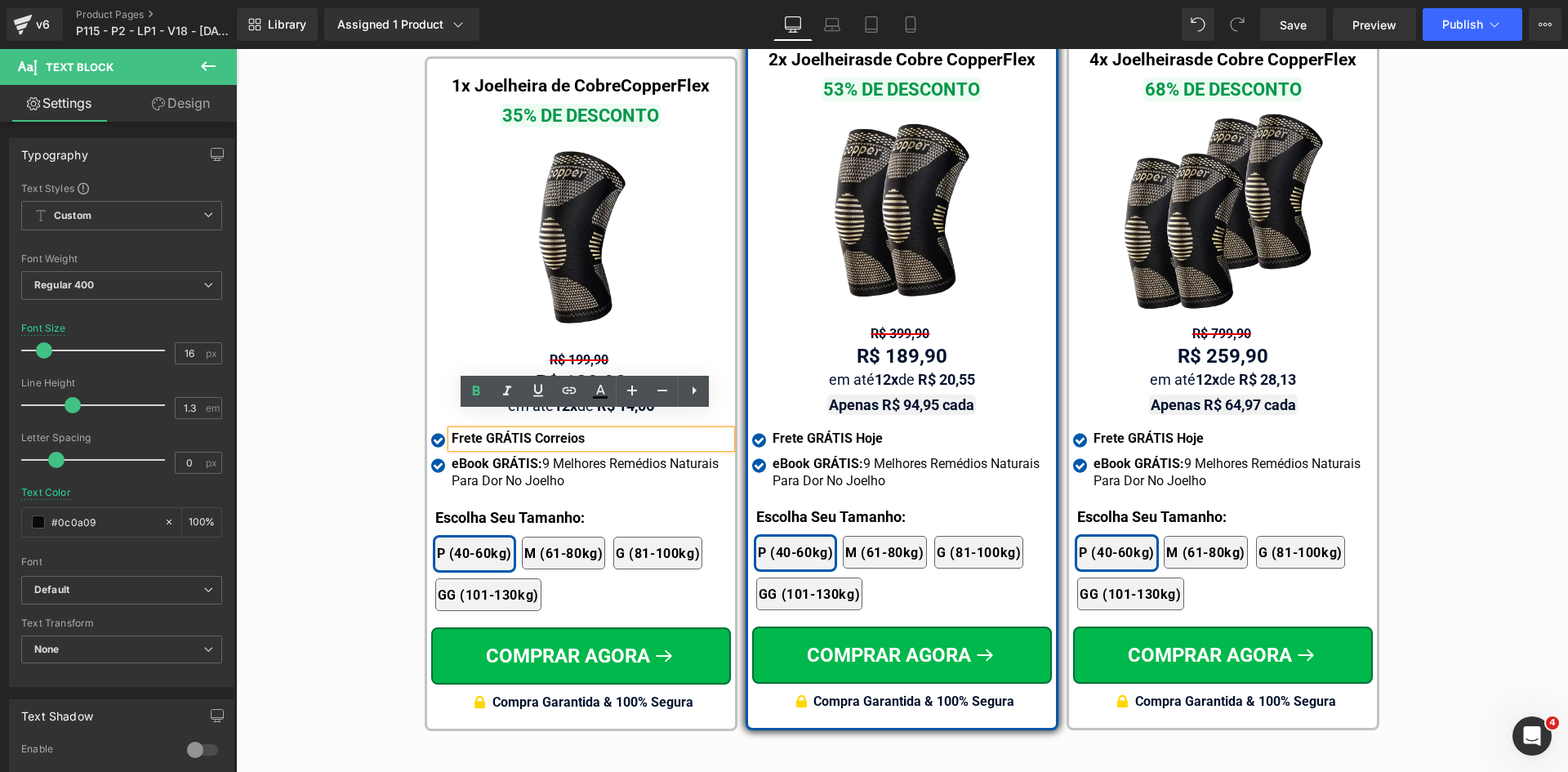
paste div
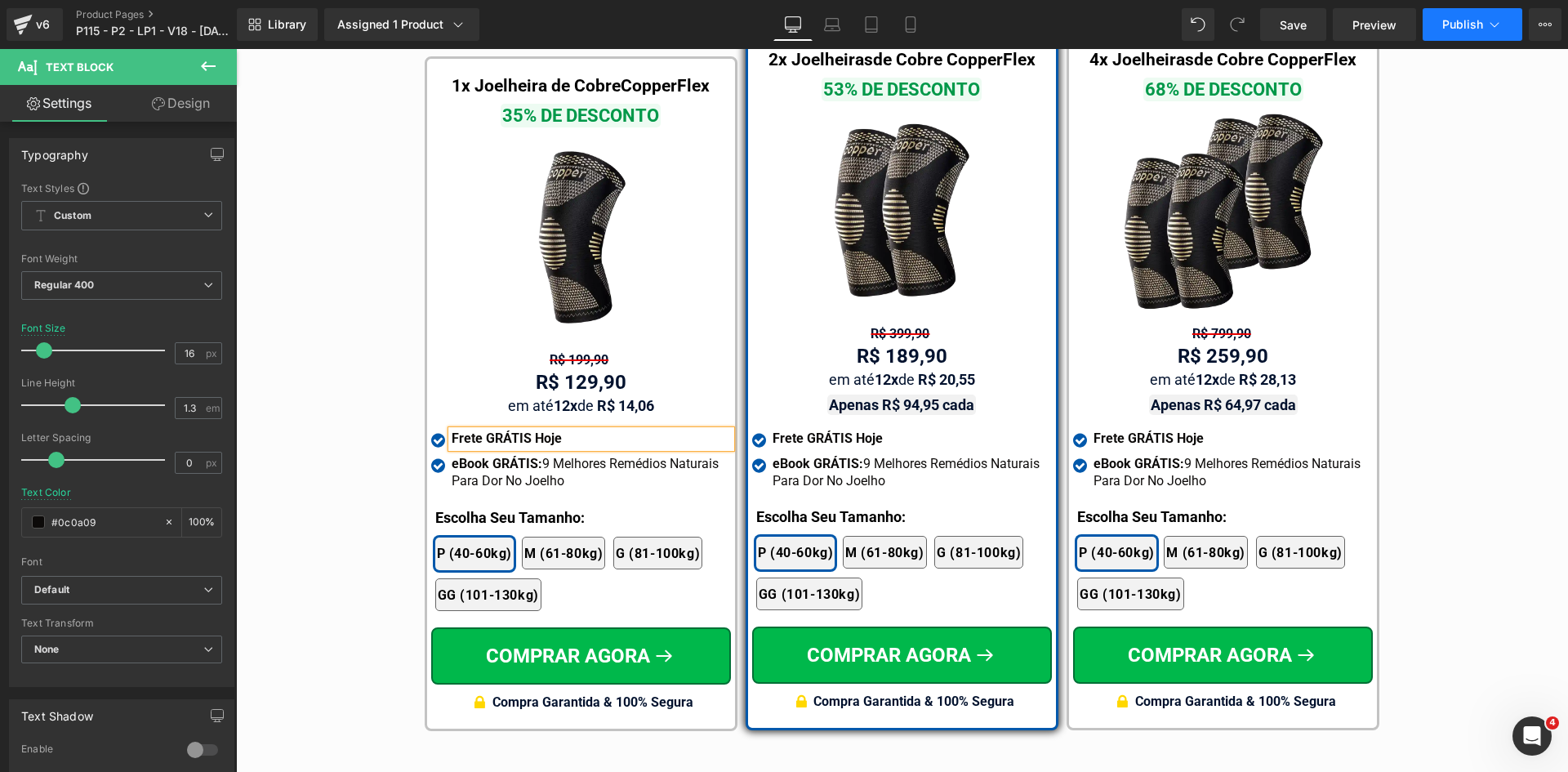
click at [1469, 26] on span "Publish" at bounding box center [1462, 24] width 41 height 13
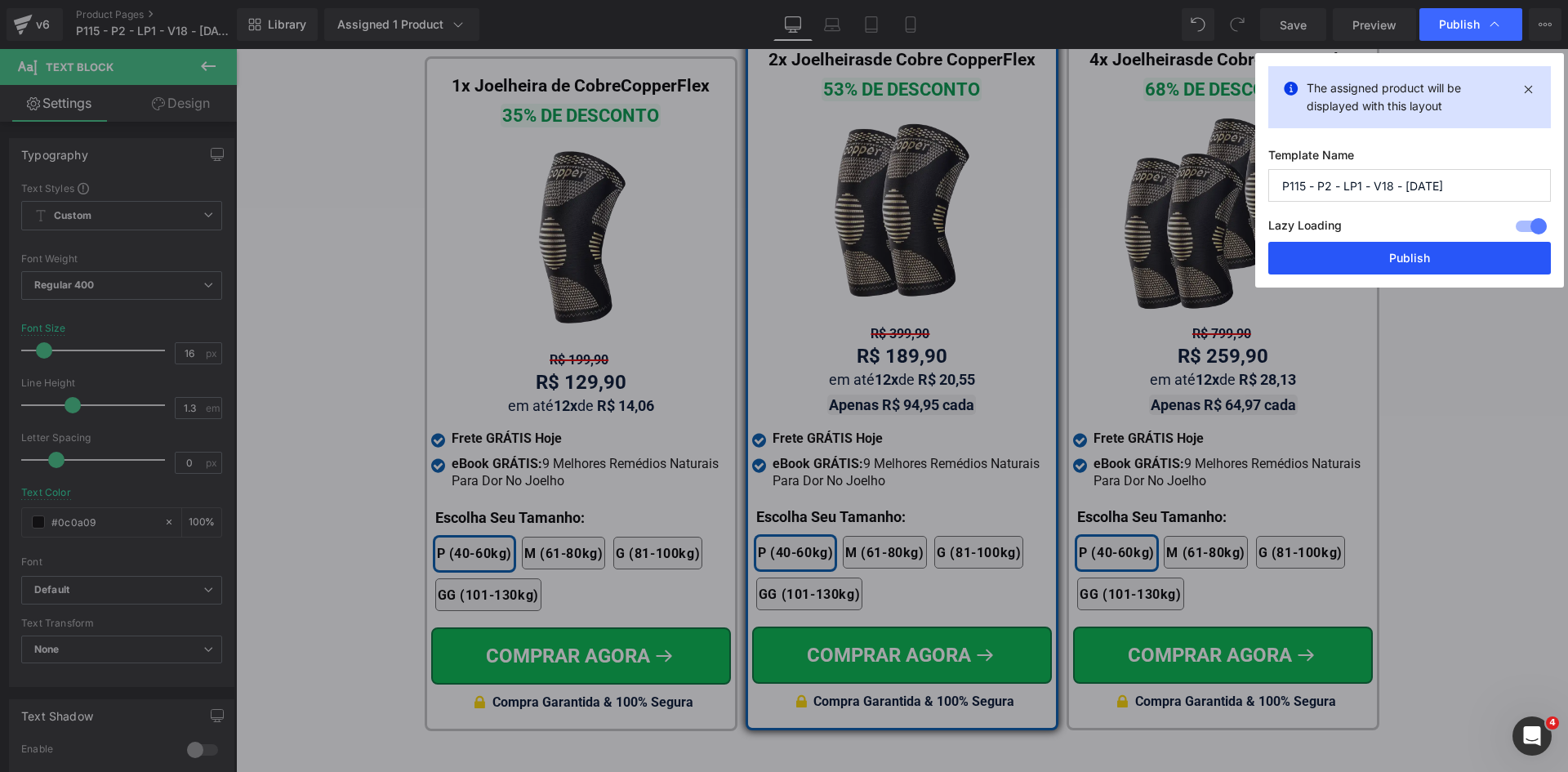
drag, startPoint x: 1410, startPoint y: 252, endPoint x: 939, endPoint y: 30, distance: 520.7
click at [1410, 252] on button "Publish" at bounding box center [1409, 257] width 283 height 32
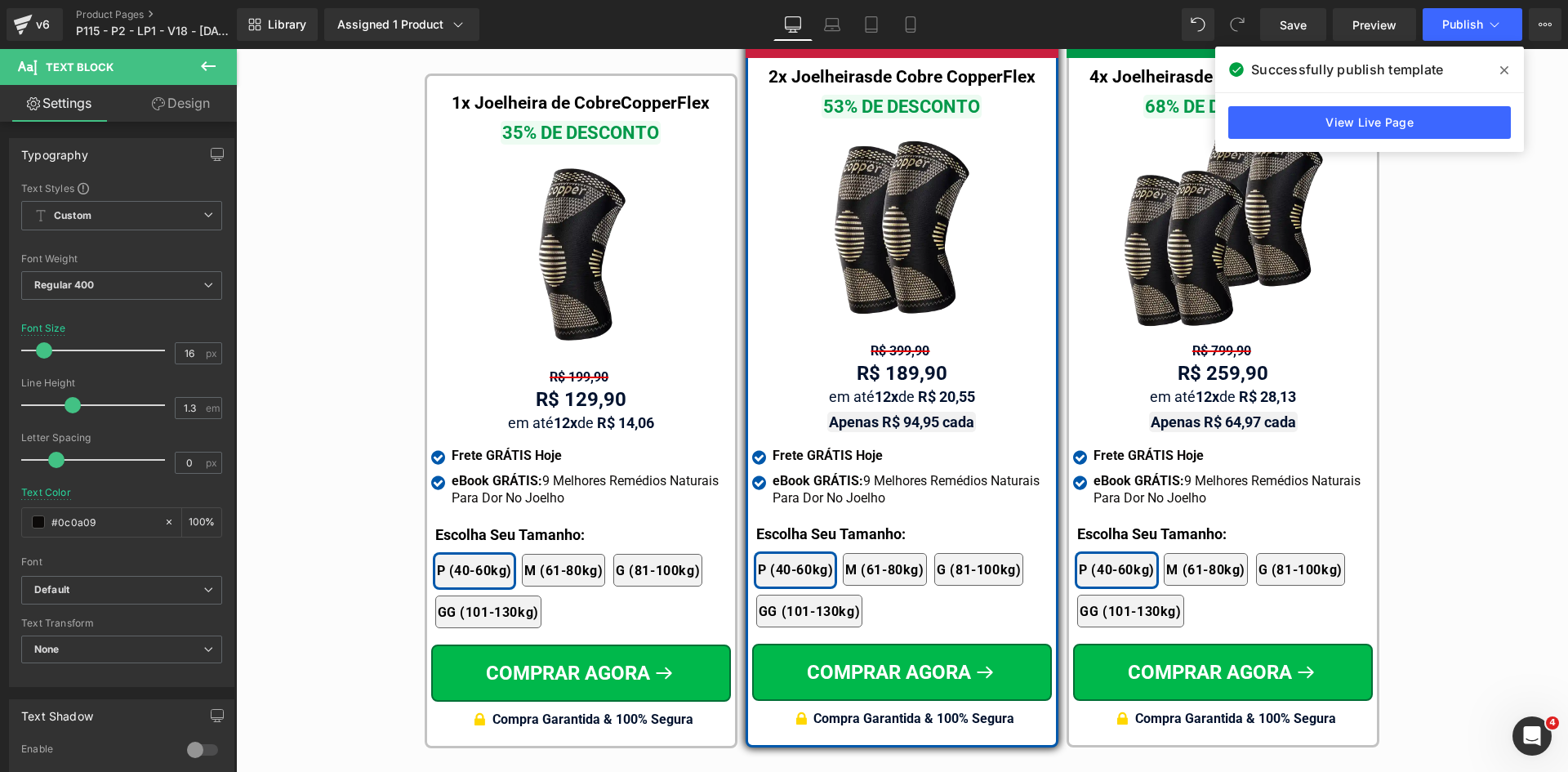
scroll to position [9168, 0]
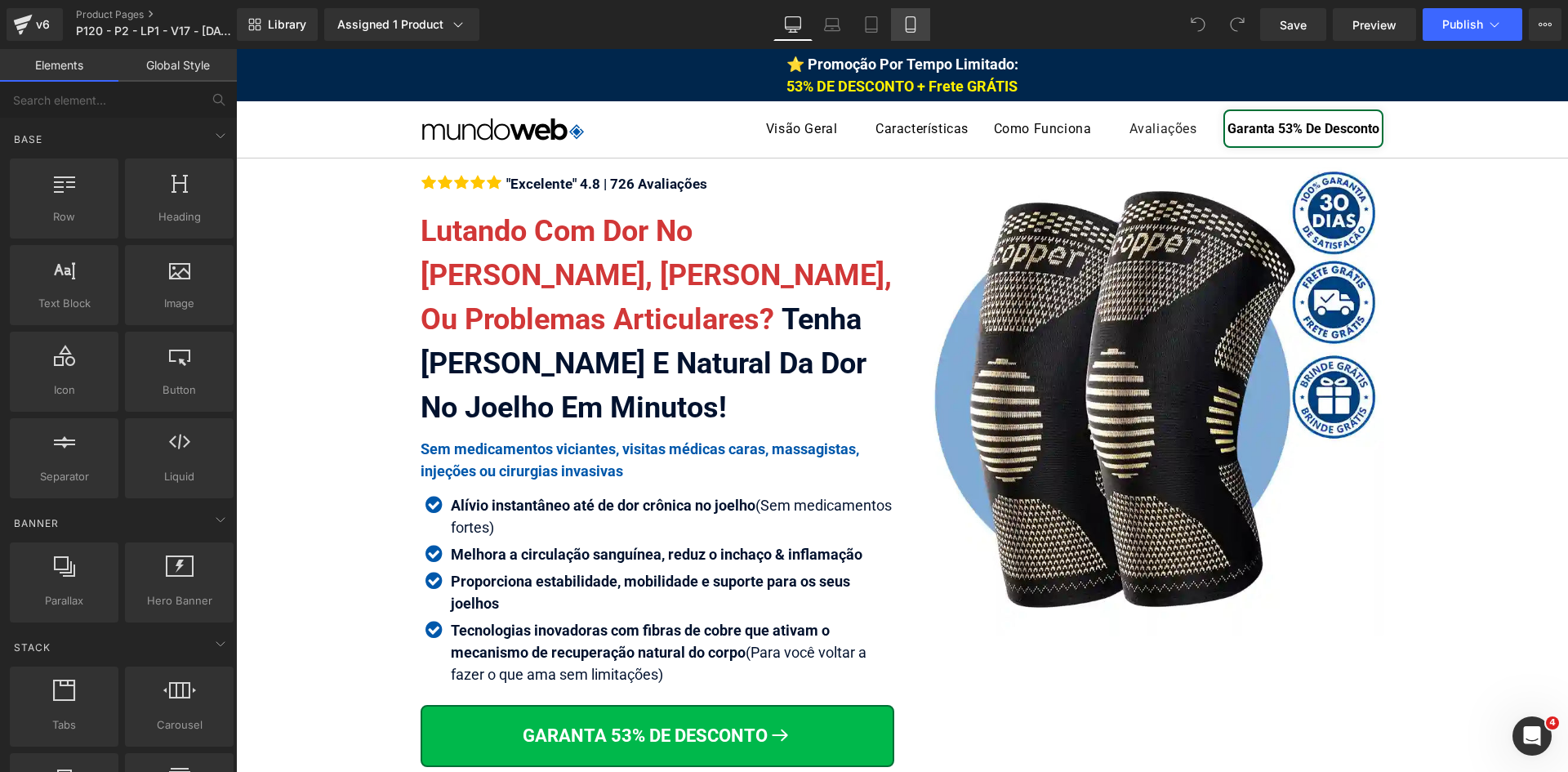
click at [913, 22] on icon at bounding box center [910, 24] width 17 height 17
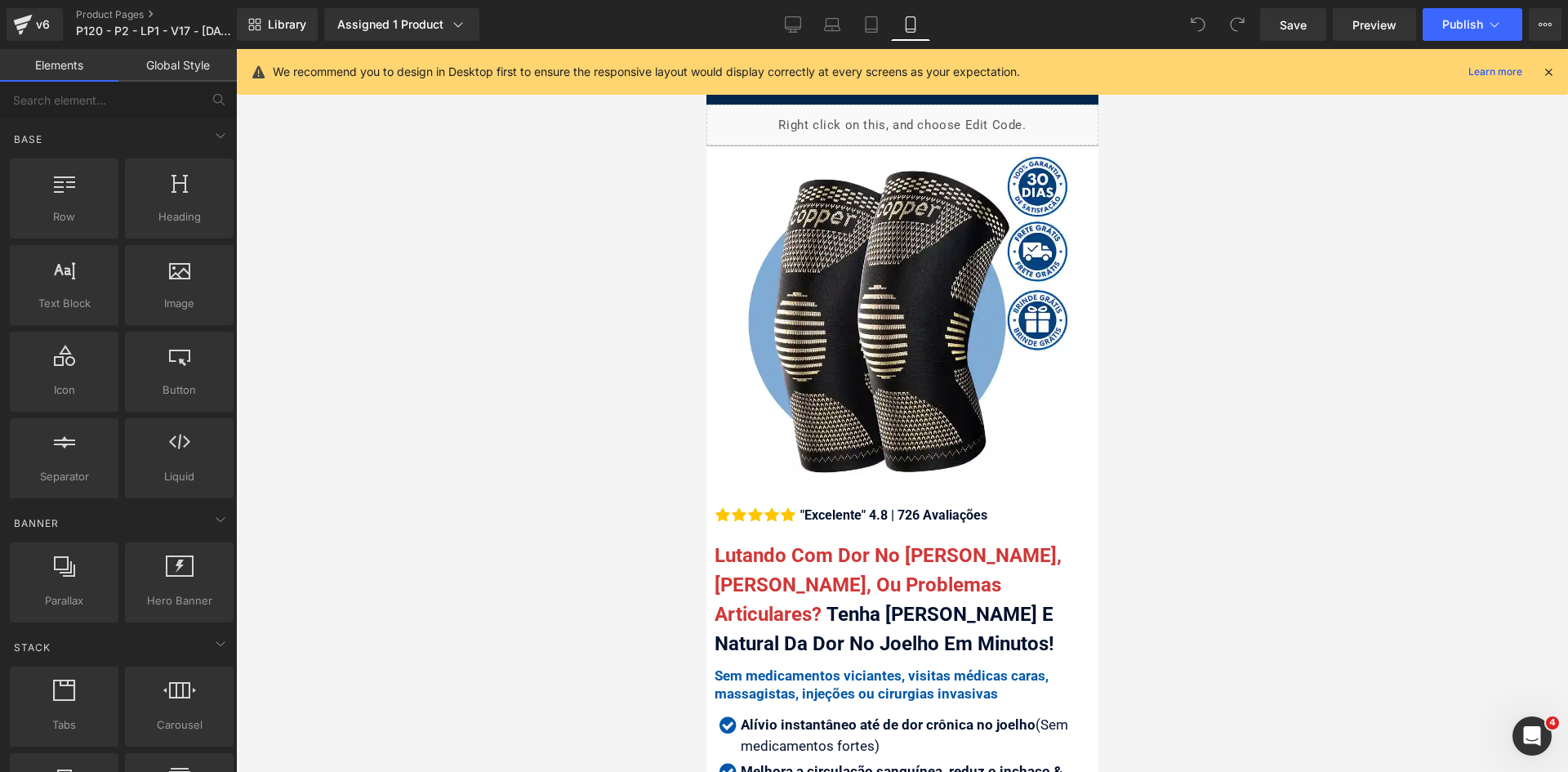
click at [1550, 76] on icon at bounding box center [1548, 72] width 15 height 15
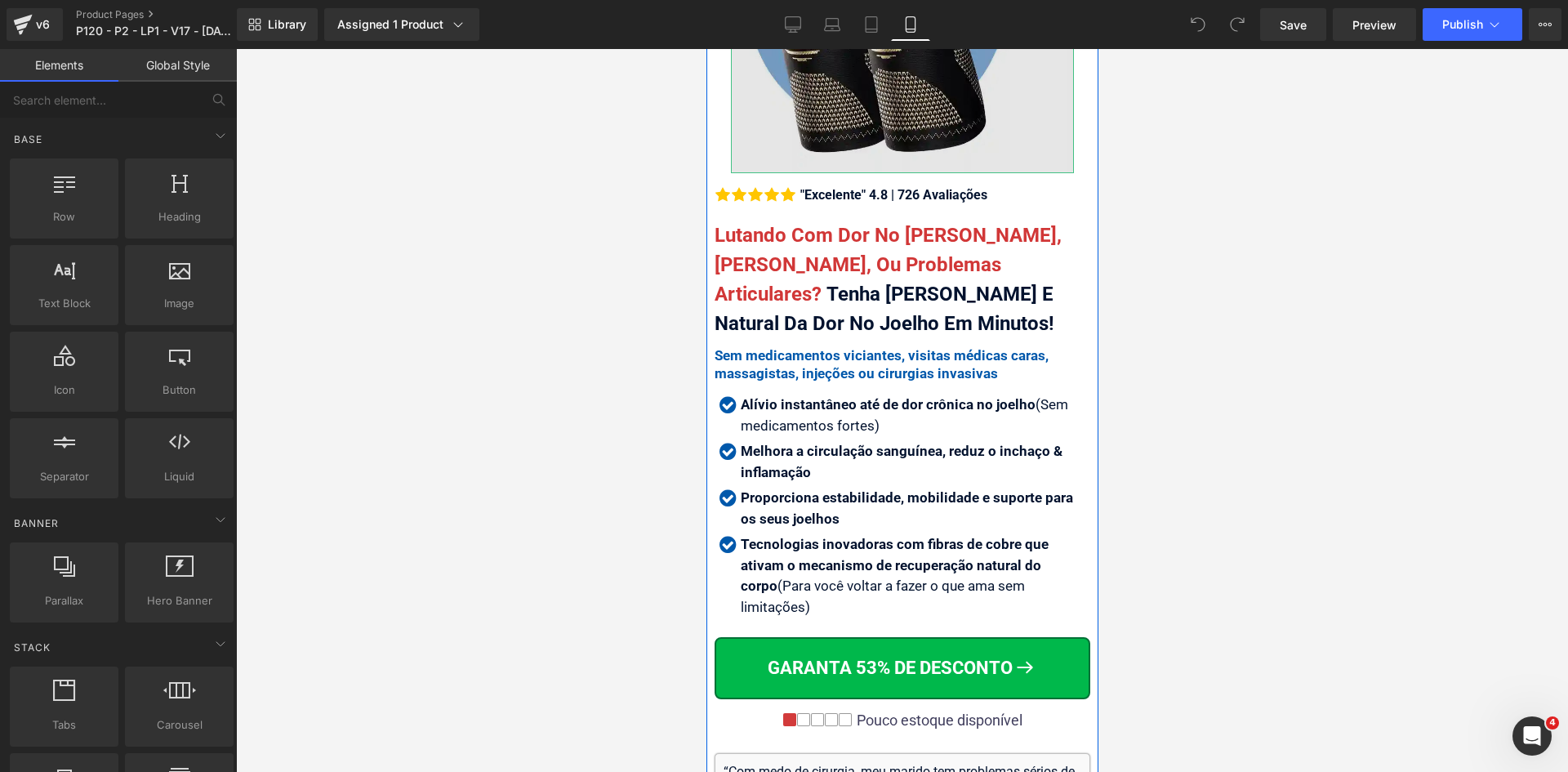
scroll to position [327, 0]
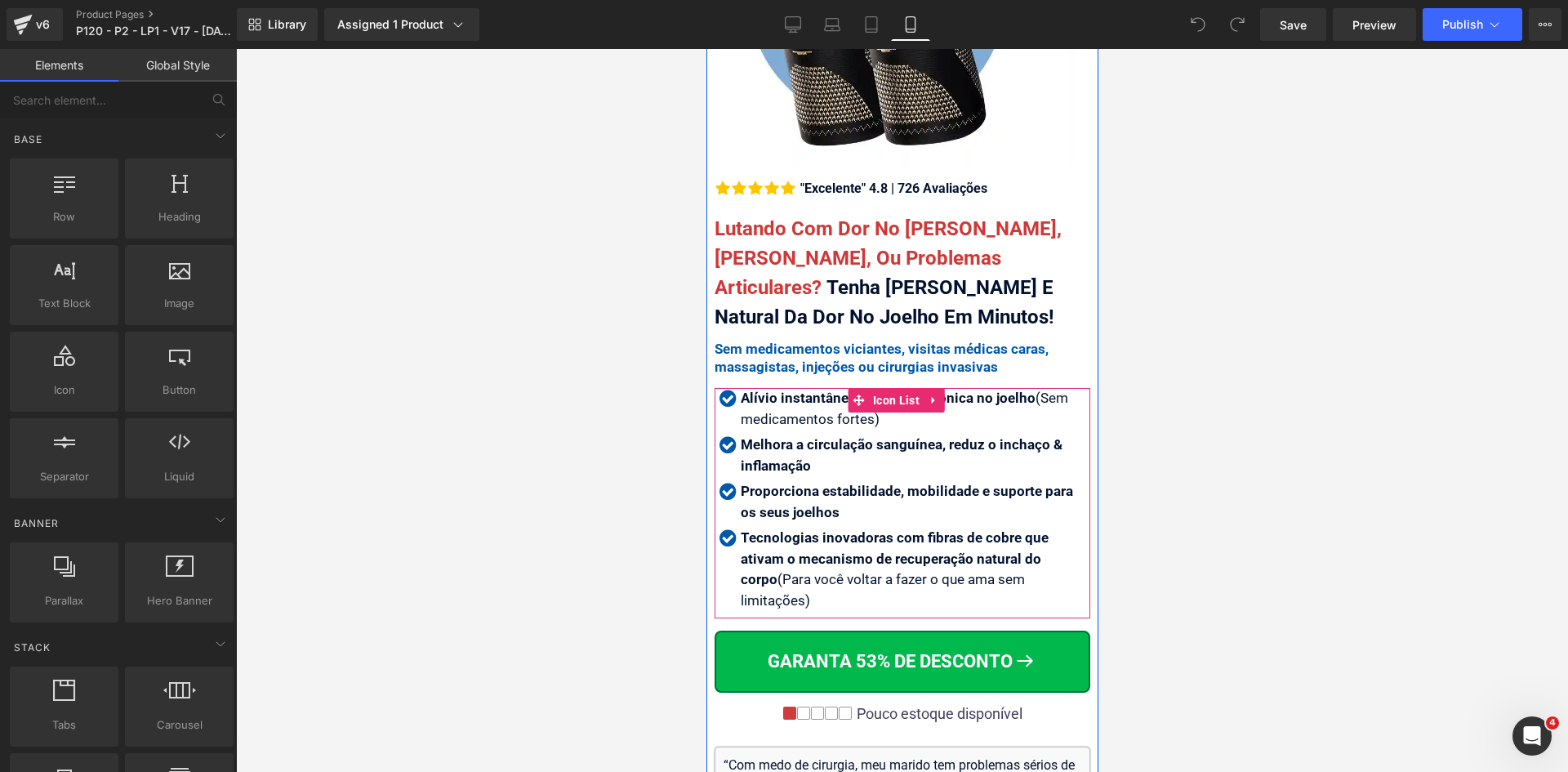
click at [814, 396] on p "Alívio instantâneo até de dor crônica no joelho (Sem medicamentos fortes )" at bounding box center [914, 409] width 350 height 42
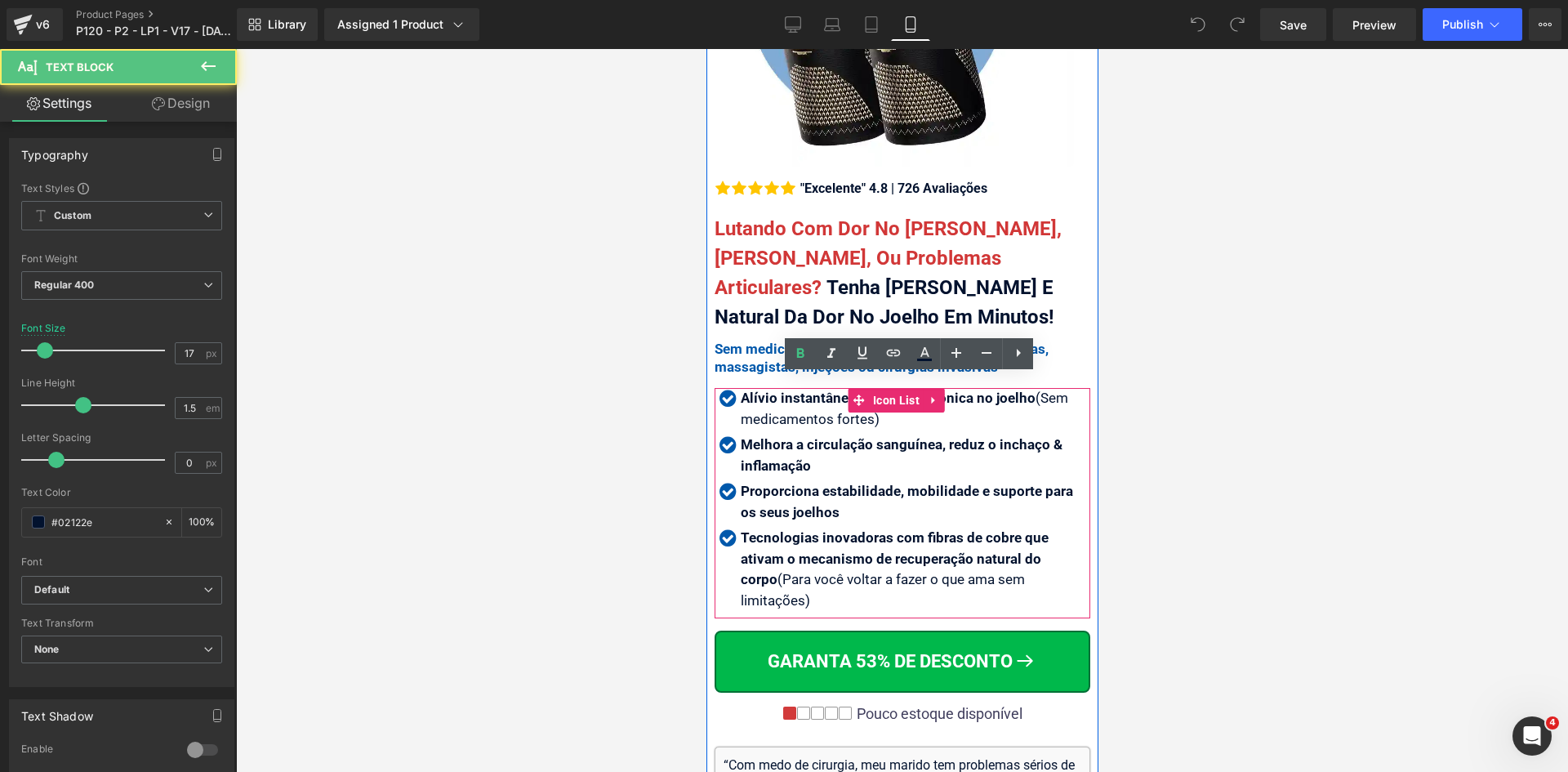
click at [814, 396] on p "Alívio instantâneo até de dor crônica no joelho (Sem medicamentos fortes )" at bounding box center [914, 409] width 350 height 42
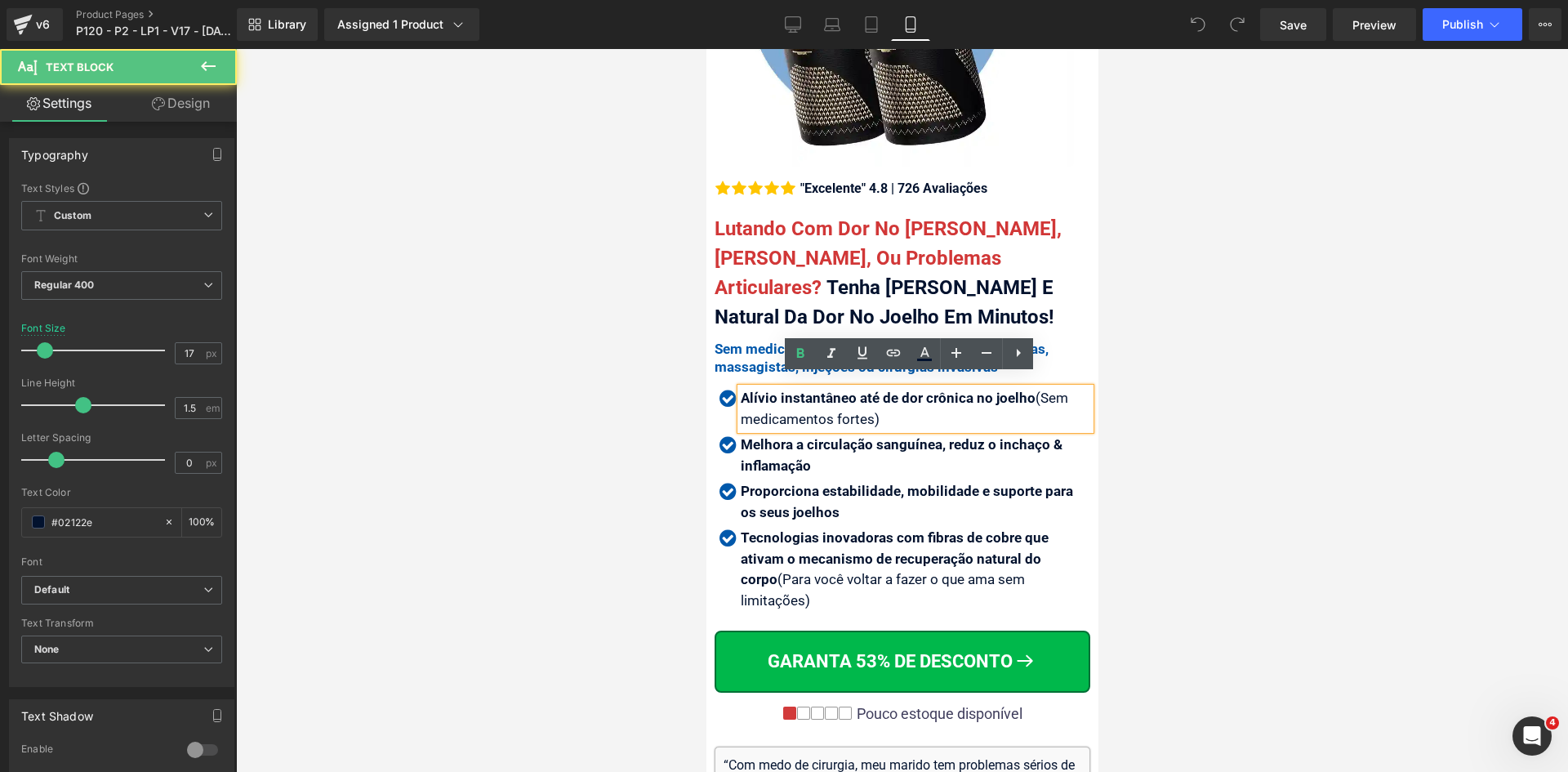
click at [814, 396] on p "Alívio instantâneo até de dor crônica no joelho (Sem medicamentos fortes )" at bounding box center [914, 409] width 350 height 42
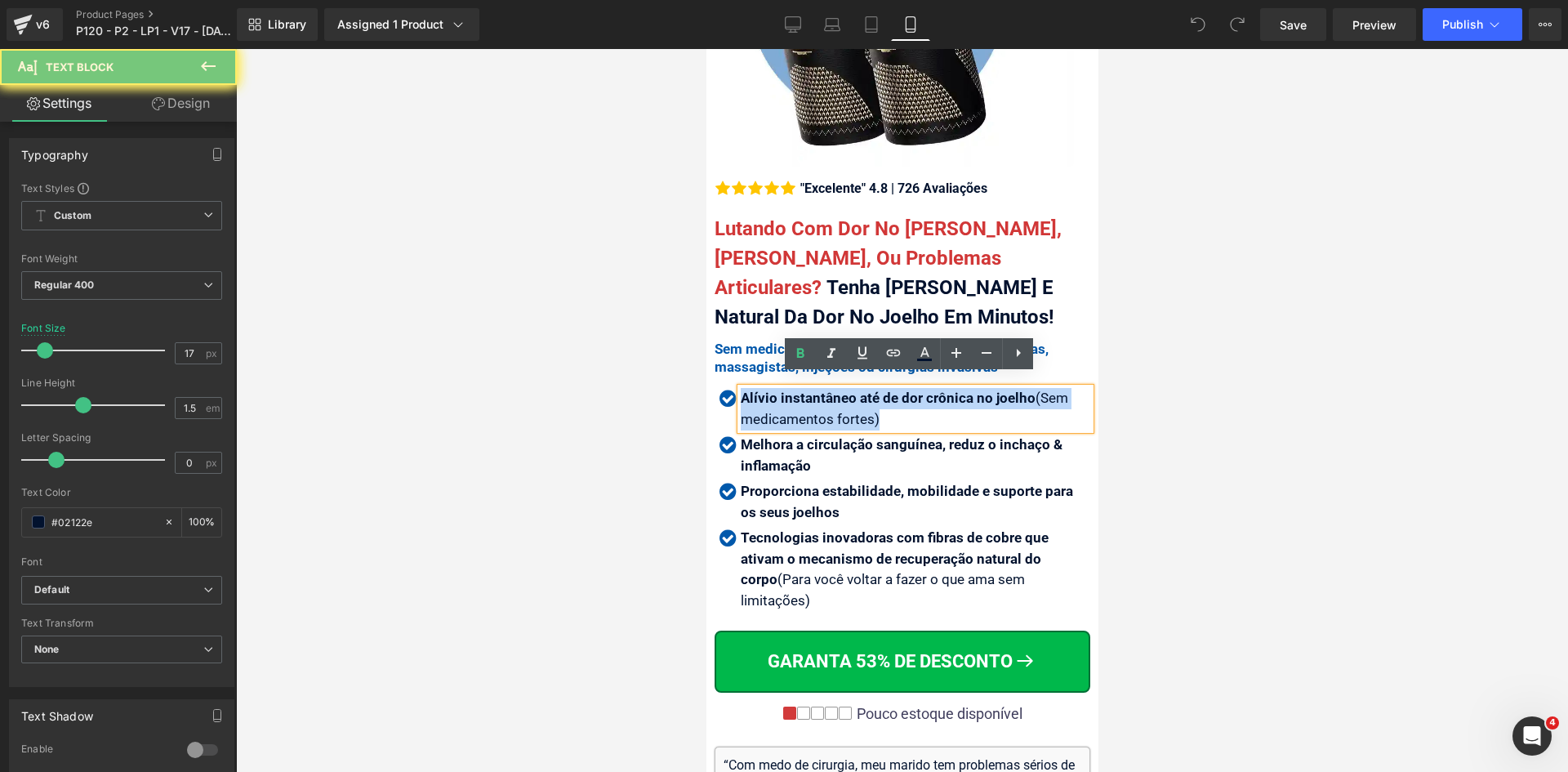
click at [814, 396] on p "Alívio instantâneo até de dor crônica no joelho (Sem medicamentos fortes )" at bounding box center [914, 409] width 350 height 42
copy p "Alívio instantâneo até de dor crônica no joelho (Sem medicamentos fortes )"
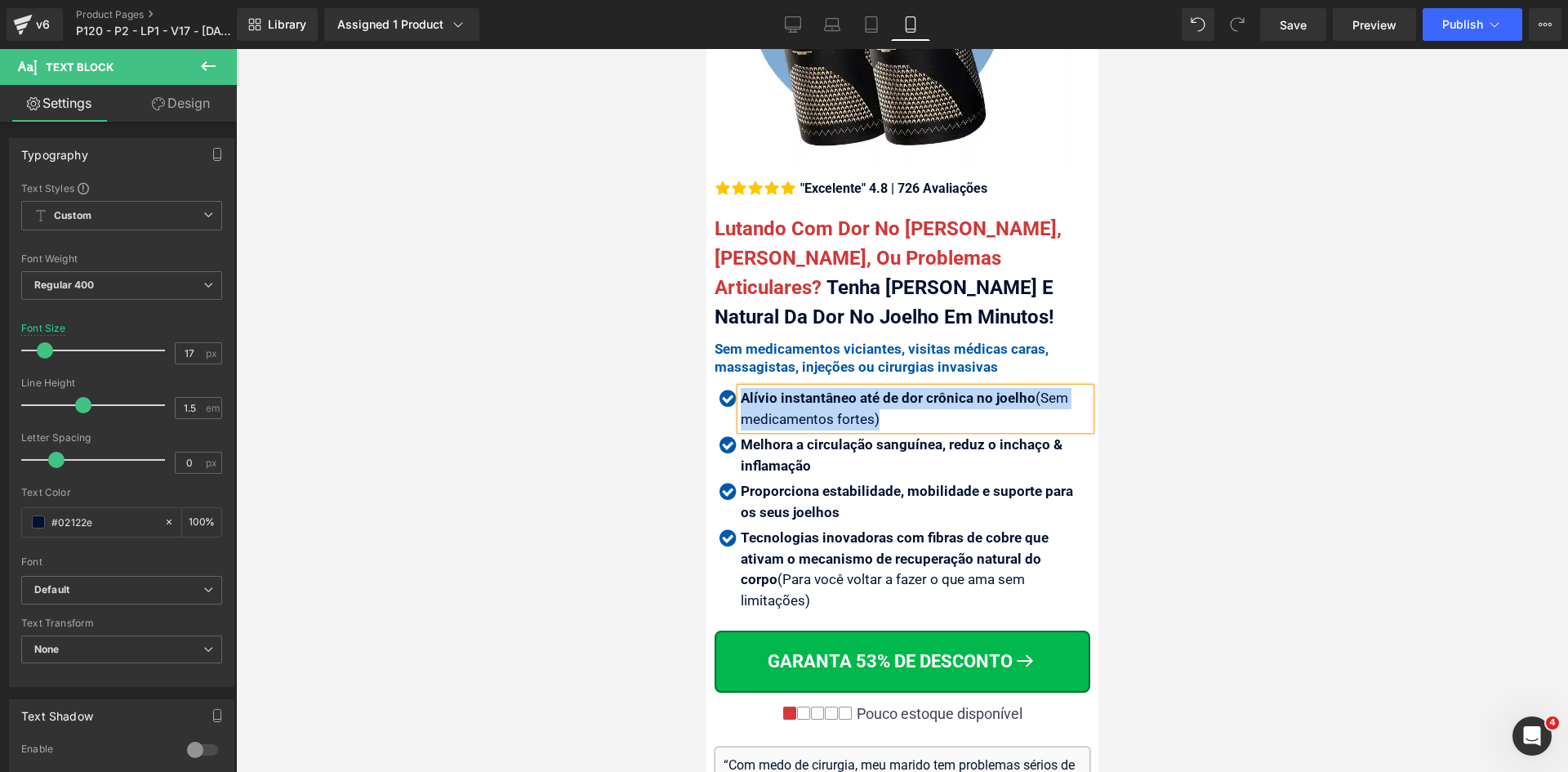
click at [806, 392] on strong "Alívio instantâneo até de dor crônica no joelho" at bounding box center [887, 398] width 295 height 17
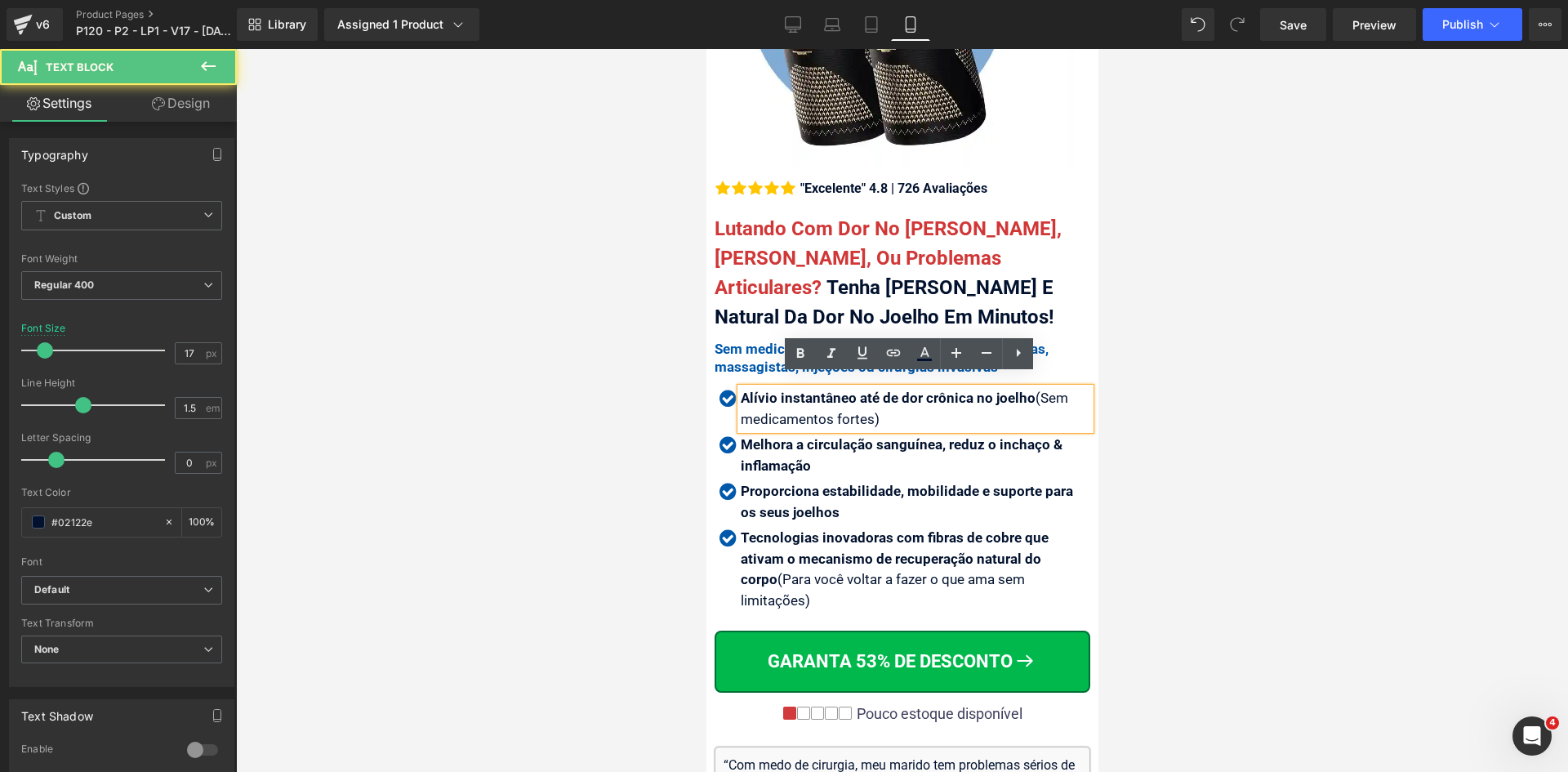
click at [806, 392] on strong "Alívio instantâneo até de dor crônica no joelho" at bounding box center [887, 398] width 295 height 17
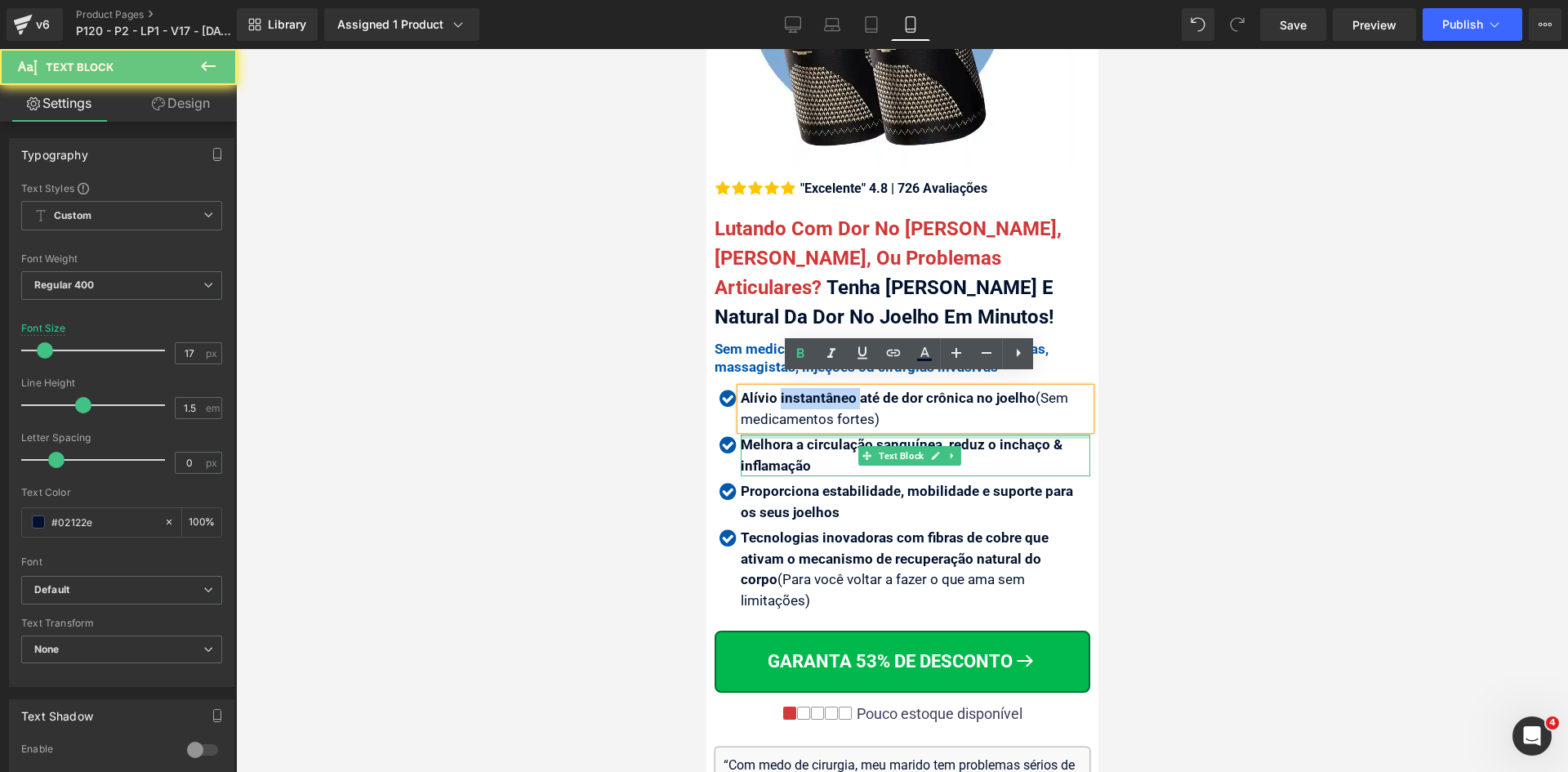
copy strong "instantâneo"
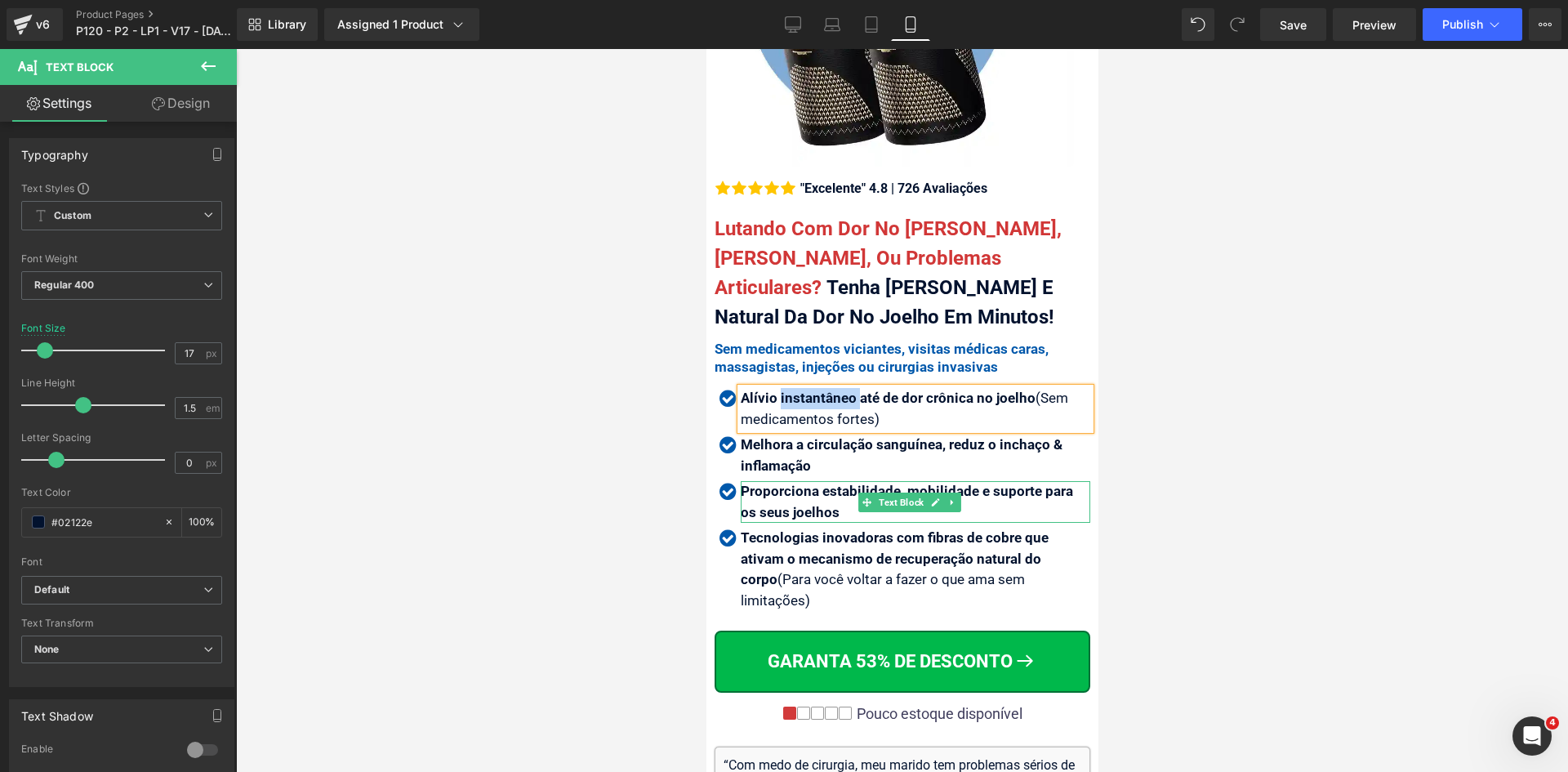
click at [820, 487] on b "Proporciona estabilidade, mobilidade e suporte para os seus joelhos" at bounding box center [905, 501] width 332 height 38
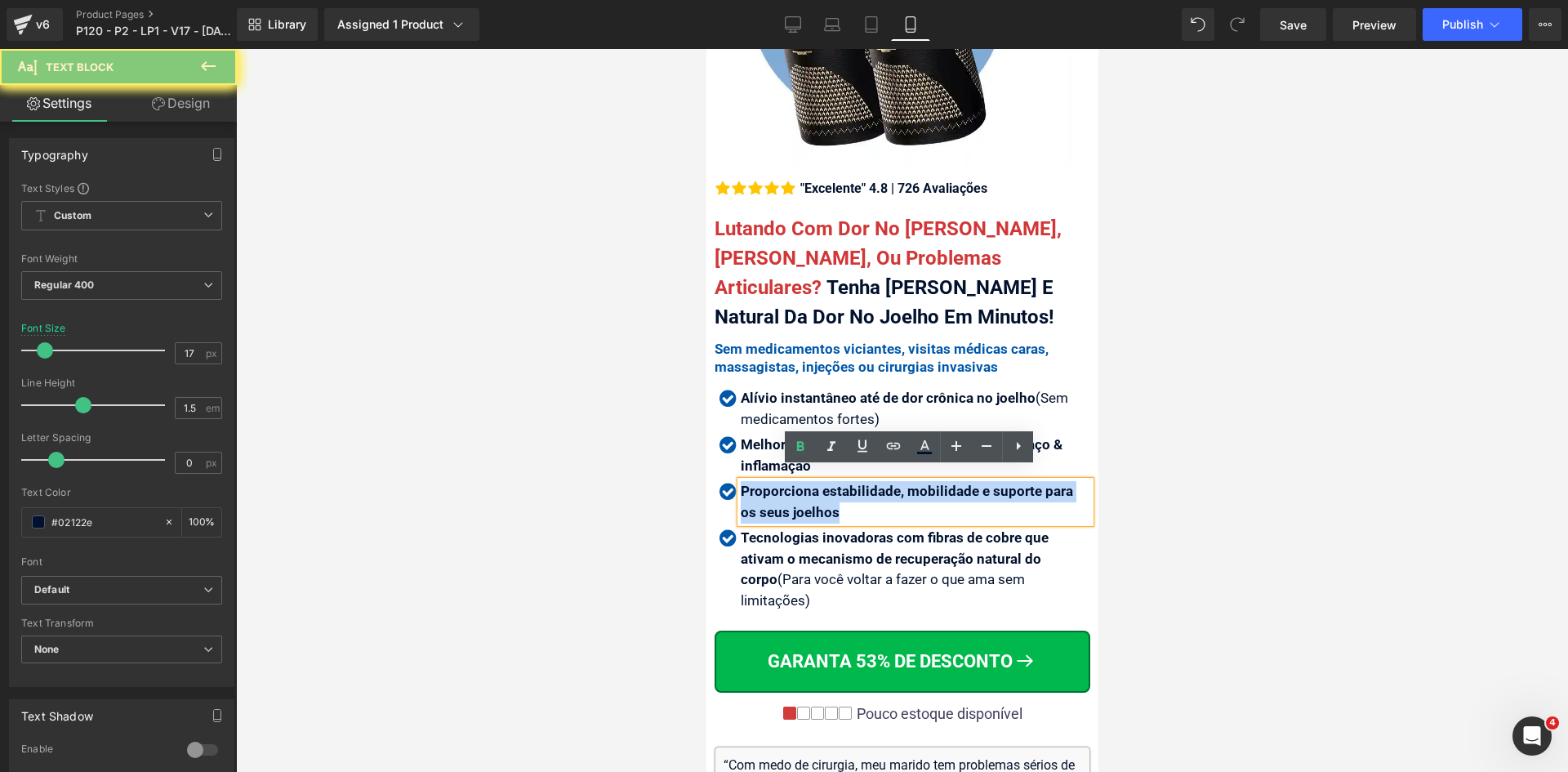
copy b "Proporciona estabilidade, mobilidade e suporte para os seus joelhos"
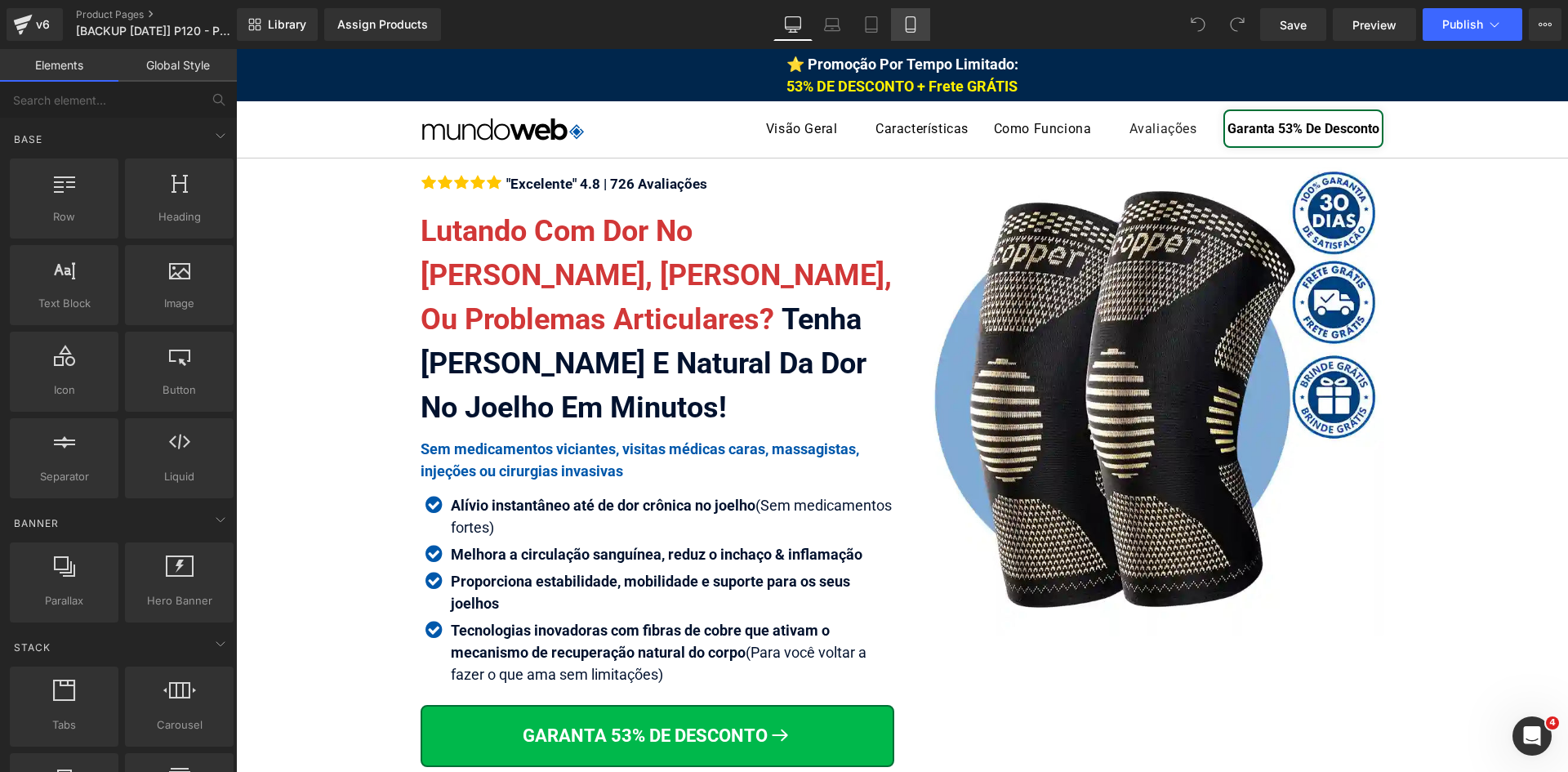
drag, startPoint x: 909, startPoint y: 25, endPoint x: 138, endPoint y: 249, distance: 802.9
click at [909, 25] on icon at bounding box center [910, 24] width 17 height 17
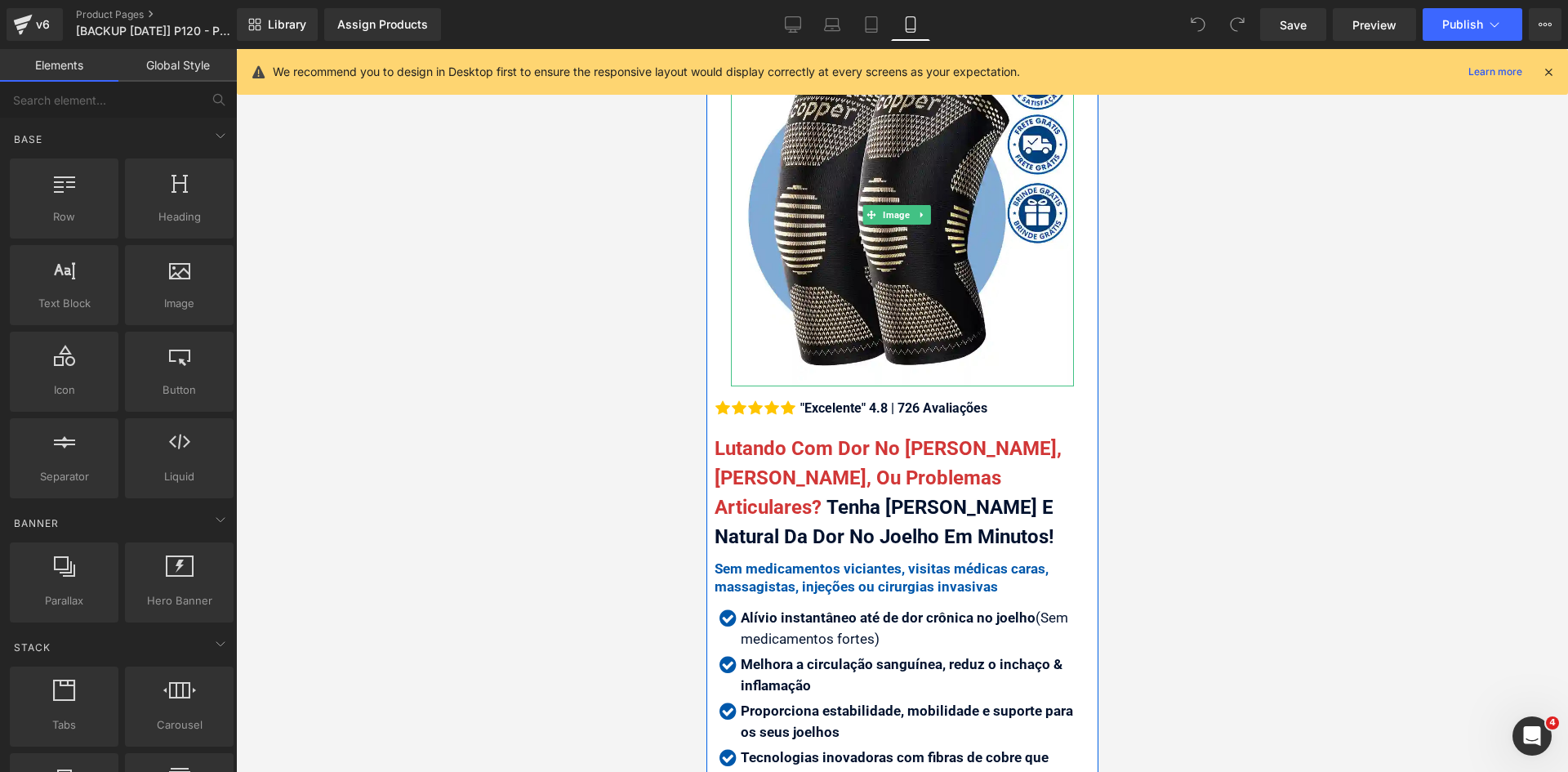
scroll to position [327, 0]
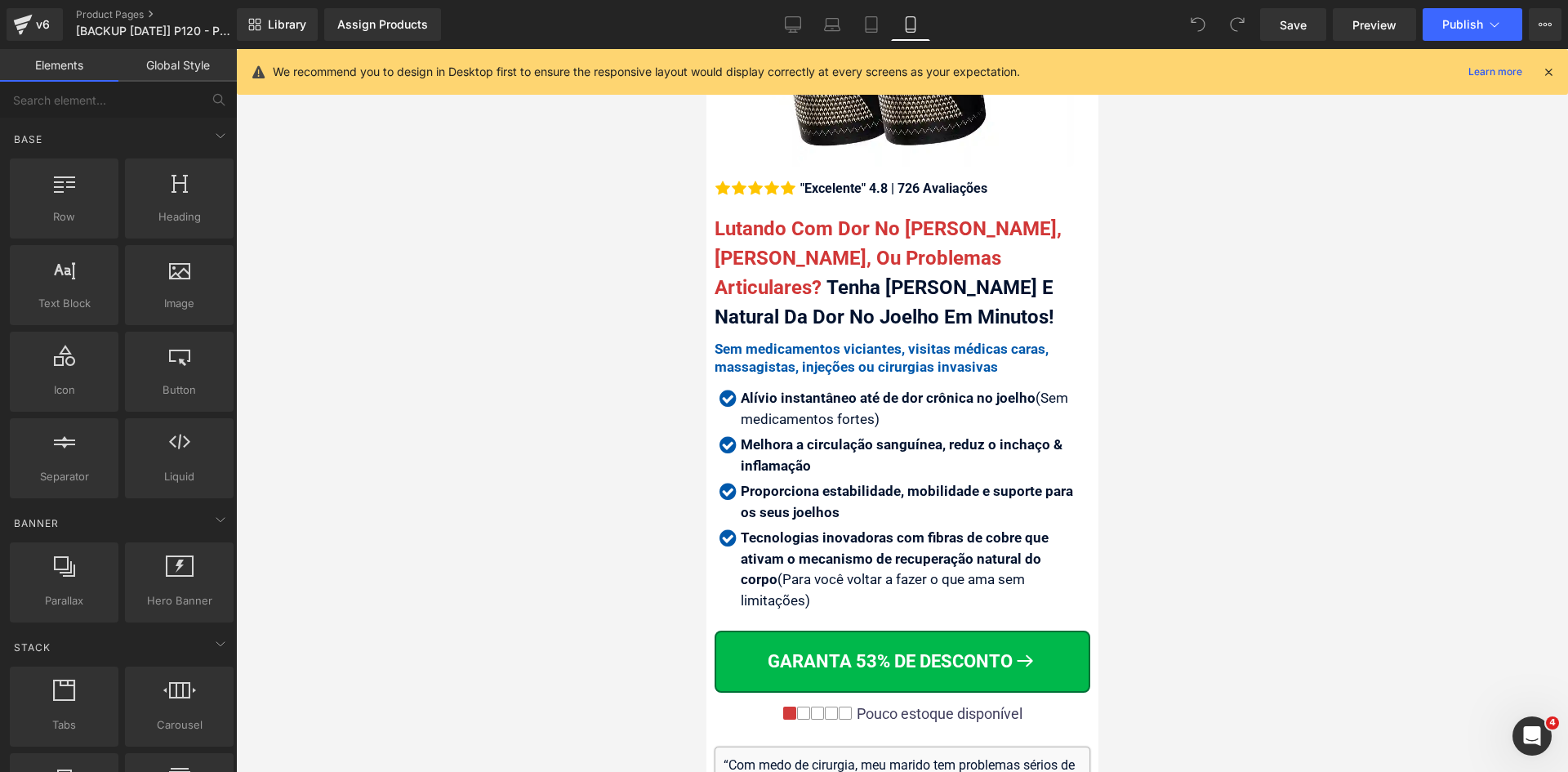
click at [1547, 66] on icon at bounding box center [1548, 72] width 15 height 15
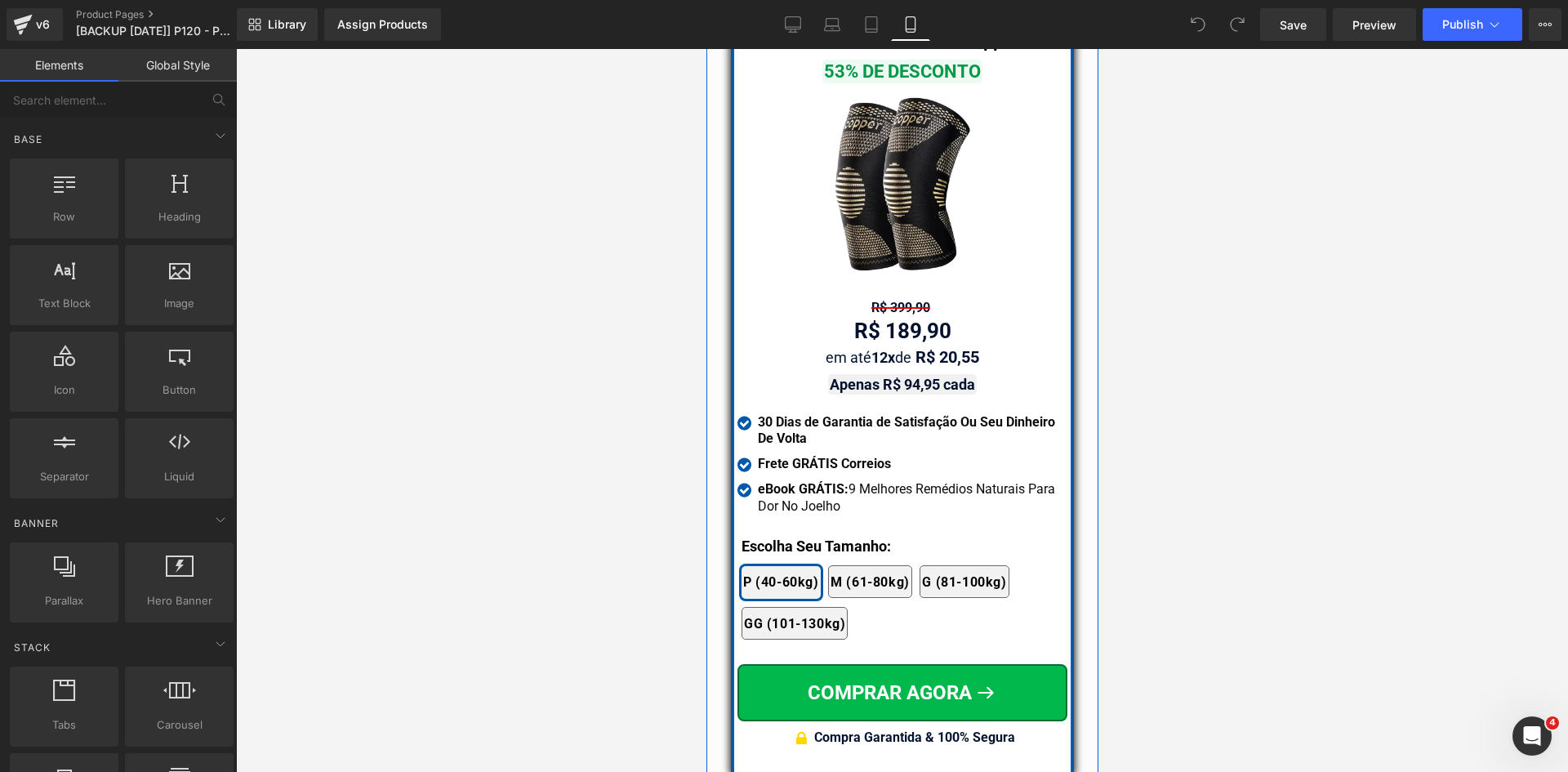
scroll to position [14104, 0]
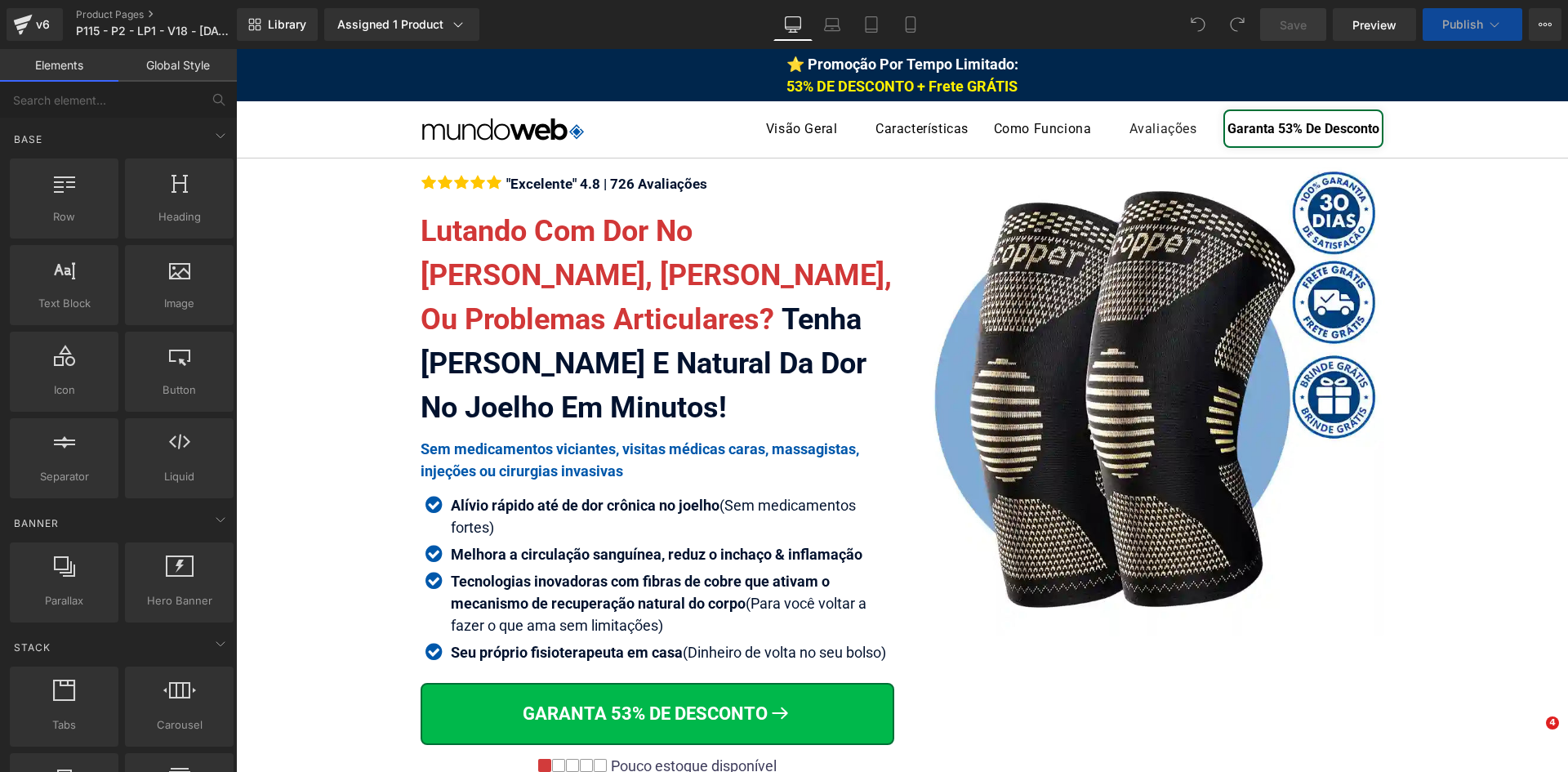
click at [527, 506] on strong "Alívio rápido até de dor crônica no joelho" at bounding box center [585, 505] width 269 height 17
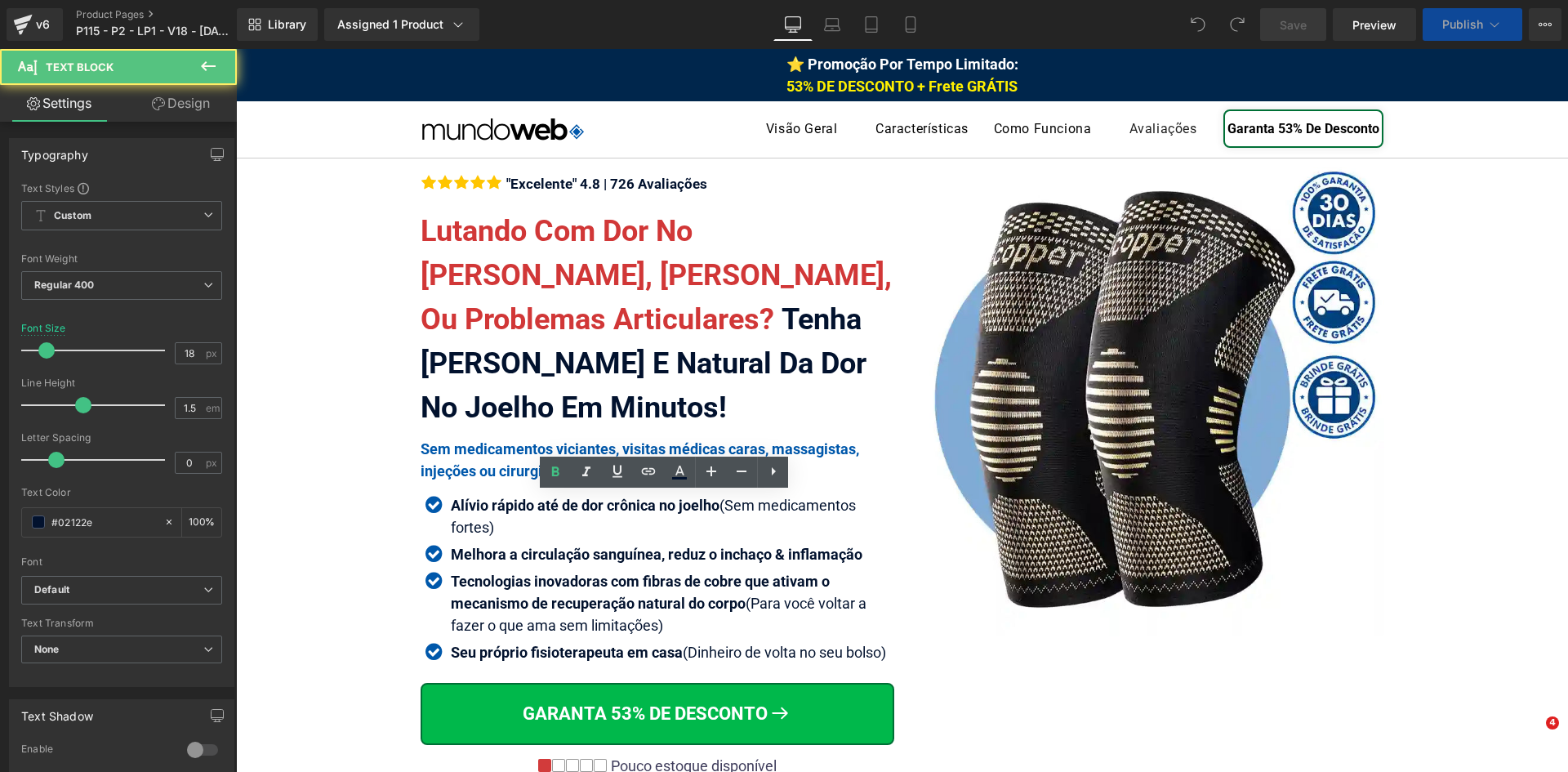
click at [515, 503] on strong "Alívio rápido até de dor crônica no joelho" at bounding box center [585, 505] width 269 height 17
paste div
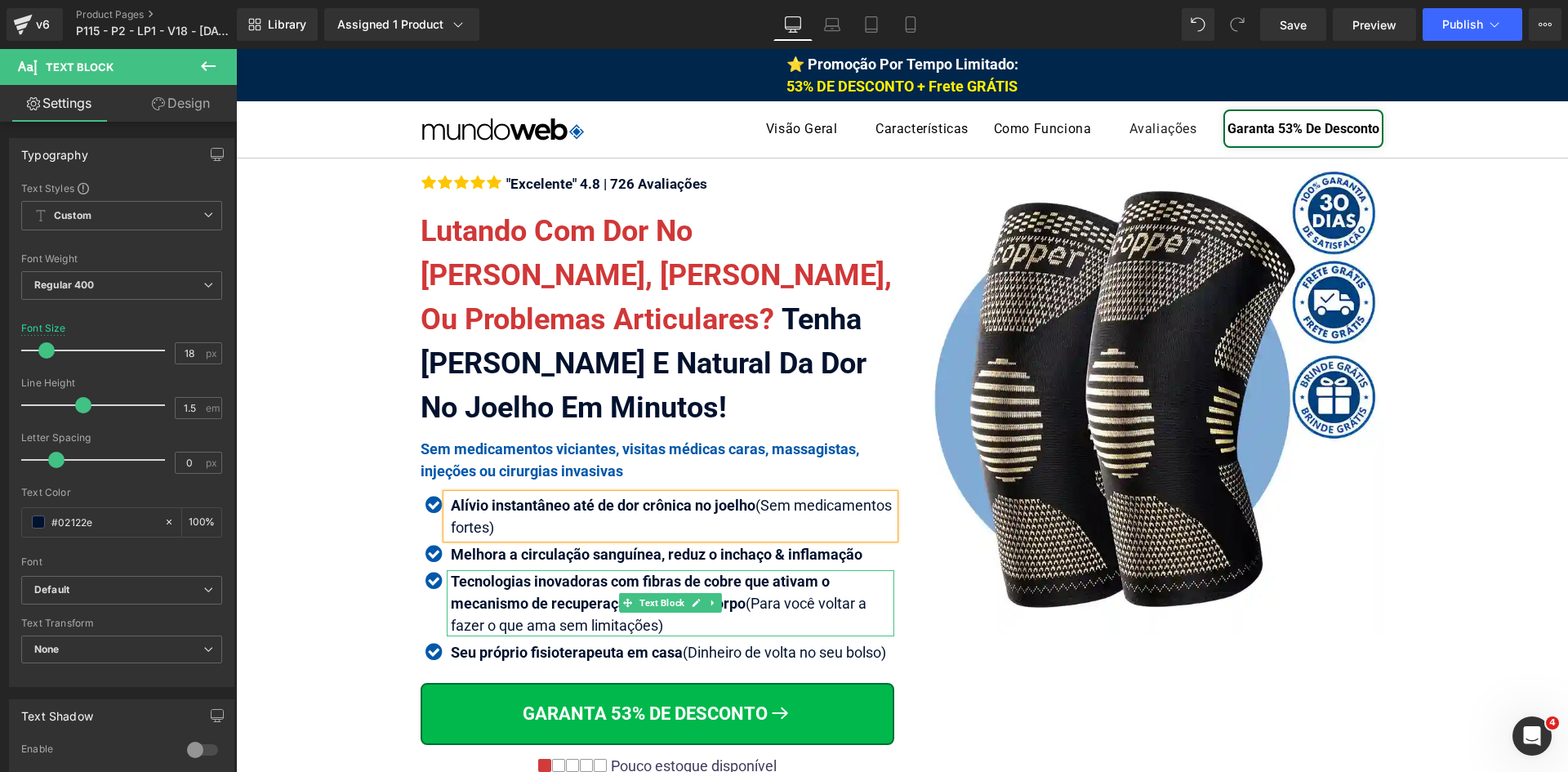
click at [506, 594] on strong "Tecnologias inovadoras com fibras de cobre que ativam o mecanismo de recuperaçã…" at bounding box center [640, 591] width 379 height 39
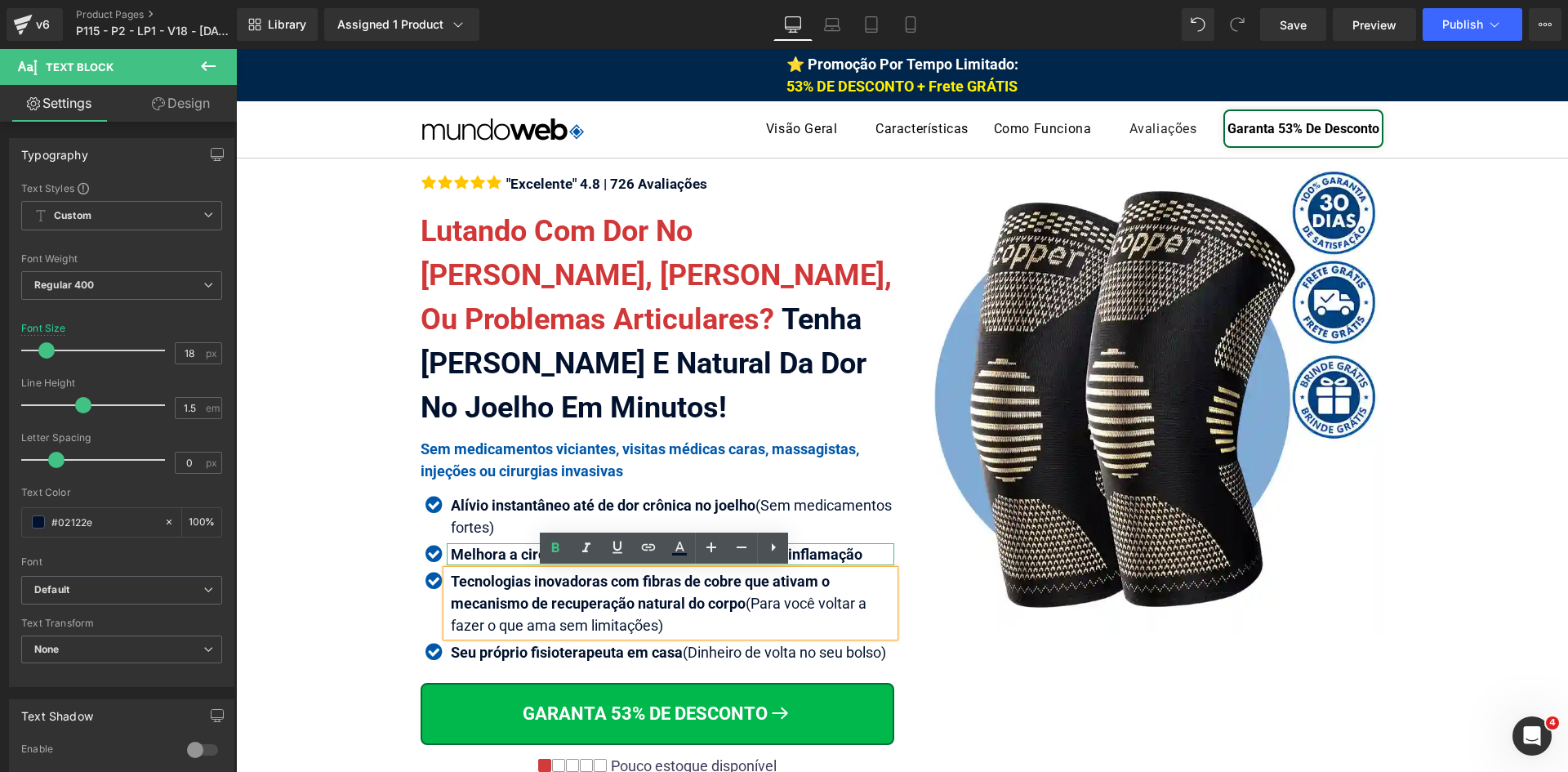
click at [492, 552] on strong "Melhora a circulação sanguínea, reduz o inchaço & inflamação" at bounding box center [657, 555] width 412 height 17
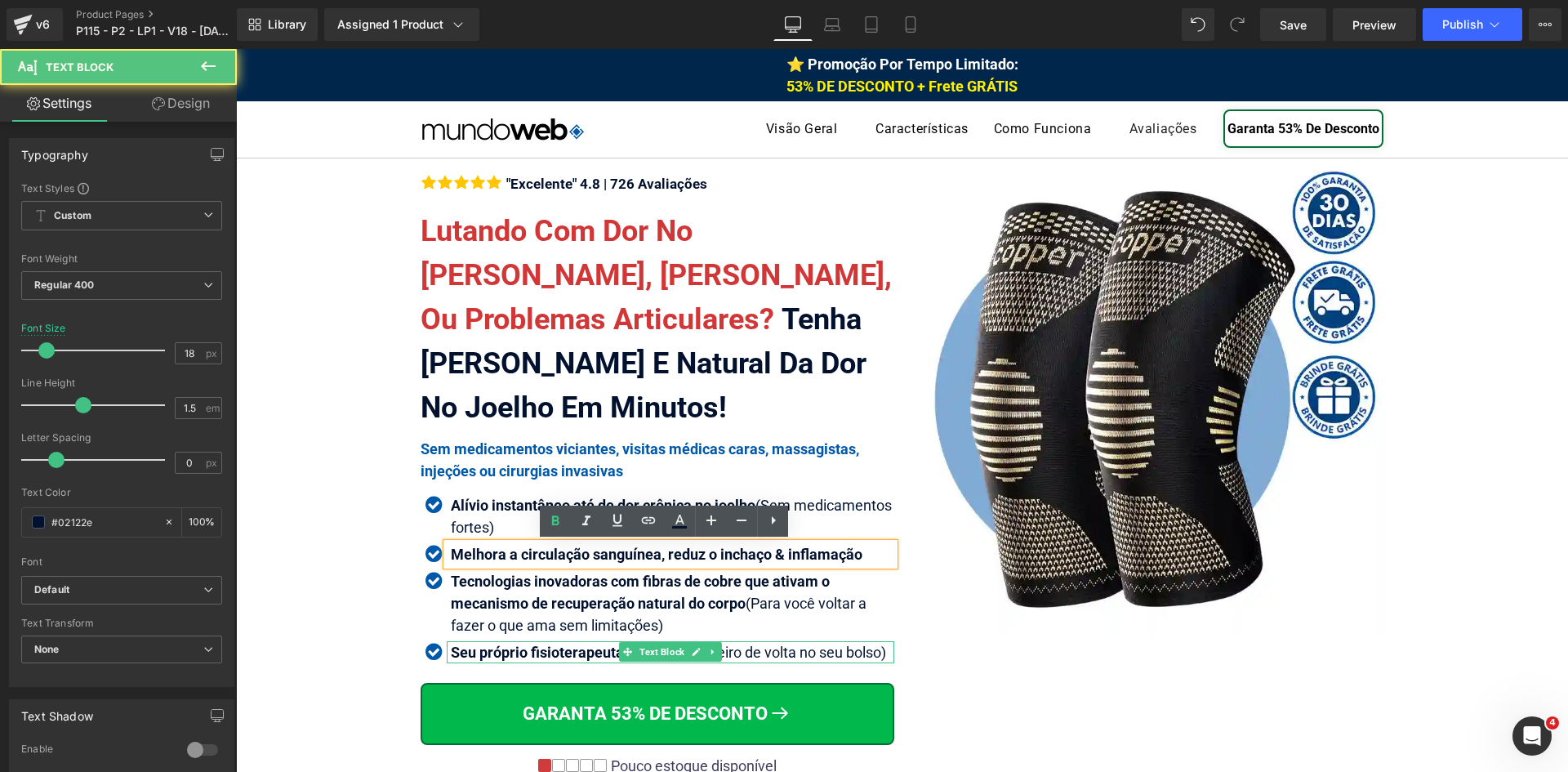
click at [499, 648] on strong "Seu próprio fisioterapeuta em casa" at bounding box center [567, 652] width 232 height 17
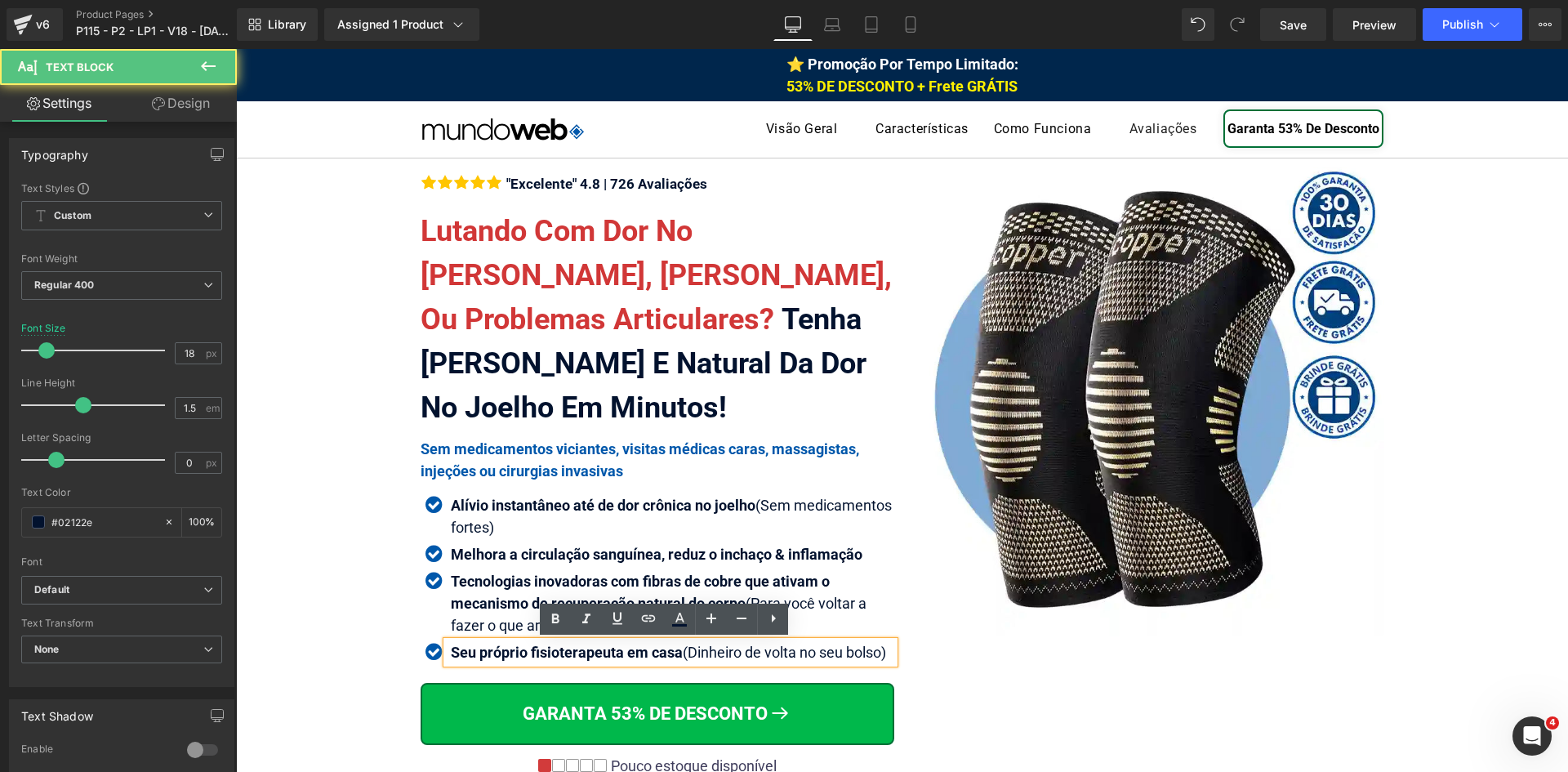
click at [499, 648] on strong "Seu próprio fisioterapeuta em casa" at bounding box center [567, 652] width 232 height 17
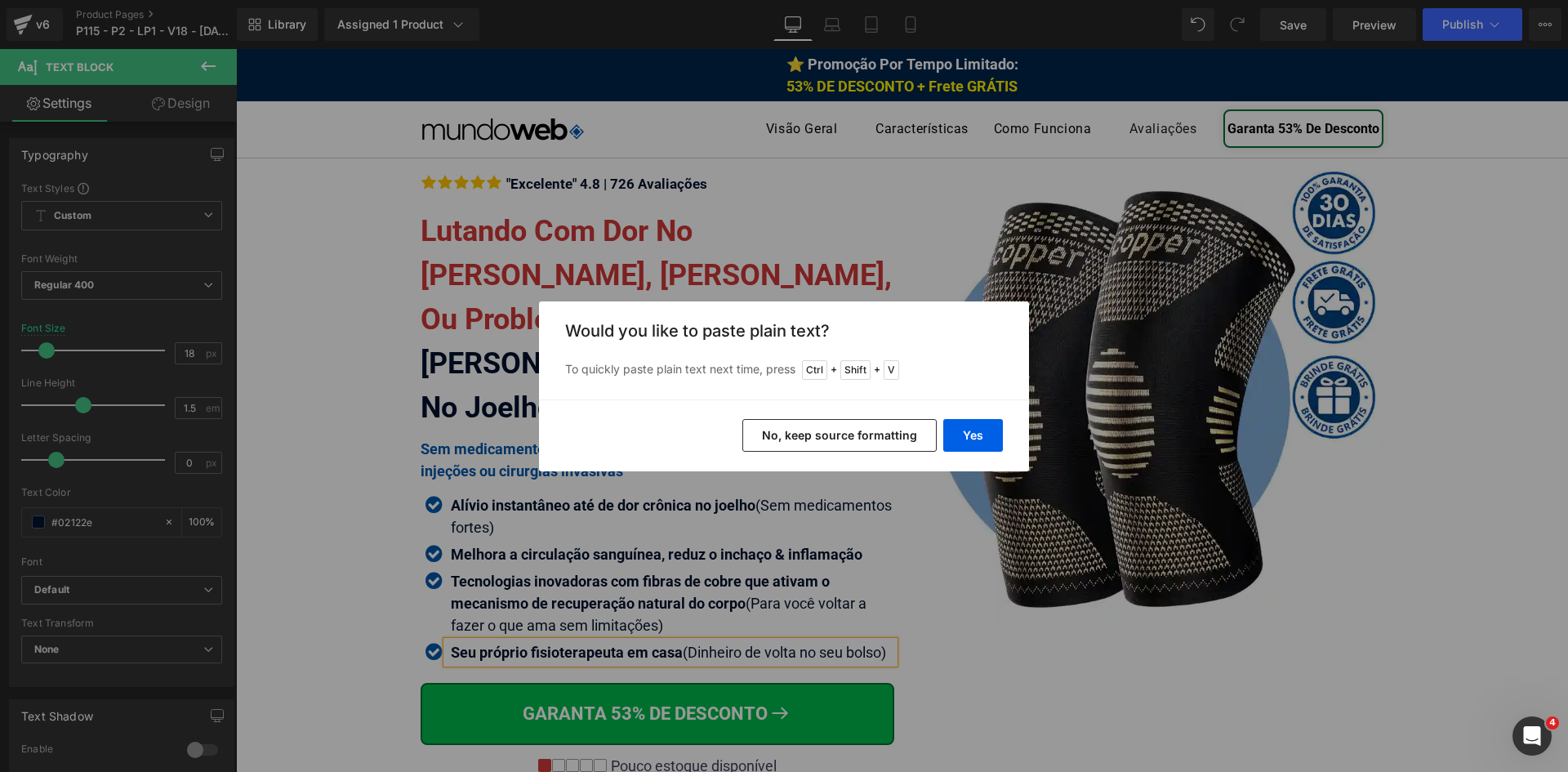
drag, startPoint x: 829, startPoint y: 439, endPoint x: 582, endPoint y: 424, distance: 247.5
click at [829, 439] on button "No, keep source formatting" at bounding box center [839, 434] width 194 height 32
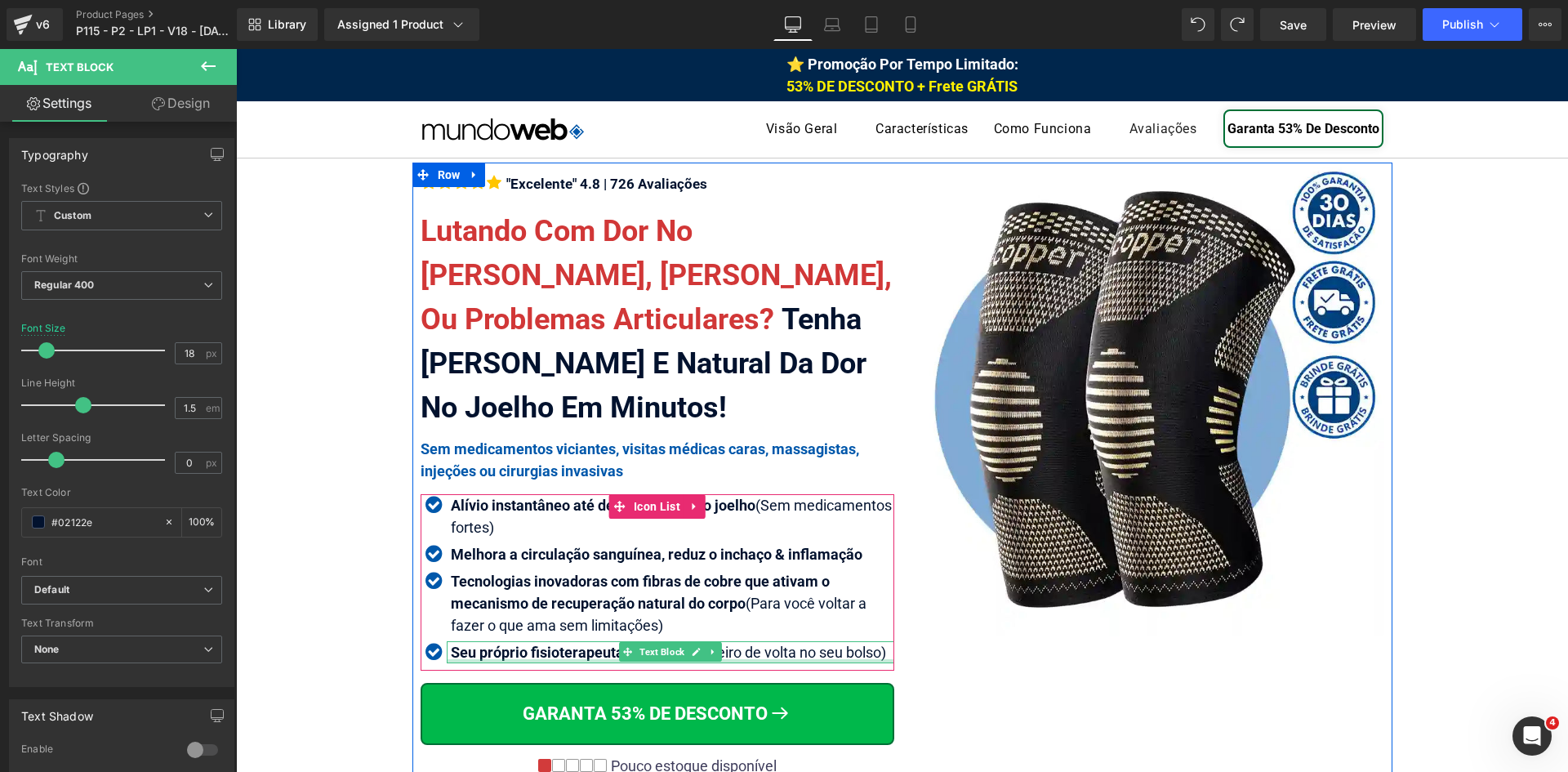
click at [513, 659] on div at bounding box center [670, 661] width 447 height 4
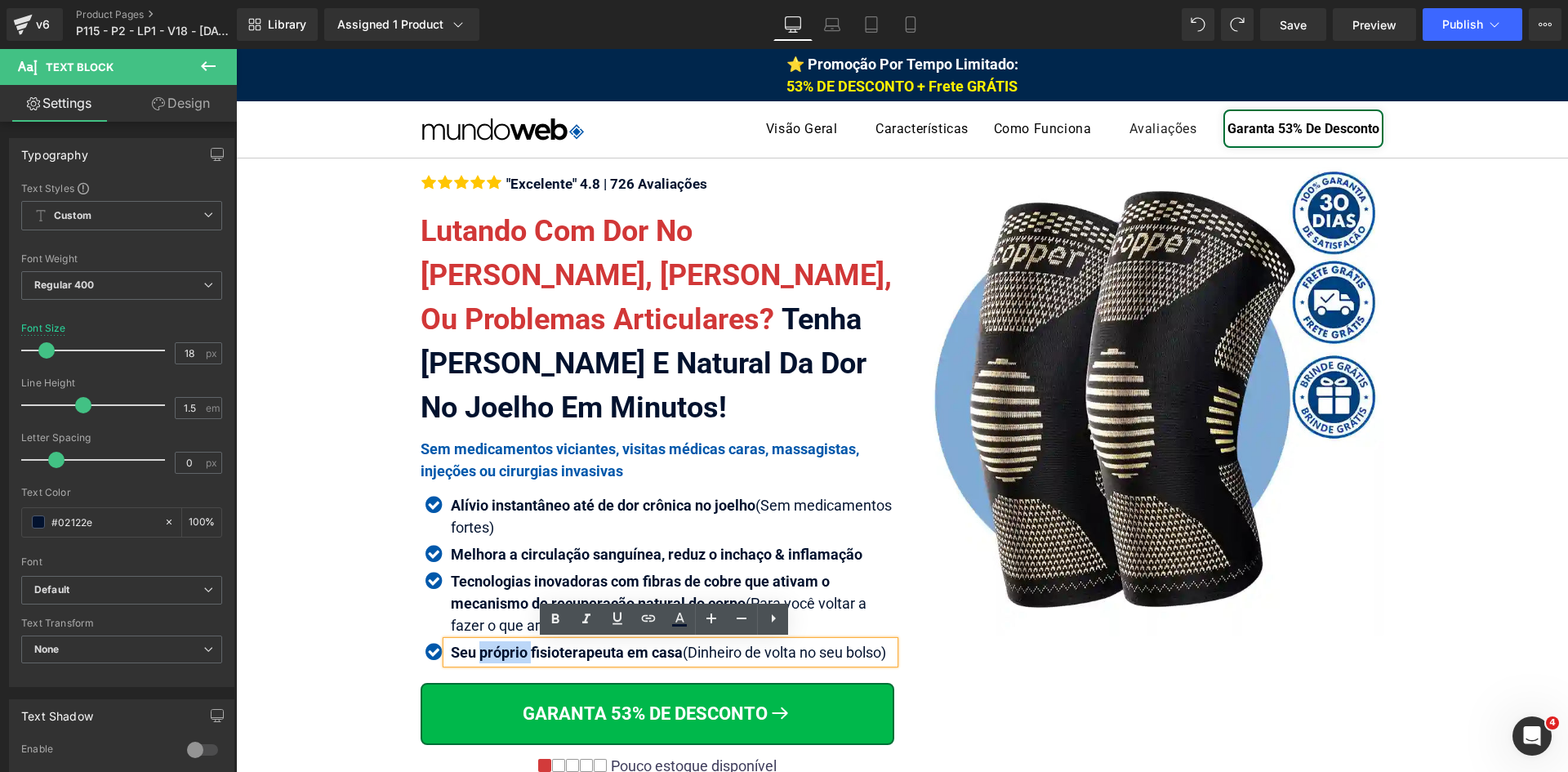
click at [513, 659] on strong "Seu próprio fisioterapeuta em casa" at bounding box center [567, 652] width 232 height 17
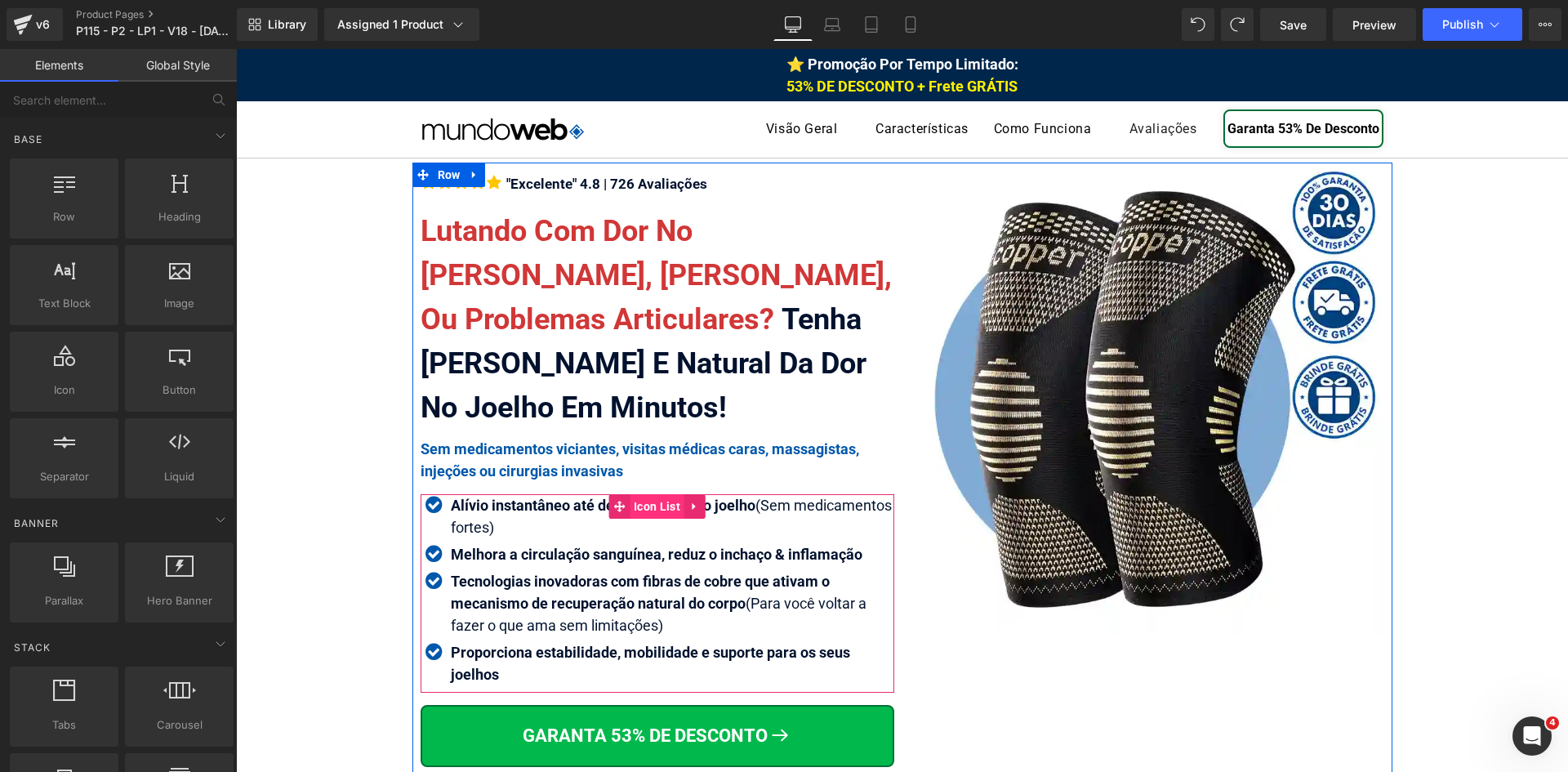
click at [637, 502] on span "Icon List" at bounding box center [657, 507] width 55 height 24
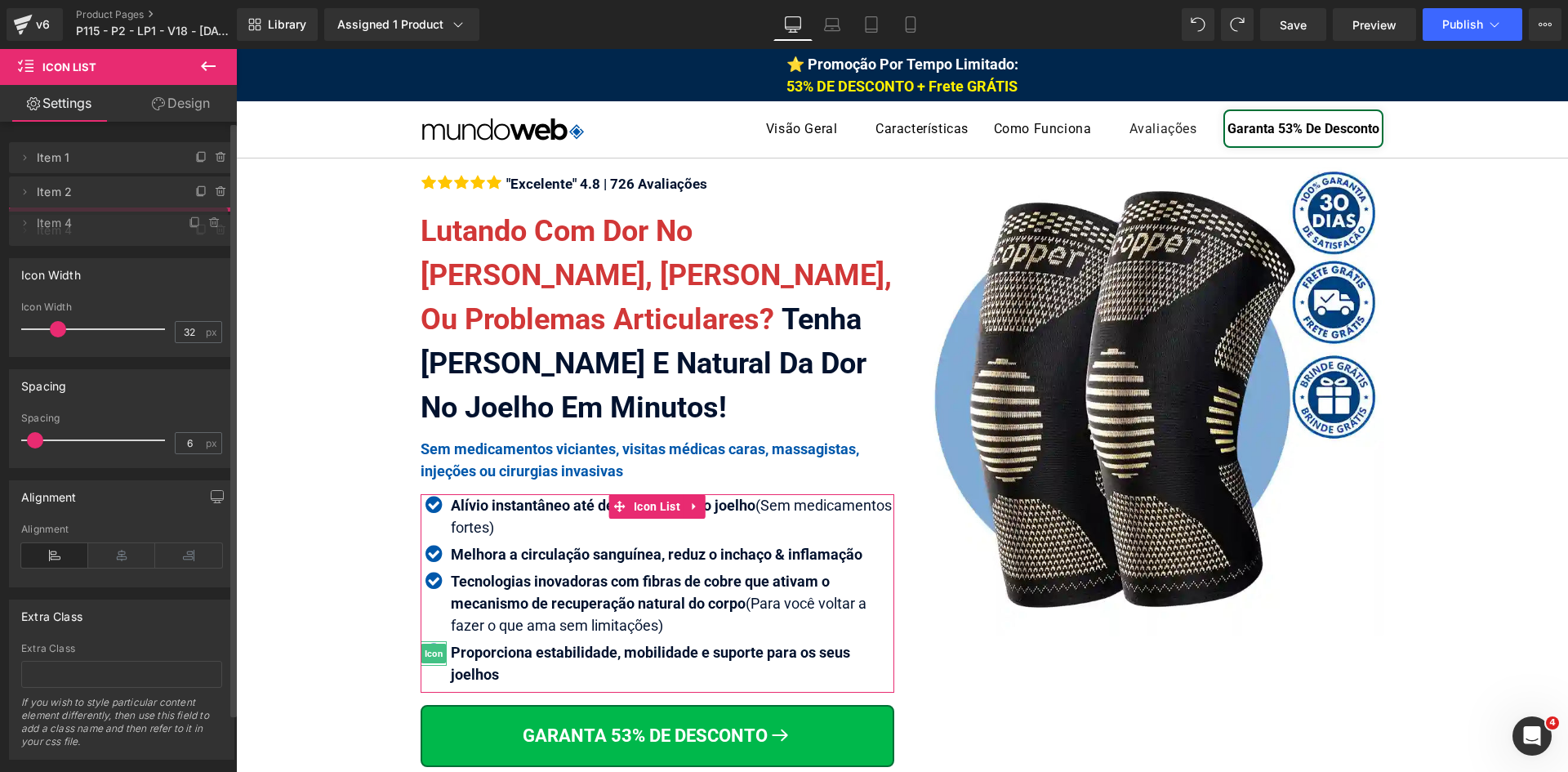
drag, startPoint x: 121, startPoint y: 261, endPoint x: 118, endPoint y: 223, distance: 38.1
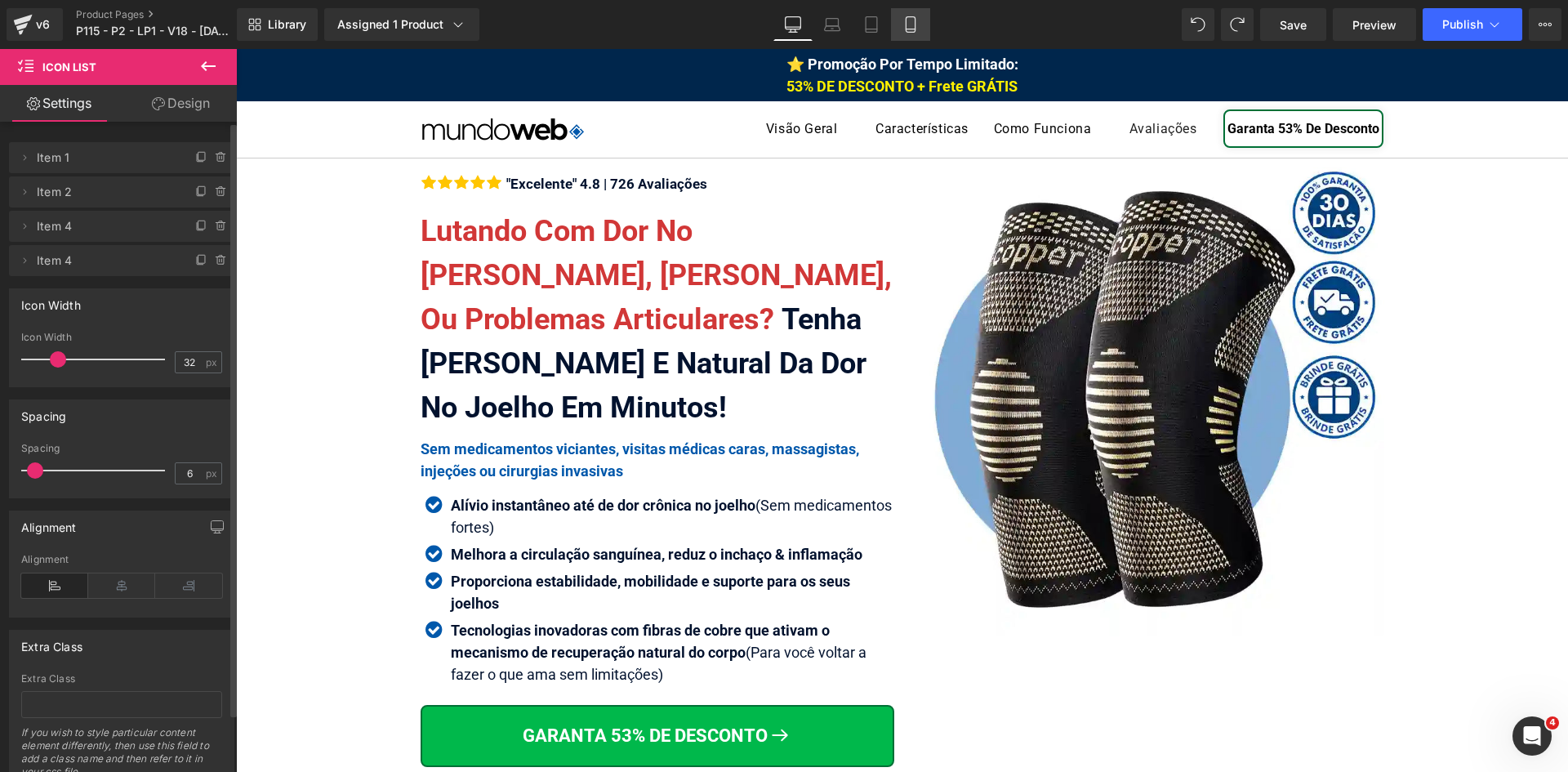
click at [915, 24] on icon at bounding box center [910, 25] width 9 height 16
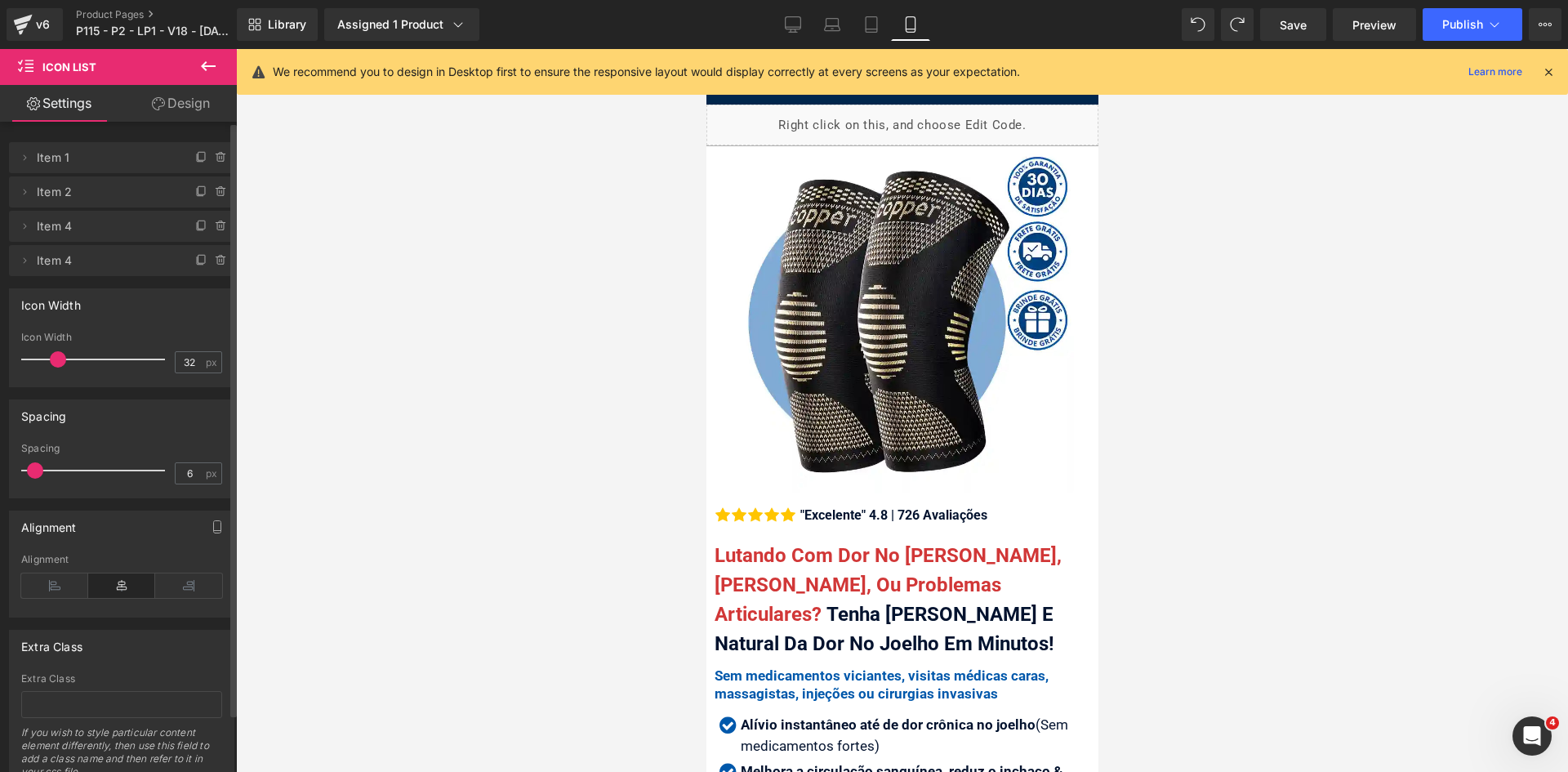
scroll to position [410, 0]
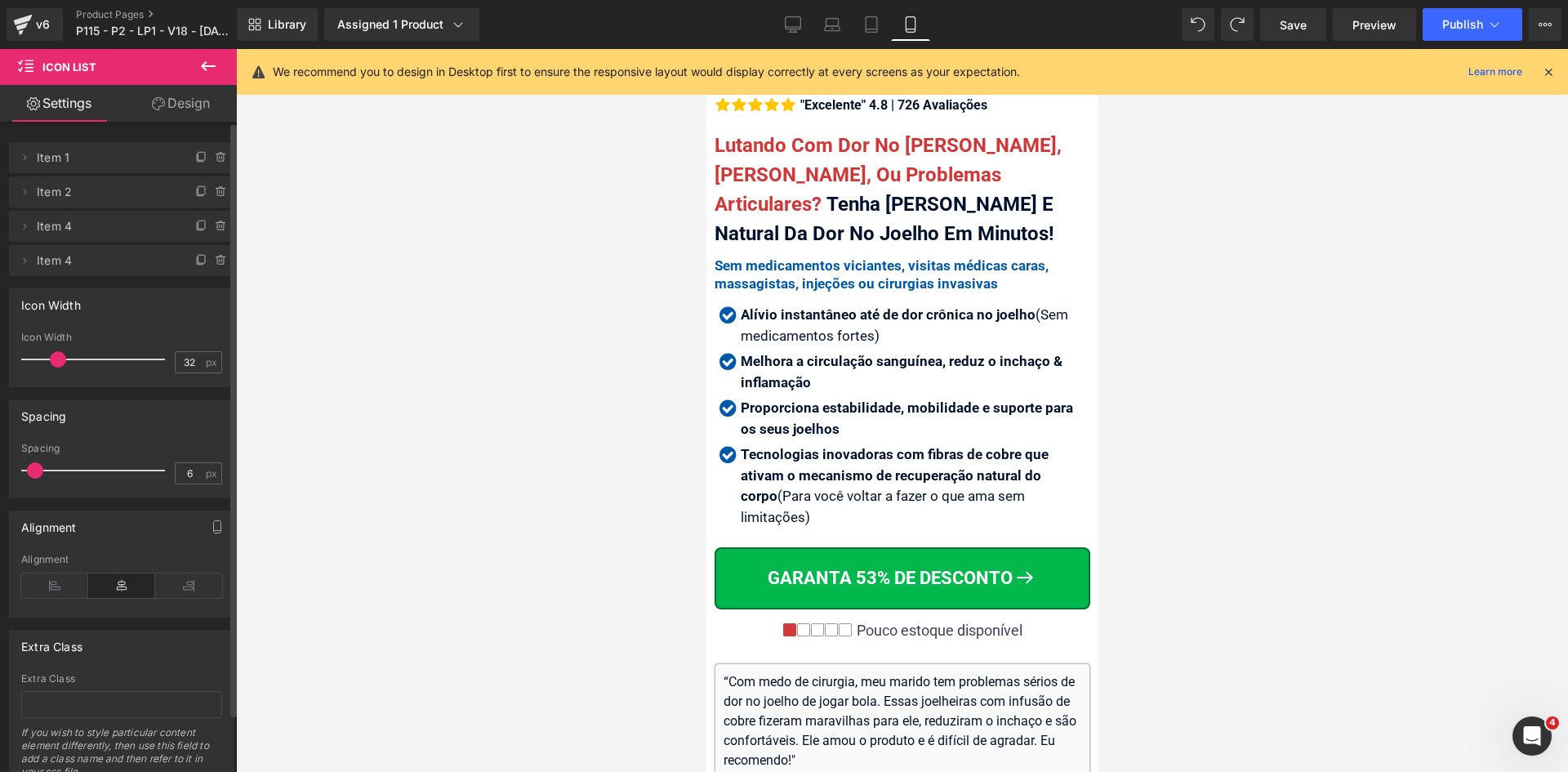
click at [1548, 71] on icon at bounding box center [1548, 72] width 15 height 15
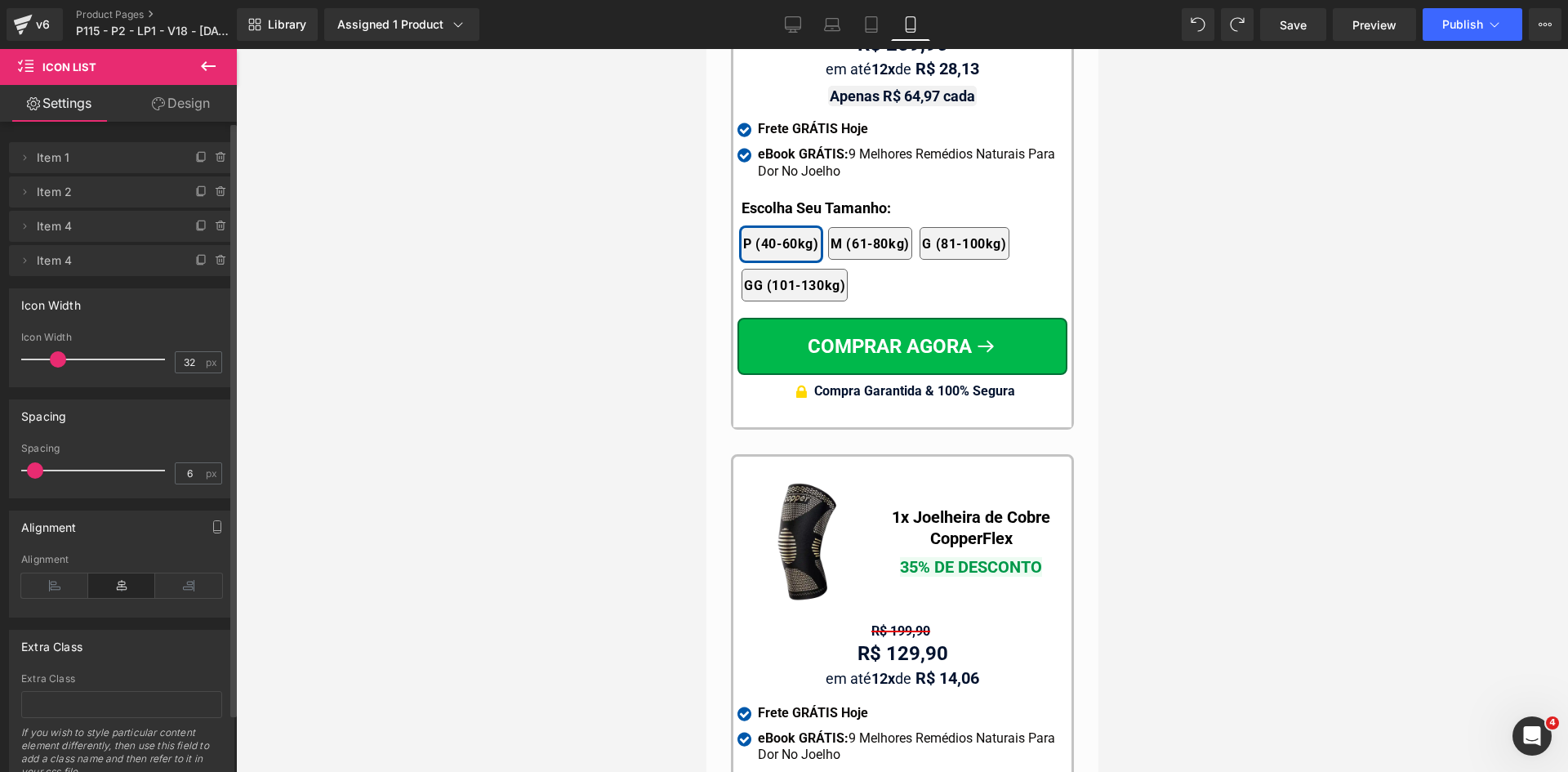
drag, startPoint x: 1091, startPoint y: 127, endPoint x: 1811, endPoint y: 648, distance: 888.7
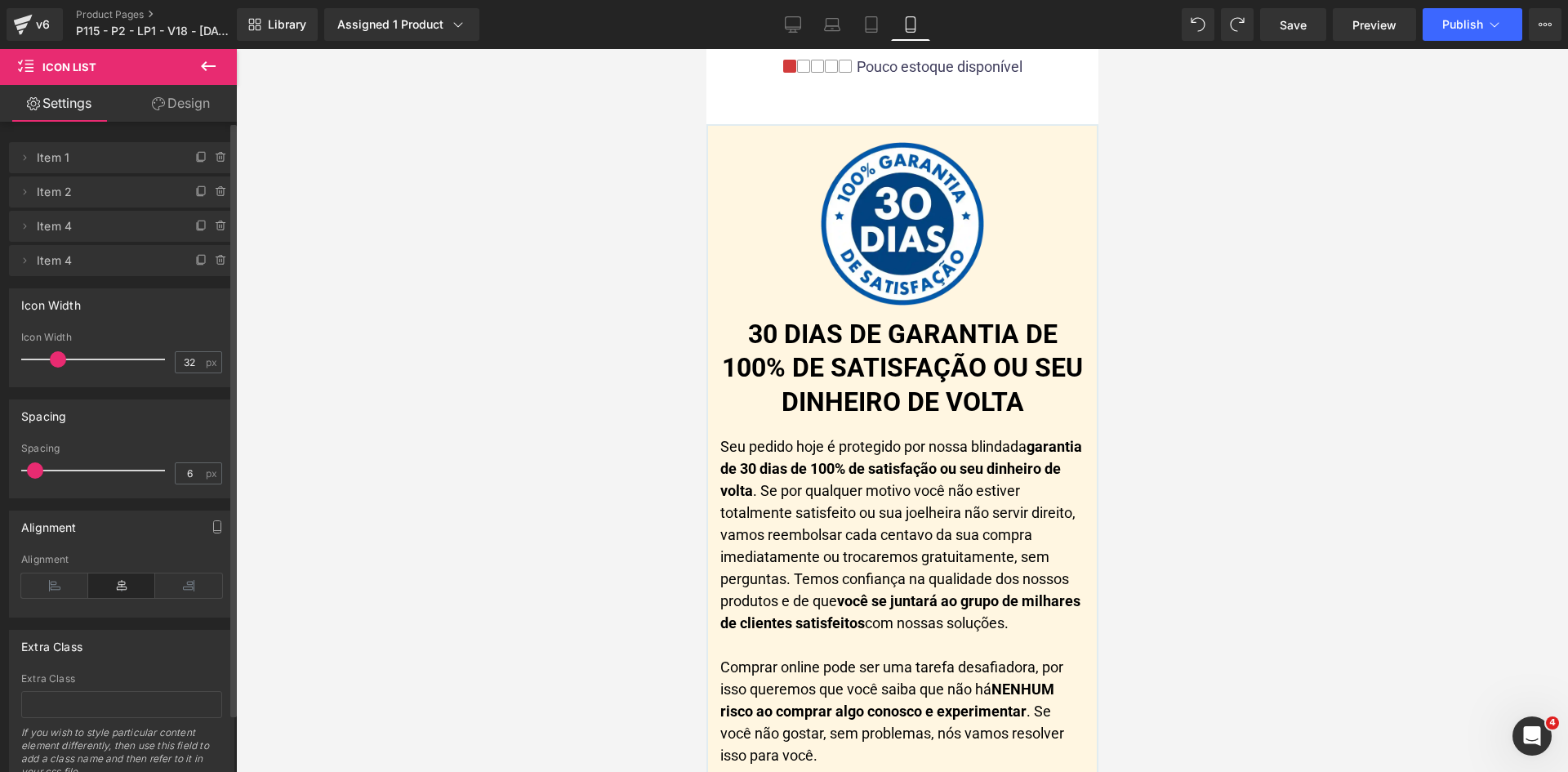
scroll to position [16889, 0]
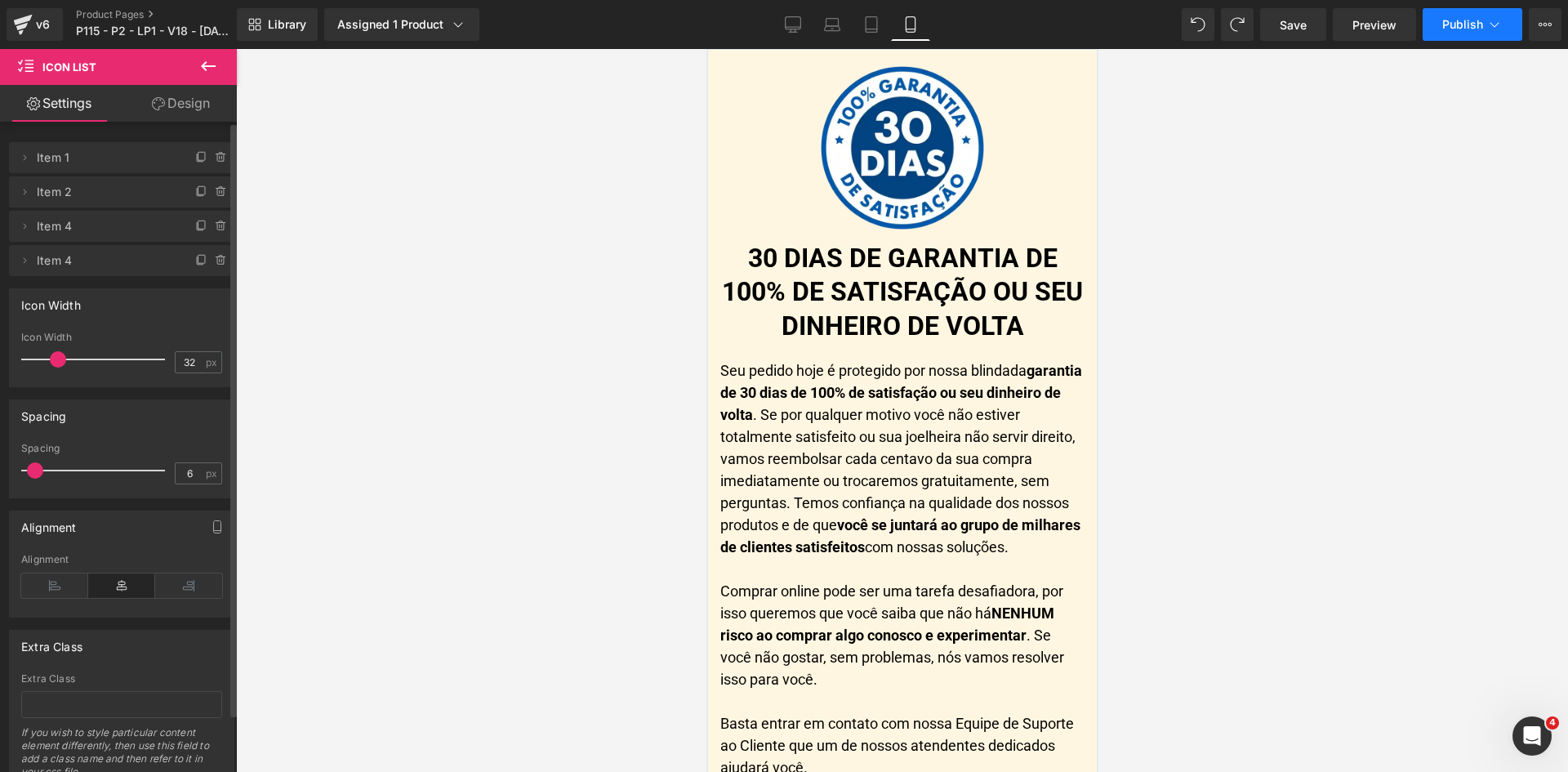
click at [1457, 18] on span "Publish" at bounding box center [1462, 24] width 41 height 13
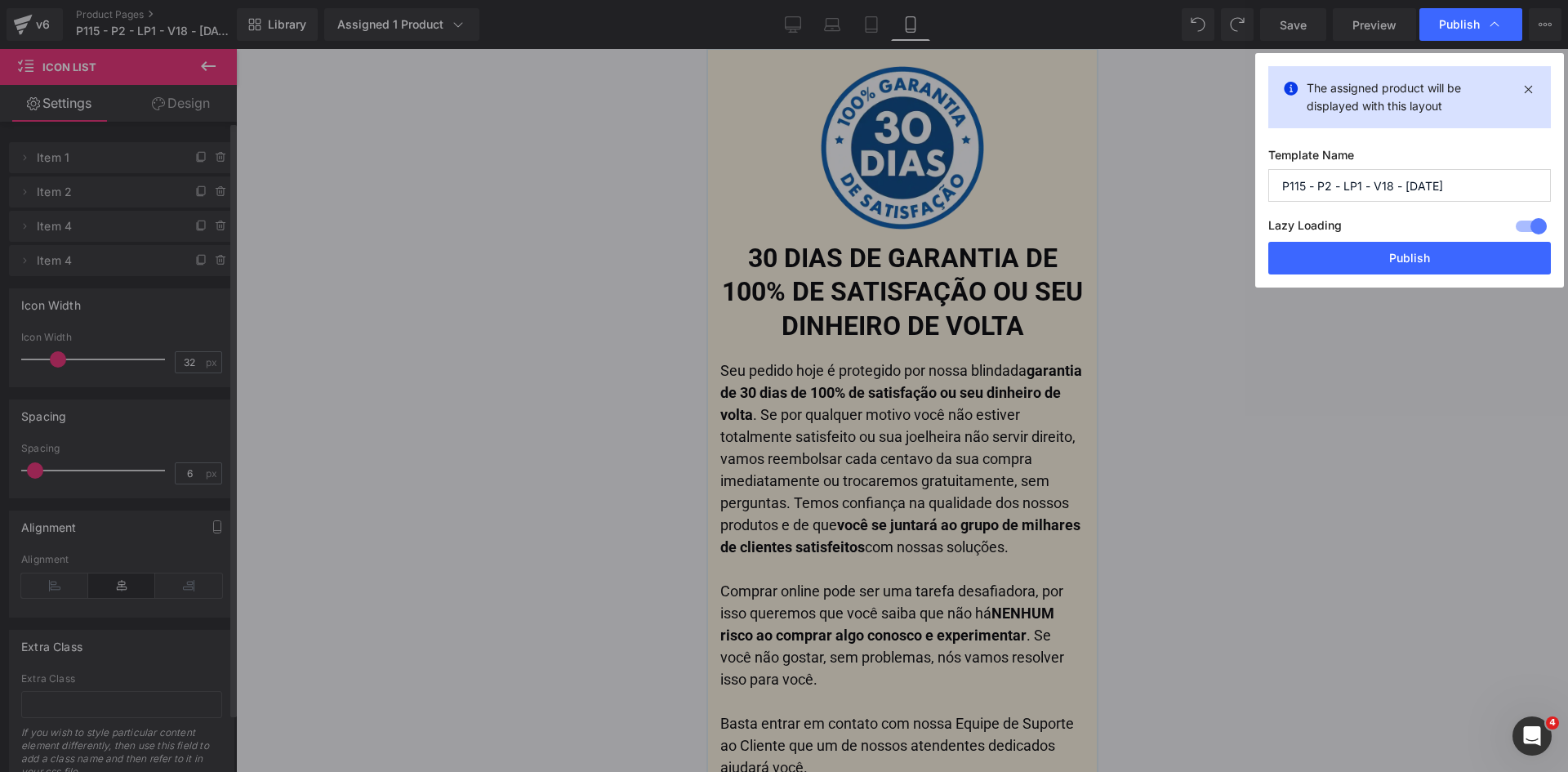
drag, startPoint x: 1399, startPoint y: 249, endPoint x: 1293, endPoint y: 173, distance: 130.4
click at [1399, 250] on button "Publish" at bounding box center [1409, 257] width 283 height 32
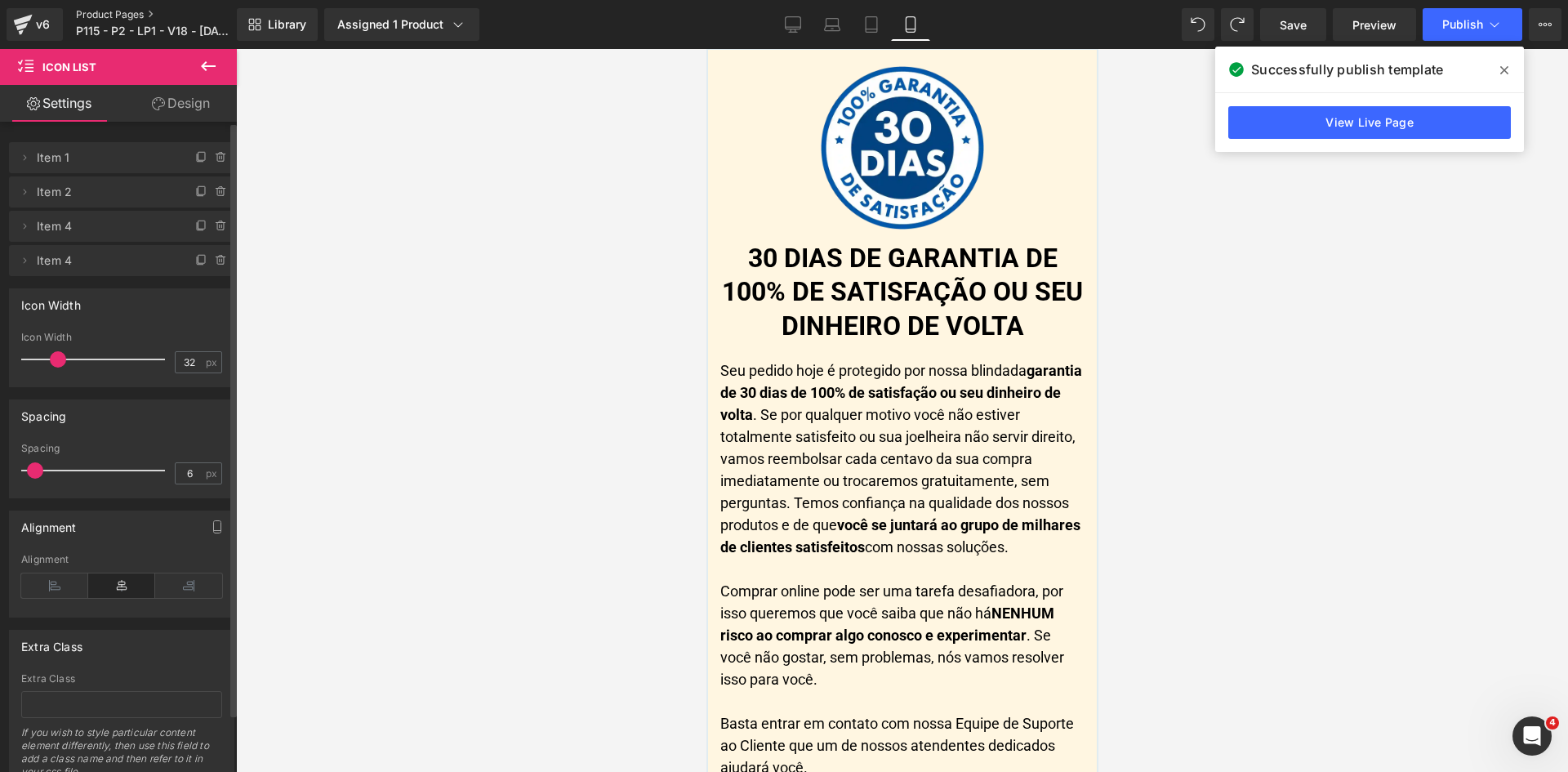
click at [101, 12] on link "Product Pages" at bounding box center [168, 14] width 185 height 13
